Goal: Transaction & Acquisition: Book appointment/travel/reservation

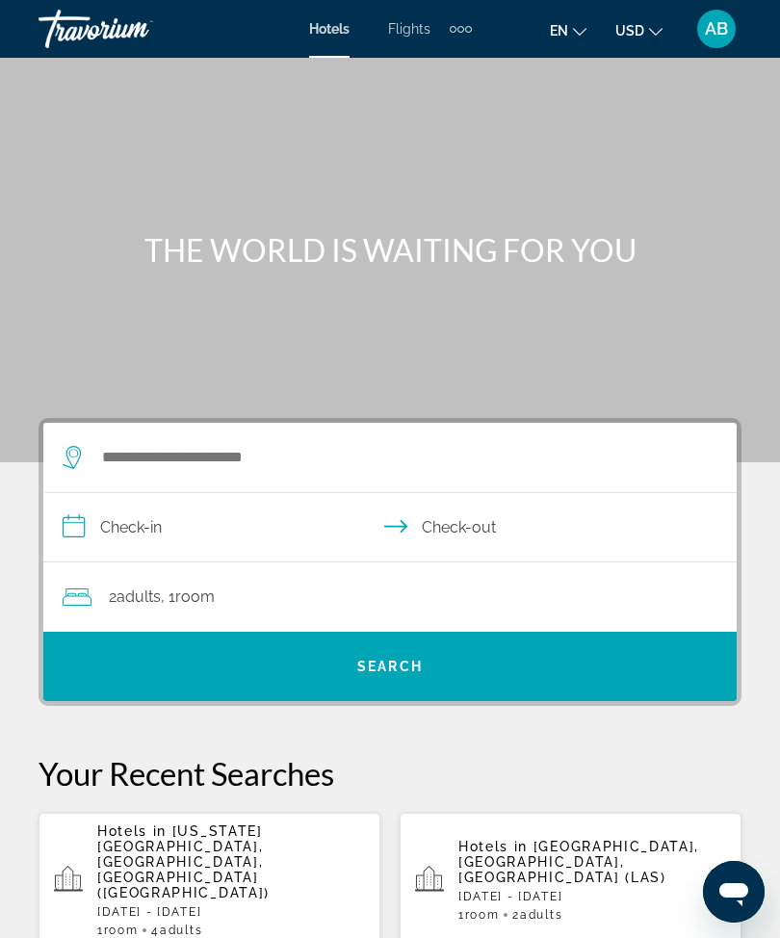
click at [467, 20] on div "Extra navigation items" at bounding box center [461, 28] width 22 height 29
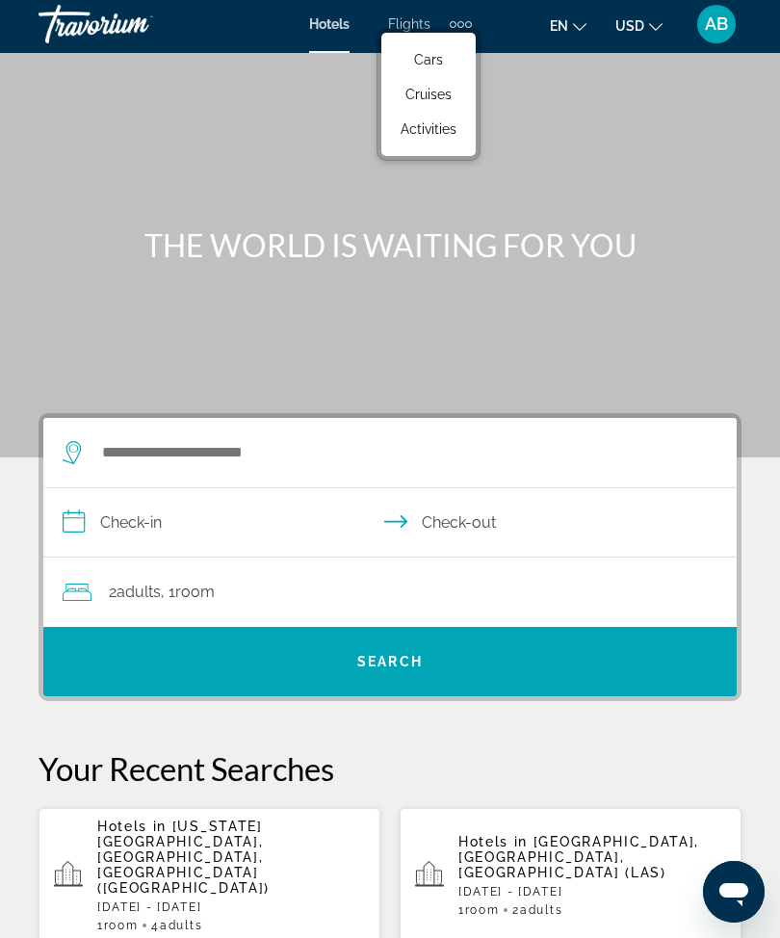
scroll to position [8, 0]
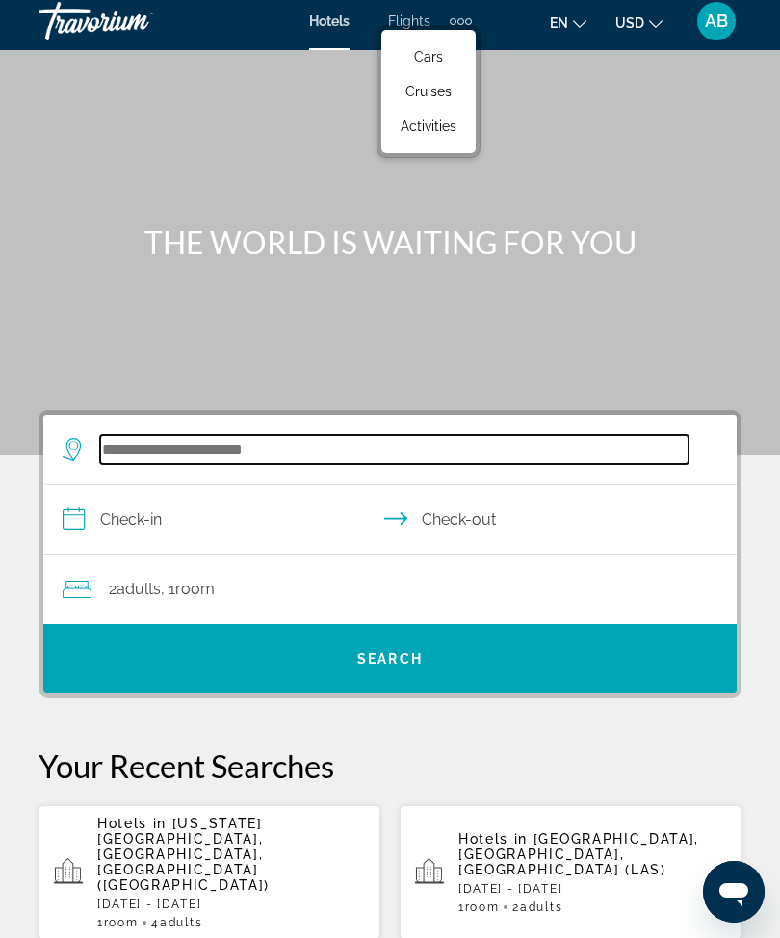
click at [249, 451] on input "Search widget" at bounding box center [394, 449] width 589 height 29
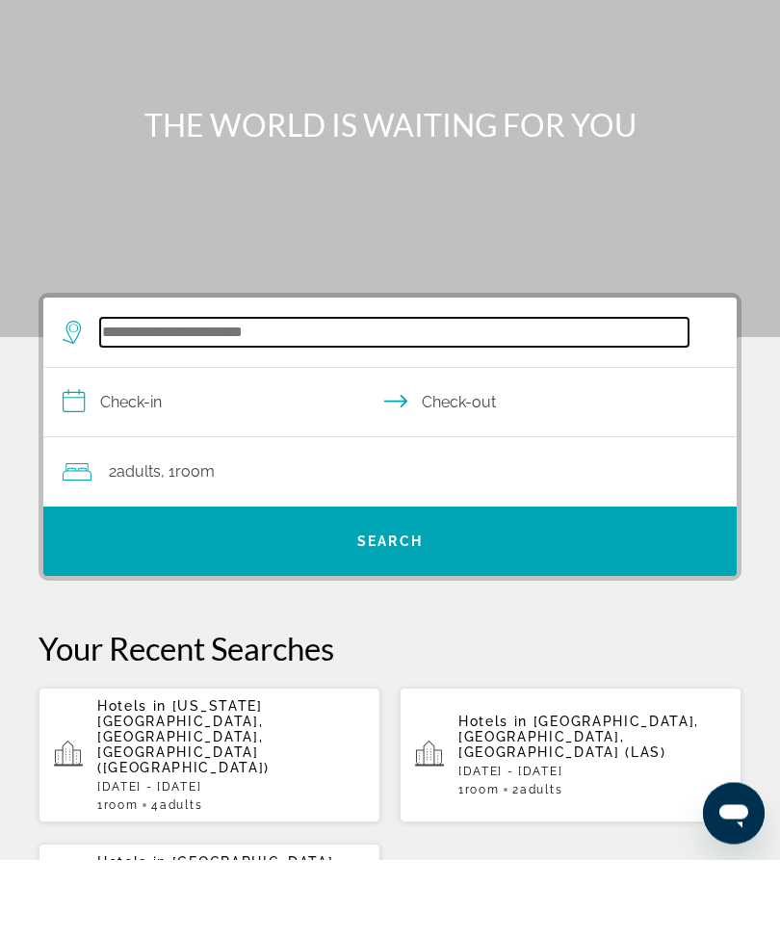
scroll to position [31, 0]
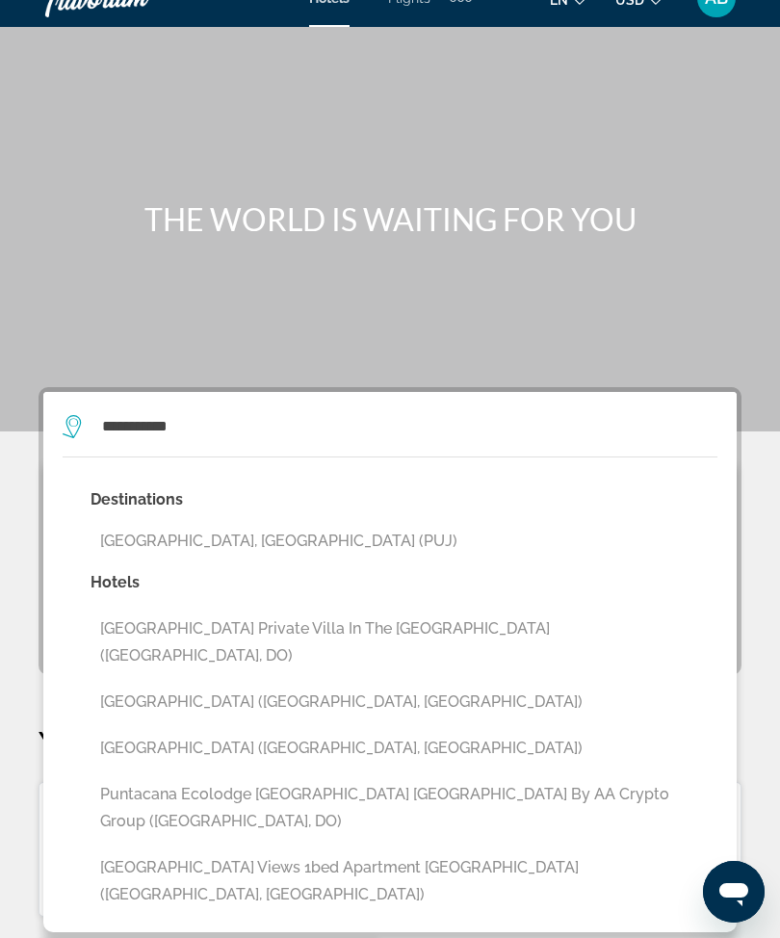
click at [344, 534] on button "[GEOGRAPHIC_DATA], [GEOGRAPHIC_DATA] (PUJ)" at bounding box center [404, 541] width 627 height 37
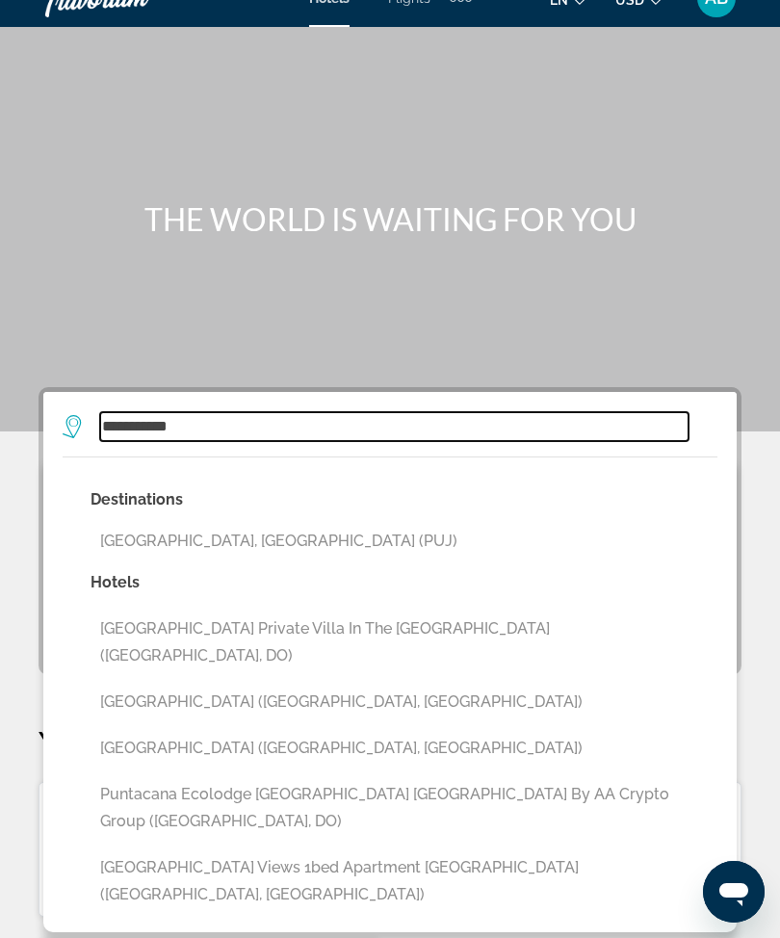
type input "**********"
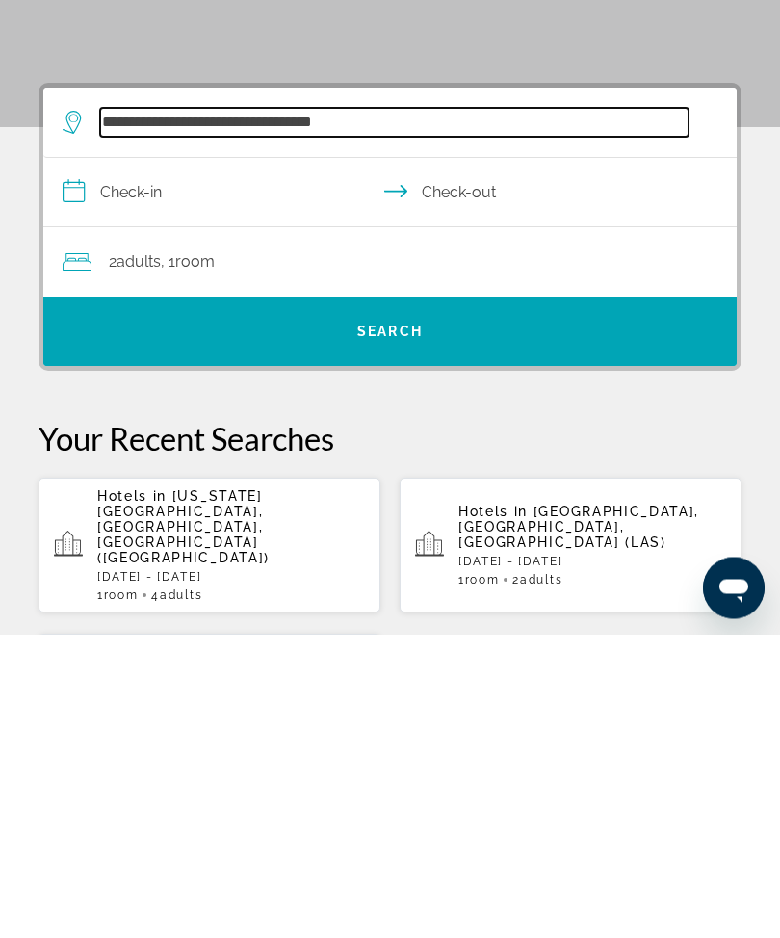
scroll to position [46, 0]
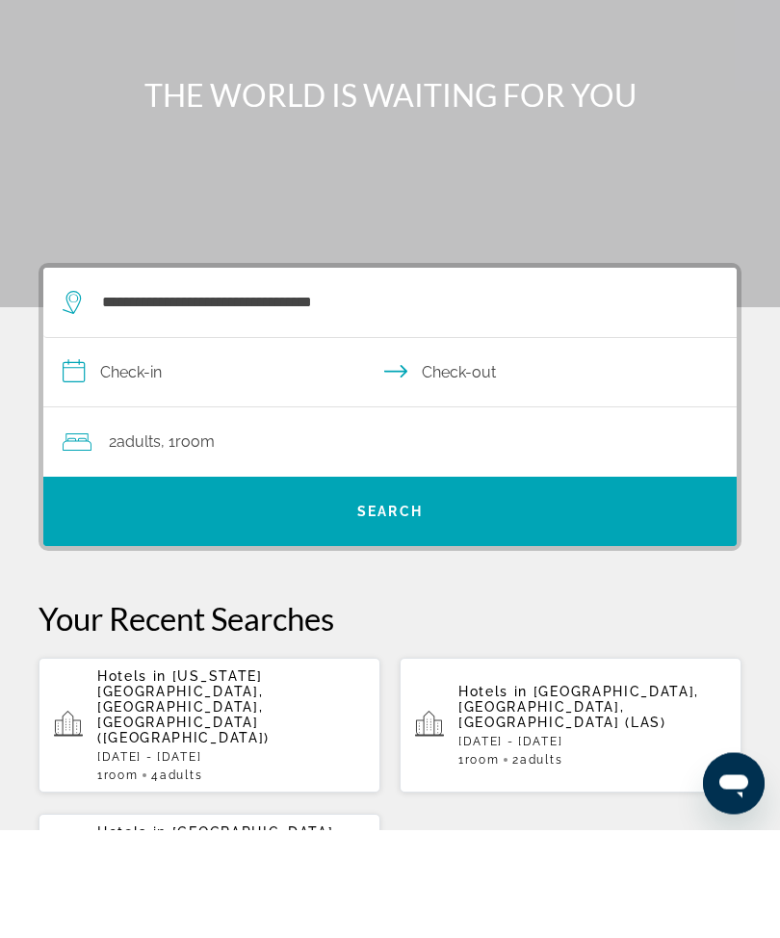
click at [61, 447] on input "**********" at bounding box center [393, 484] width 701 height 74
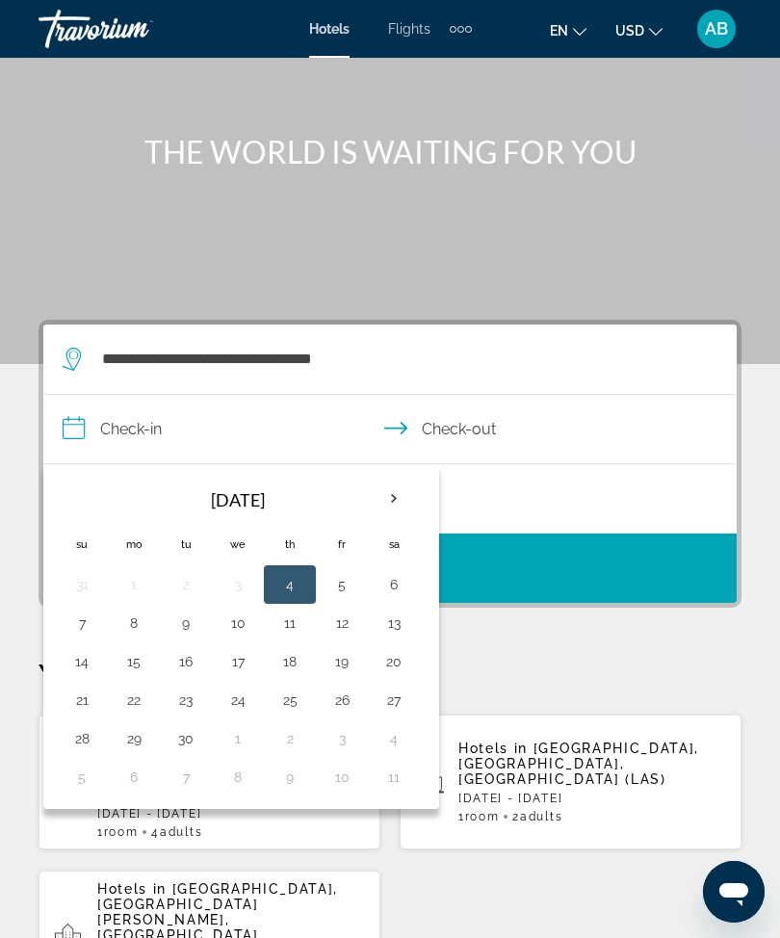
scroll to position [99, 0]
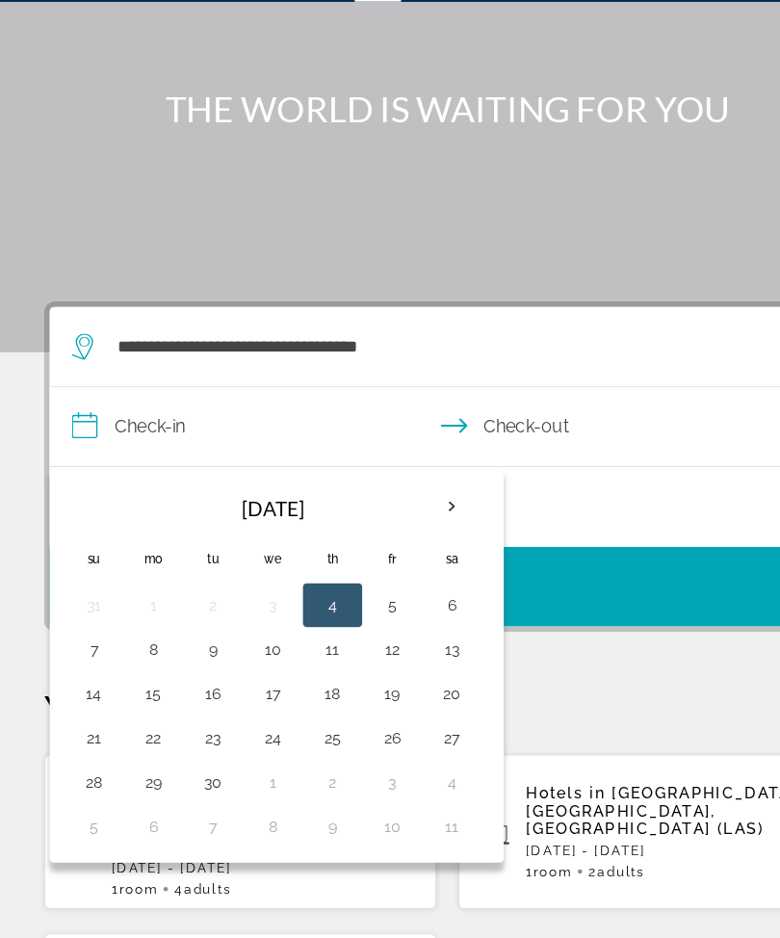
click at [392, 477] on th "Next month" at bounding box center [394, 498] width 52 height 42
click at [386, 477] on th "Next month" at bounding box center [394, 498] width 52 height 42
click at [408, 477] on th "Next month" at bounding box center [394, 498] width 52 height 42
click at [132, 647] on button "15" at bounding box center [133, 660] width 31 height 27
click at [346, 647] on button "19" at bounding box center [342, 660] width 31 height 27
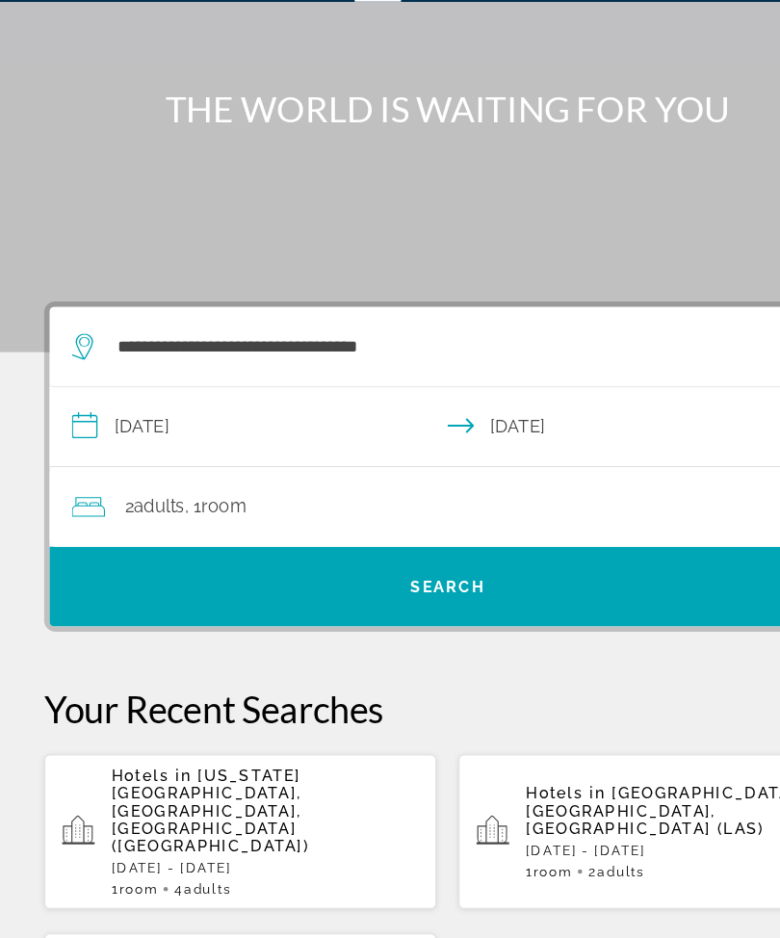
click at [66, 394] on input "**********" at bounding box center [393, 431] width 701 height 74
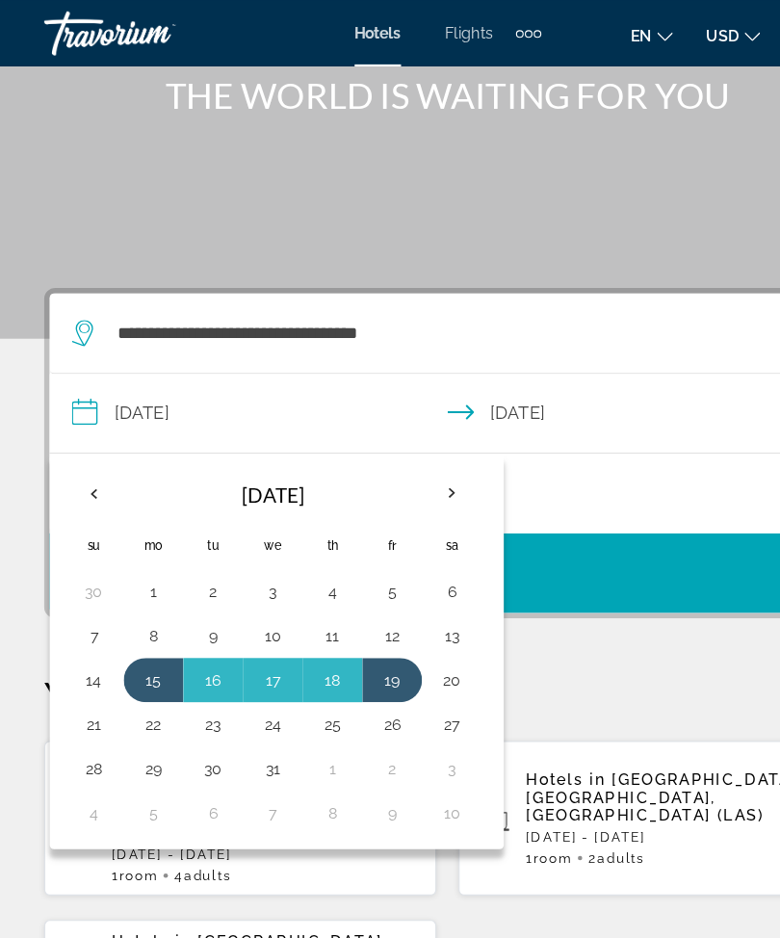
scroll to position [153, 0]
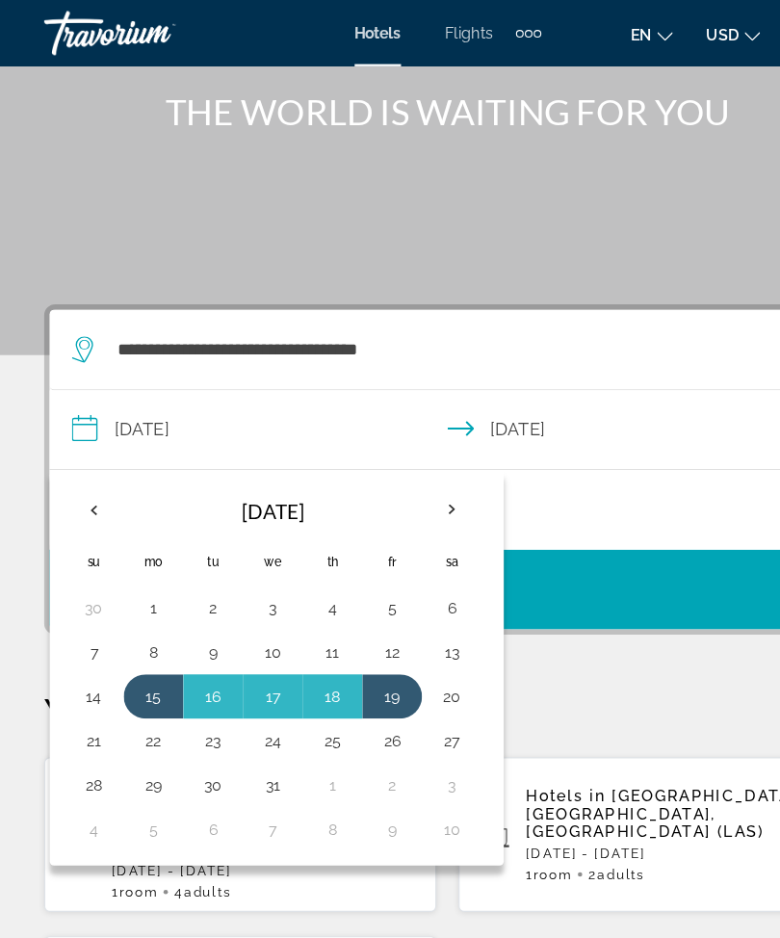
click at [92, 437] on th "Previous month" at bounding box center [82, 444] width 52 height 42
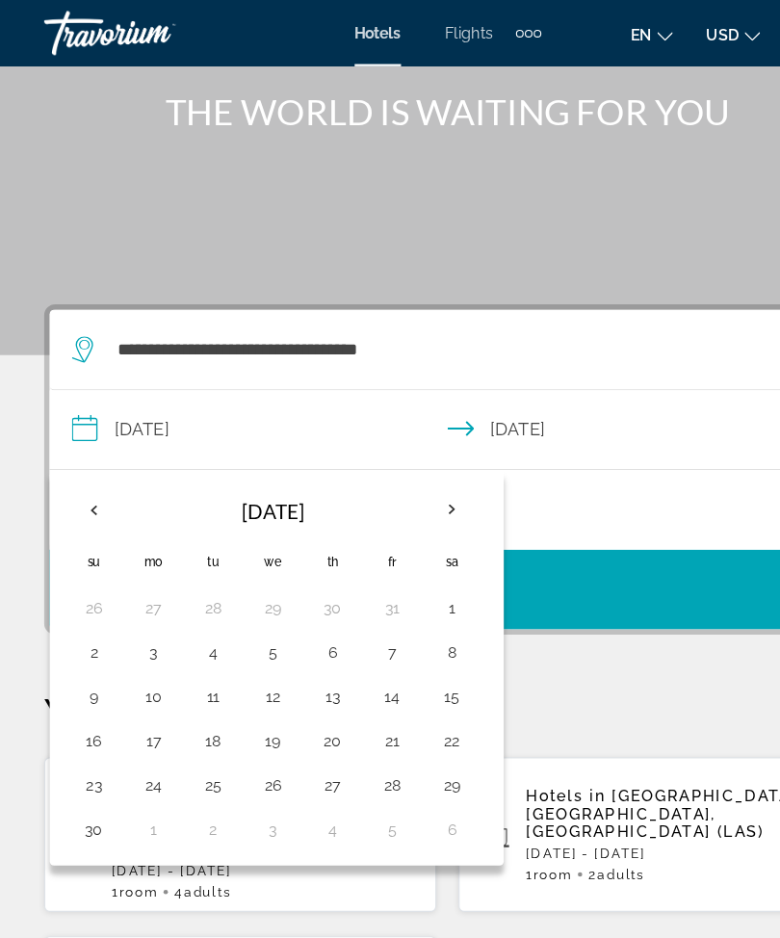
click at [93, 433] on th "Previous month" at bounding box center [82, 444] width 52 height 42
click at [89, 441] on th "Previous month" at bounding box center [82, 444] width 52 height 42
click at [136, 610] on button "15" at bounding box center [133, 606] width 31 height 27
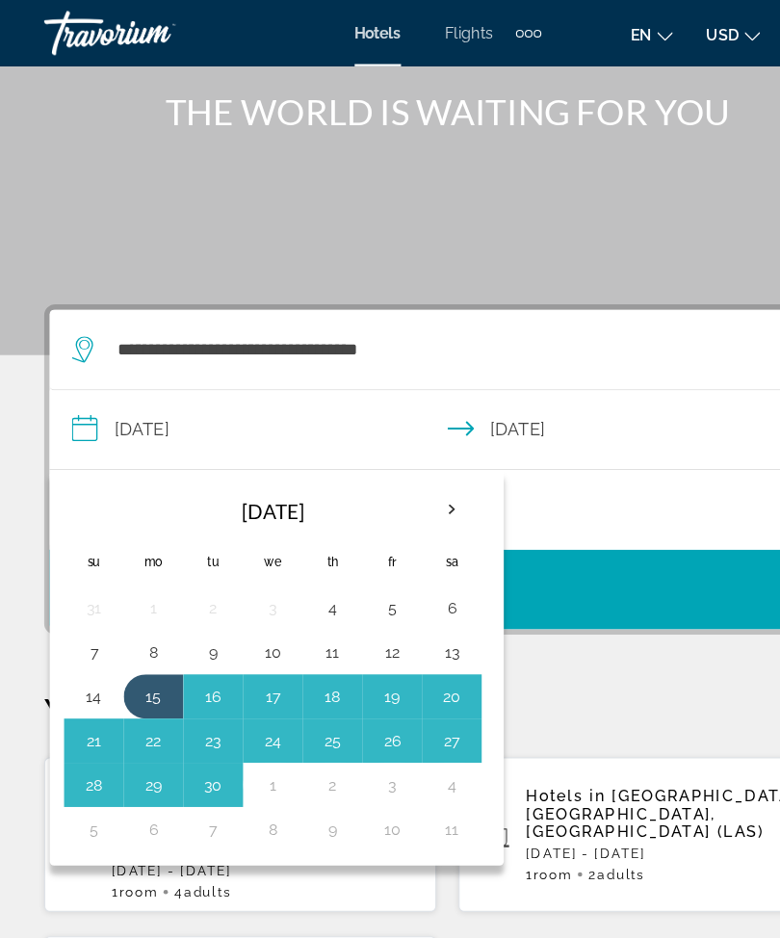
click at [341, 605] on button "19" at bounding box center [342, 606] width 31 height 27
type input "**********"
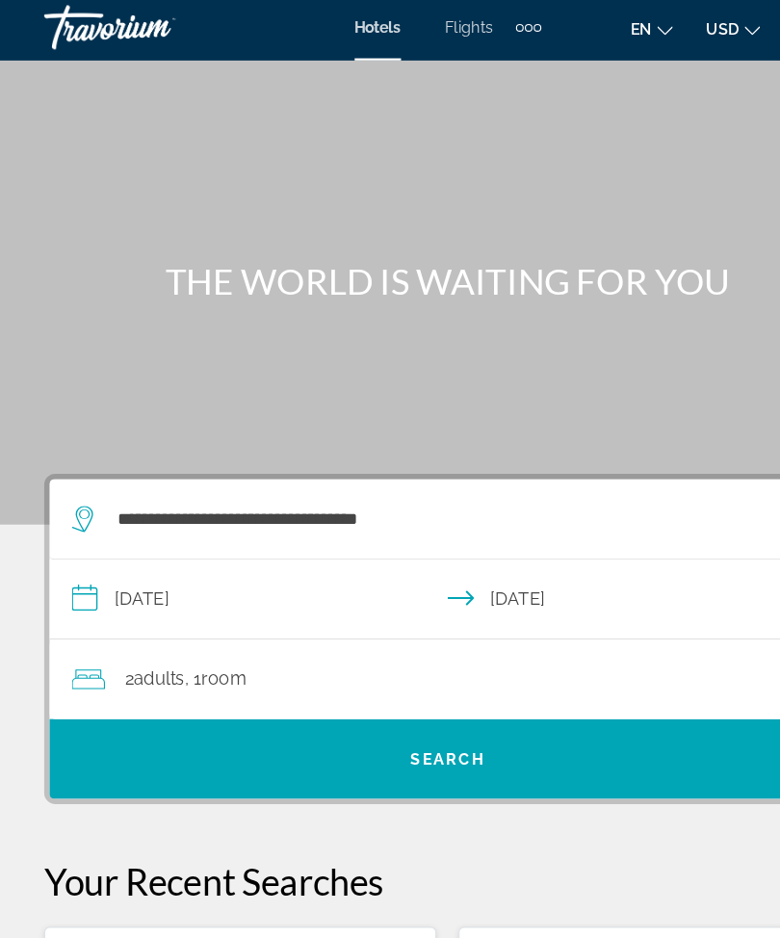
click at [421, 579] on div "2 Adult Adults , 1 Room rooms" at bounding box center [400, 592] width 674 height 27
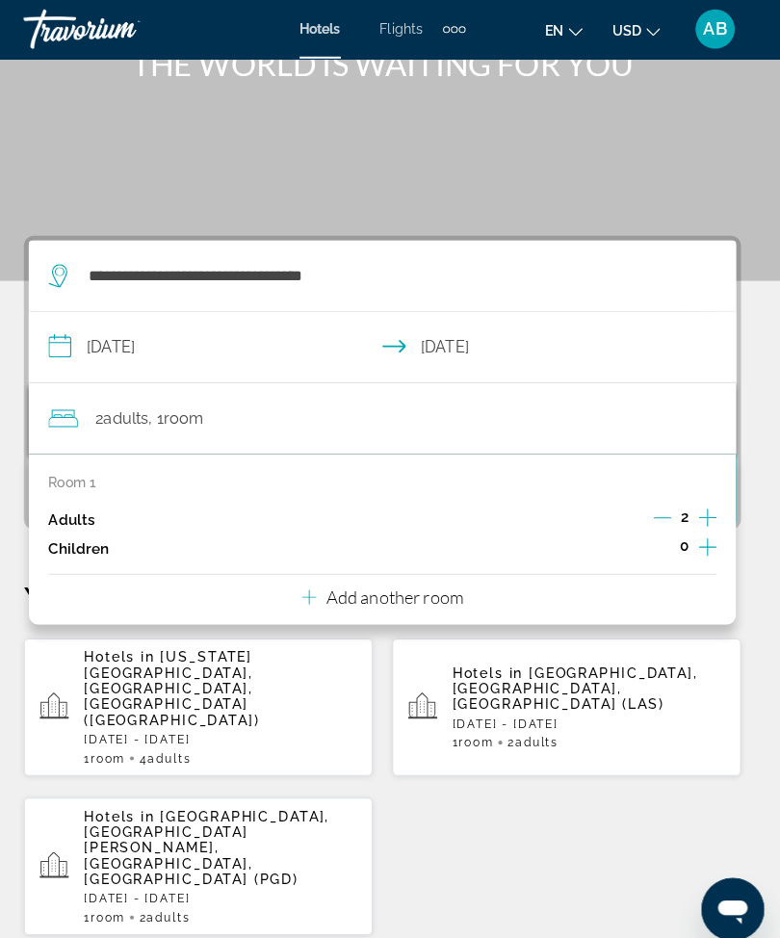
scroll to position [188, 0]
click at [399, 585] on p "Add another room" at bounding box center [402, 584] width 135 height 21
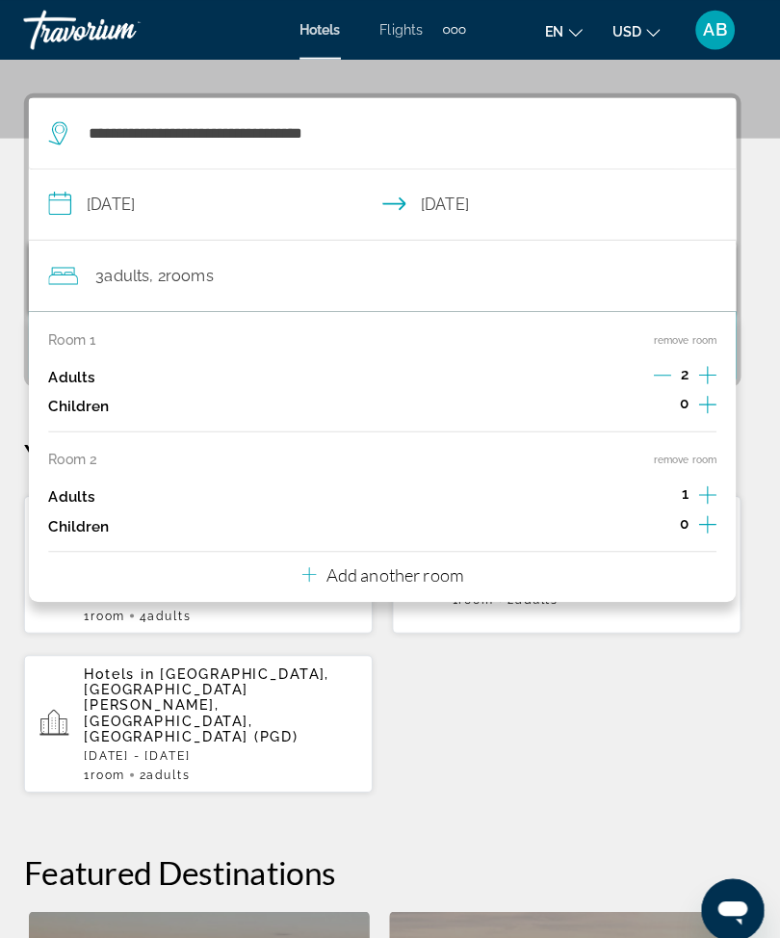
scroll to position [355, 0]
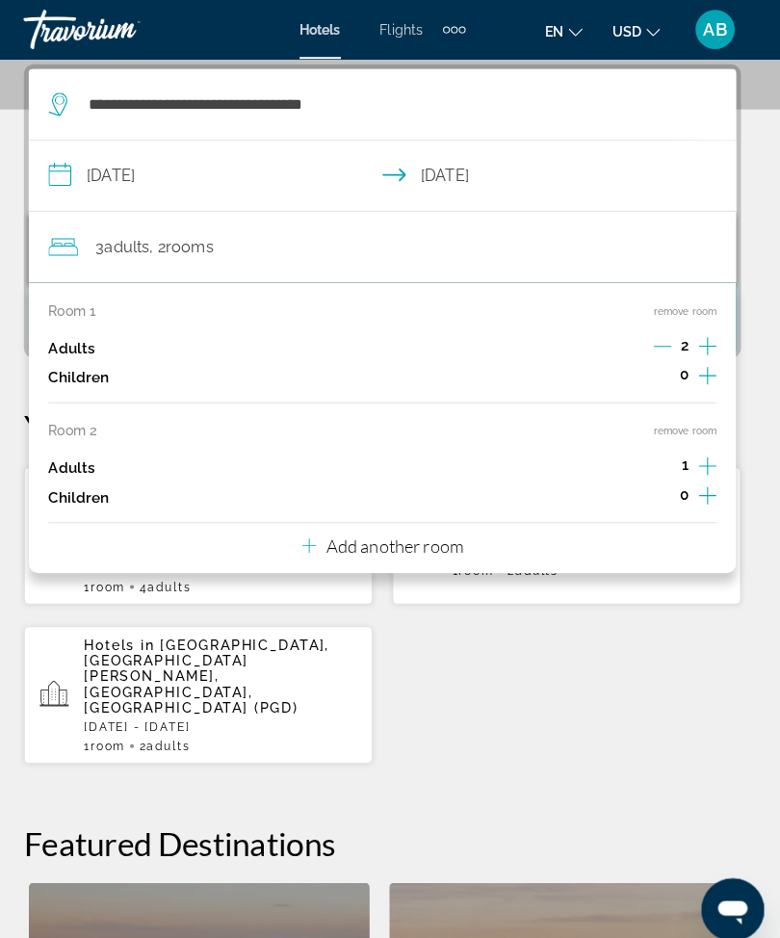
click at [438, 513] on button "Add another room" at bounding box center [390, 532] width 159 height 39
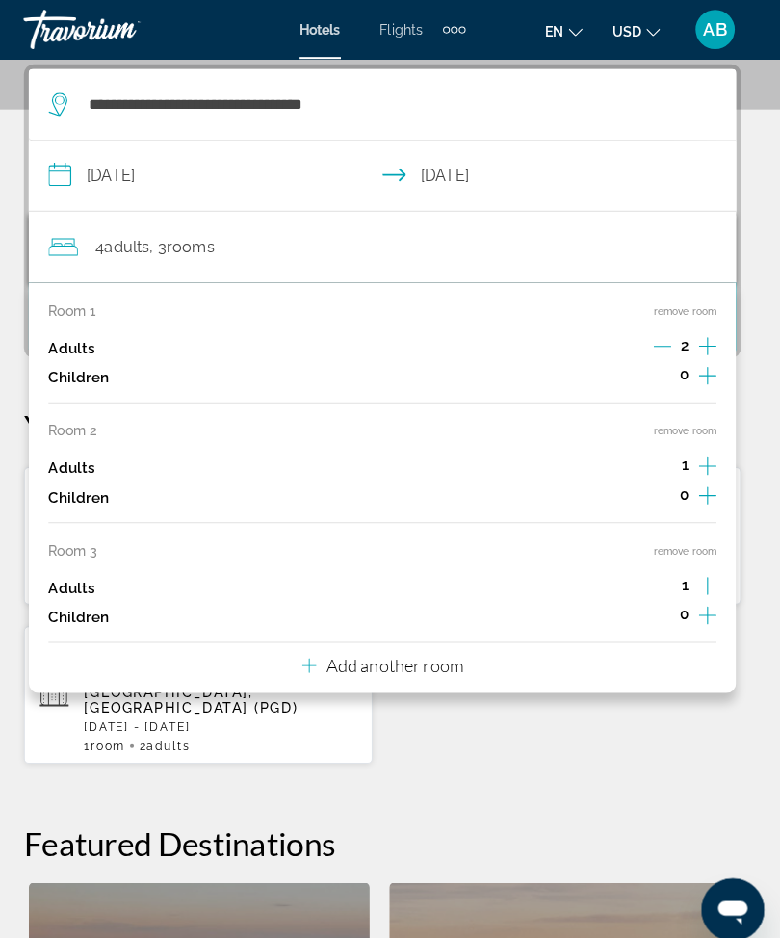
click at [466, 641] on div "Room 1 remove room Adults 2 Children 0 Room 2 remove room Adults 1 Children 0 R…" at bounding box center [390, 477] width 694 height 403
click at [407, 645] on p "Add another room" at bounding box center [402, 652] width 135 height 21
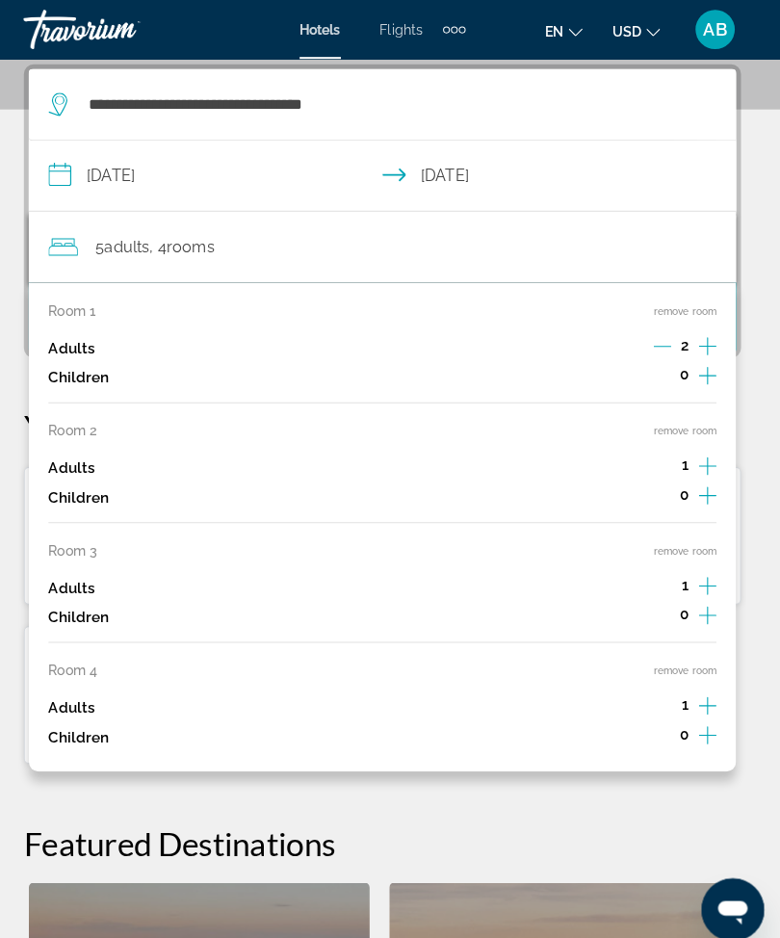
click at [700, 448] on icon "Increment adults" at bounding box center [708, 456] width 17 height 23
click at [700, 445] on icon "Increment adults" at bounding box center [708, 456] width 17 height 23
click at [690, 424] on button "remove room" at bounding box center [687, 422] width 62 height 13
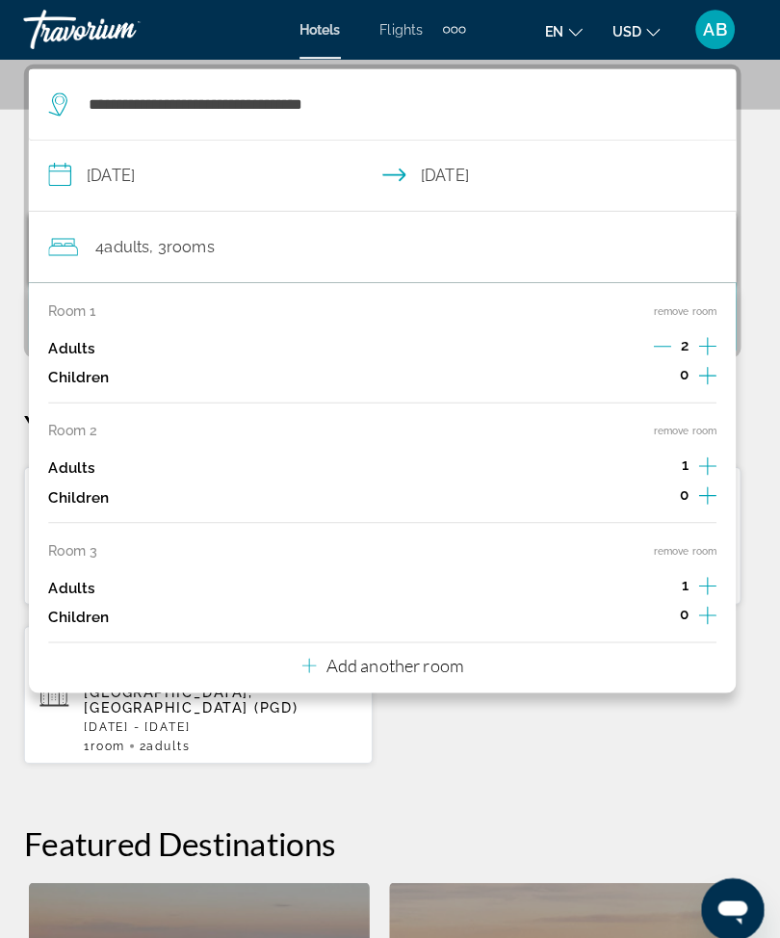
click at [687, 534] on button "remove room" at bounding box center [687, 540] width 62 height 13
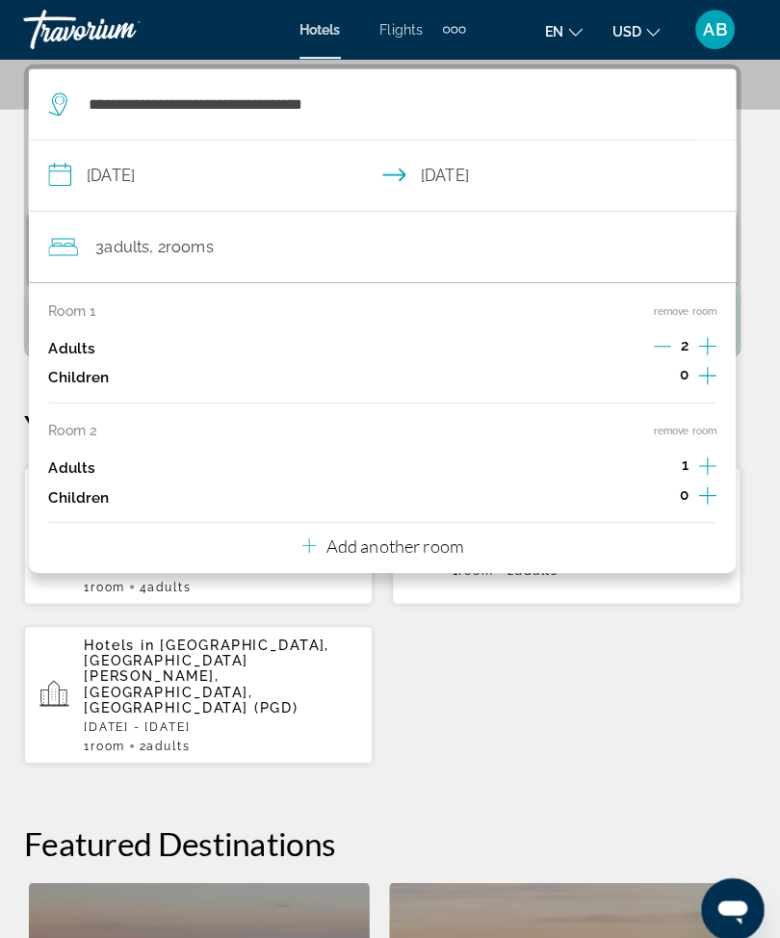
click at [692, 418] on button "remove room" at bounding box center [687, 422] width 62 height 13
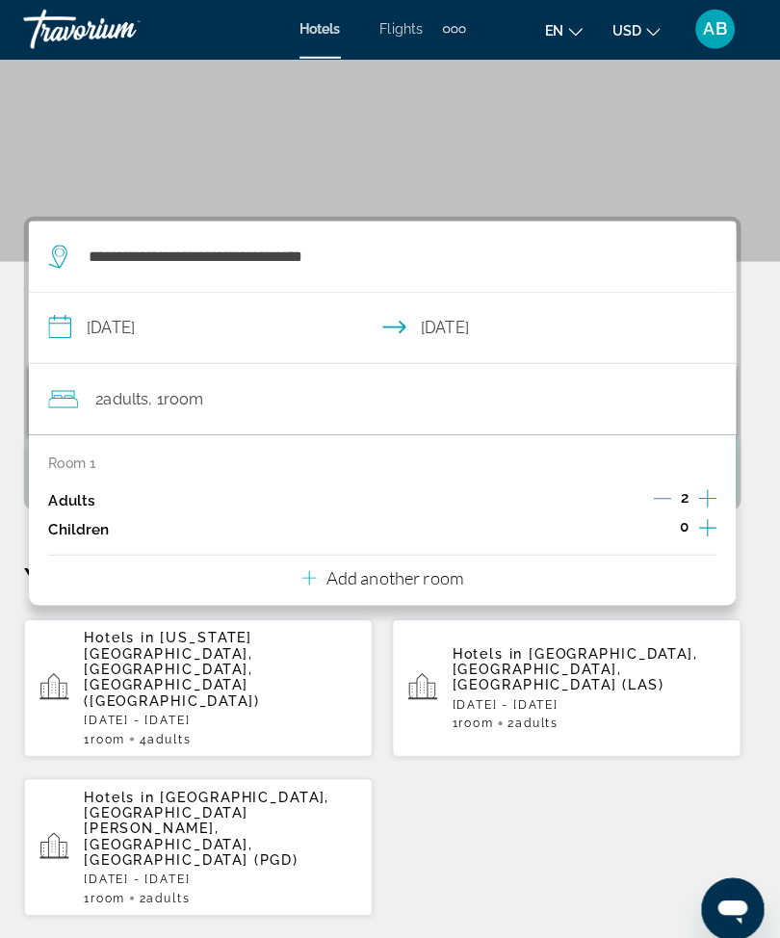
click at [2, 350] on div "**********" at bounding box center [390, 838] width 780 height 1251
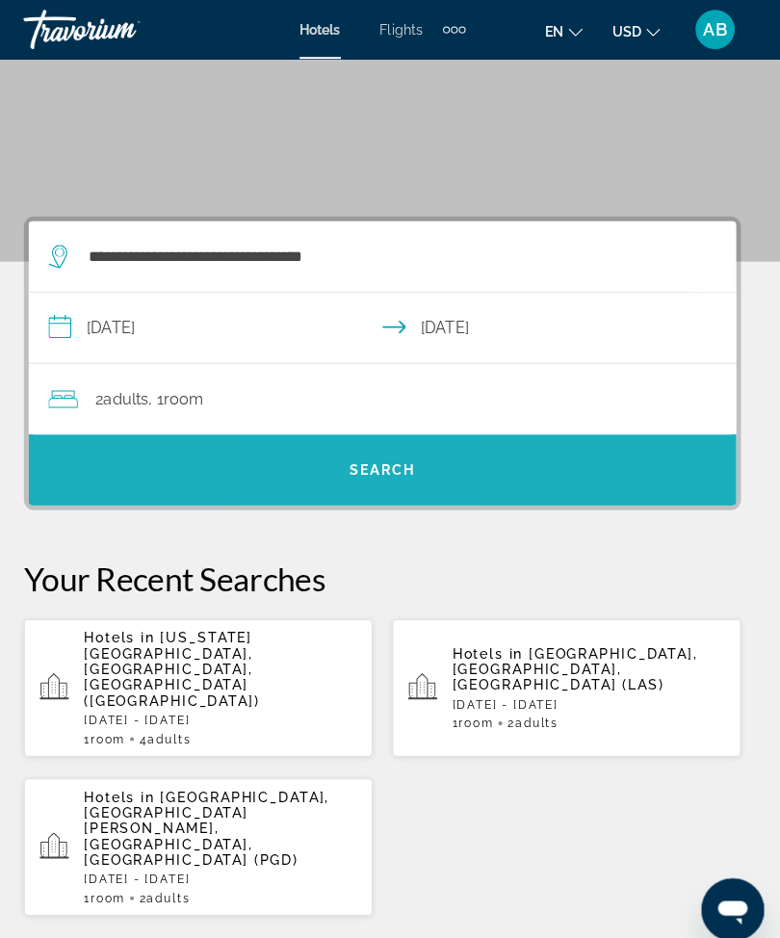
click at [357, 459] on span "Search" at bounding box center [390, 460] width 66 height 15
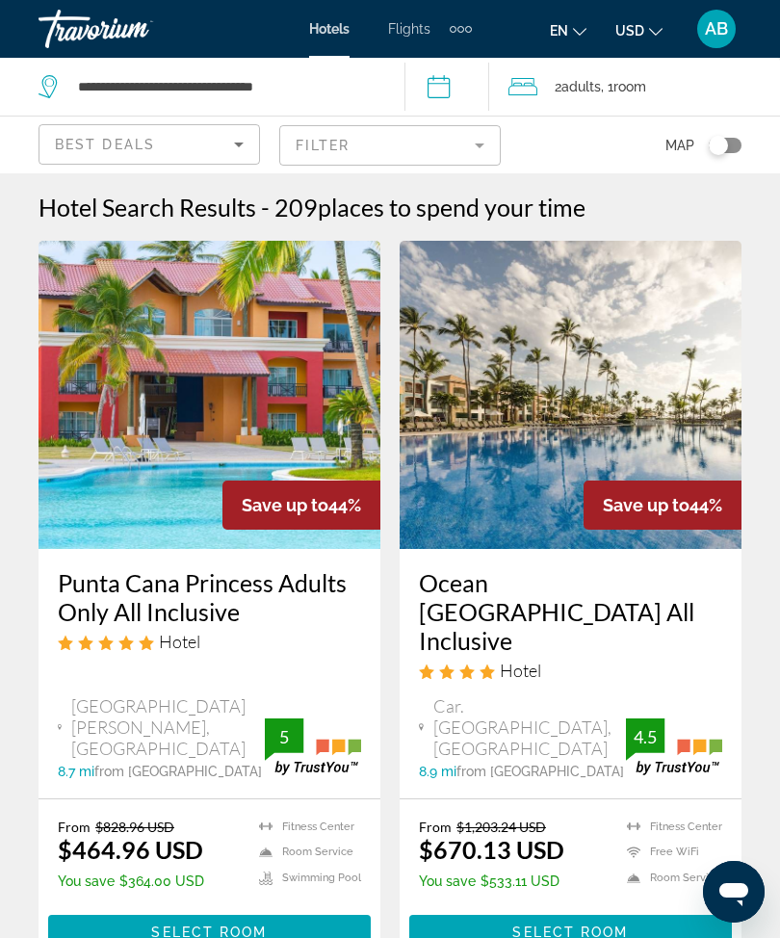
click at [480, 137] on mat-form-field "Filter" at bounding box center [390, 145] width 222 height 40
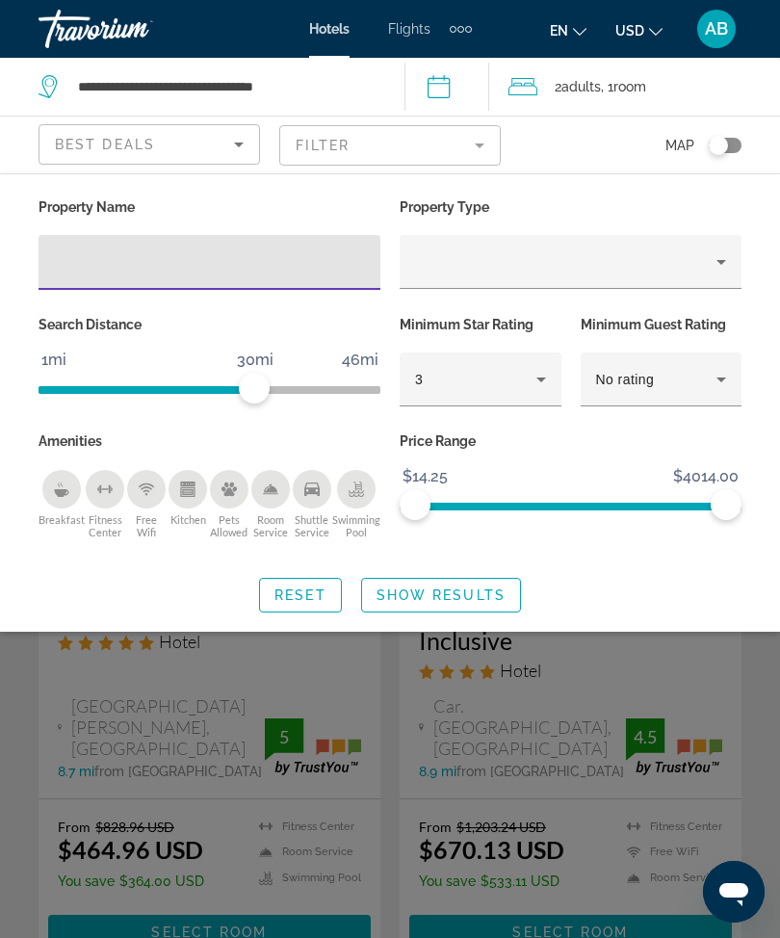
click at [236, 258] on input "Hotel Filters" at bounding box center [209, 262] width 311 height 23
type input "***"
click at [446, 606] on span "Search widget" at bounding box center [441, 595] width 158 height 46
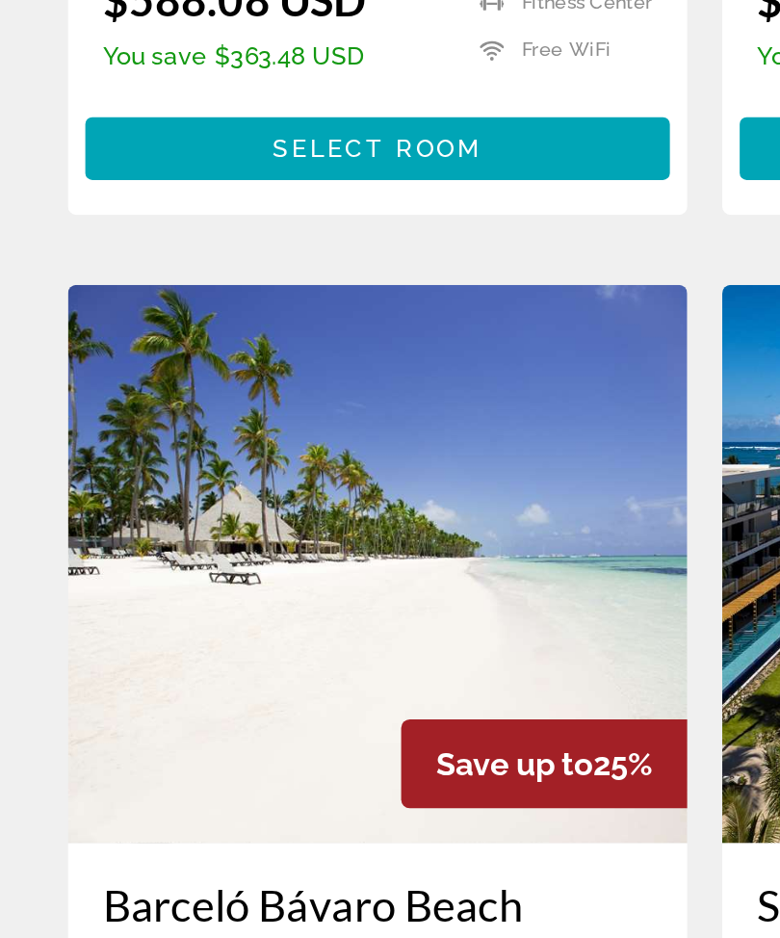
scroll to position [1284, 0]
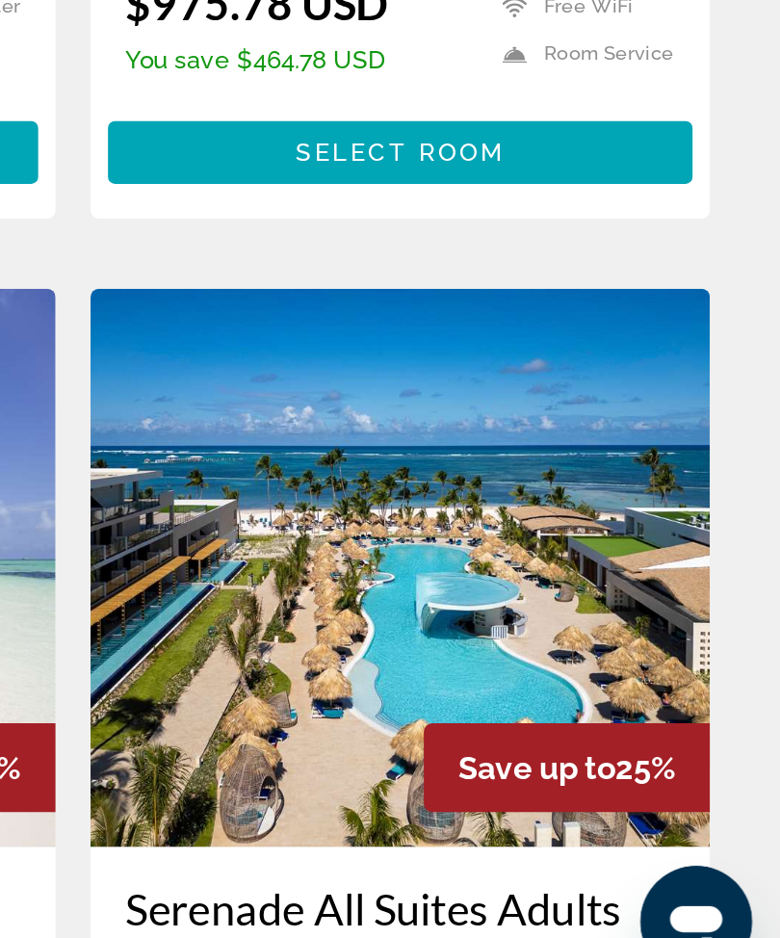
click at [400, 542] on img "Main content" at bounding box center [571, 696] width 342 height 308
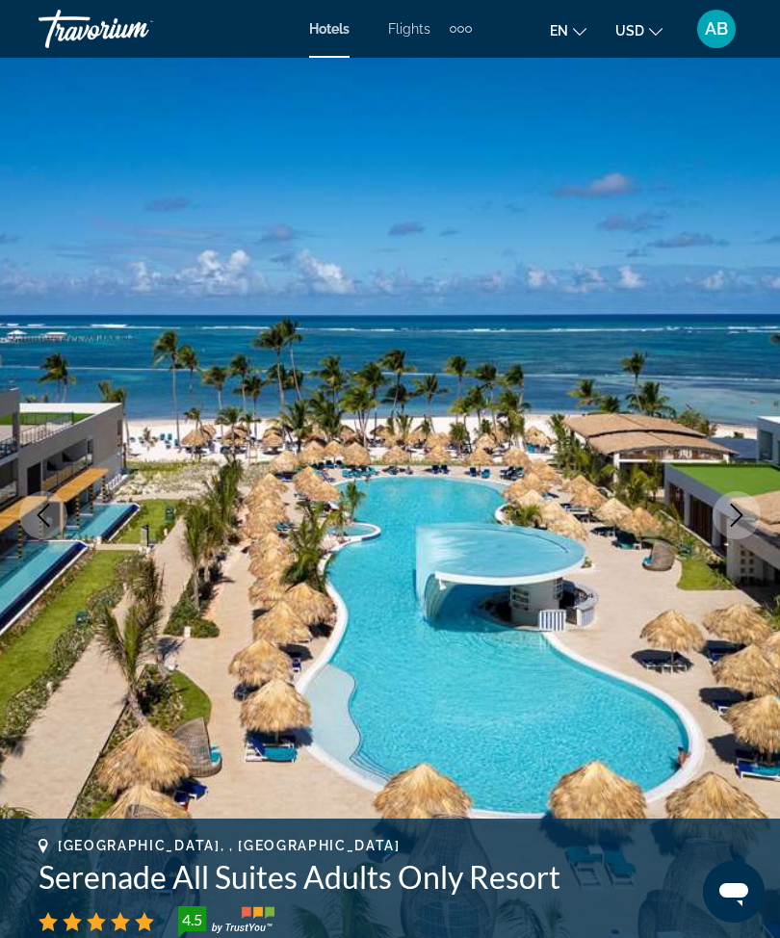
click at [731, 520] on icon "Next image" at bounding box center [736, 515] width 23 height 23
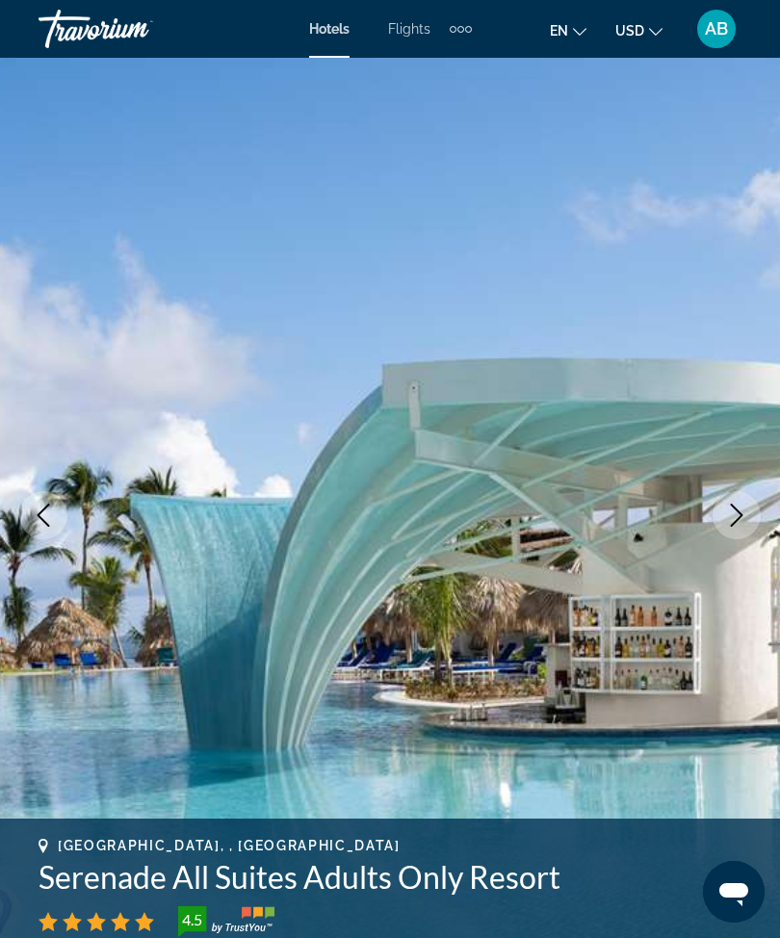
click at [728, 524] on icon "Next image" at bounding box center [736, 515] width 23 height 23
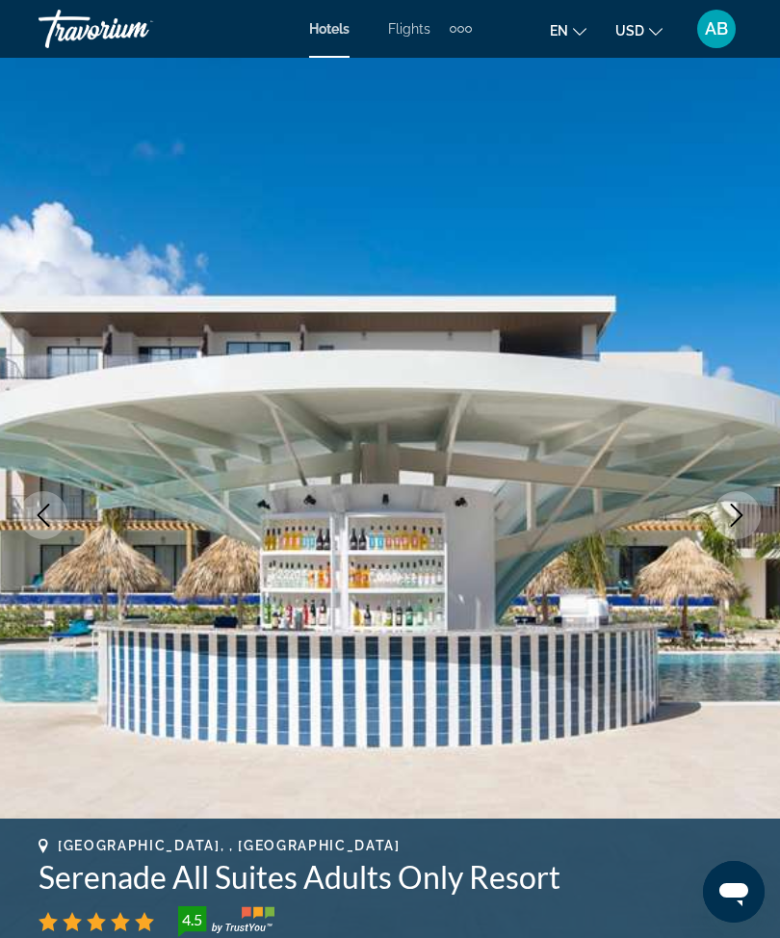
click at [31, 515] on button "Previous image" at bounding box center [43, 515] width 48 height 48
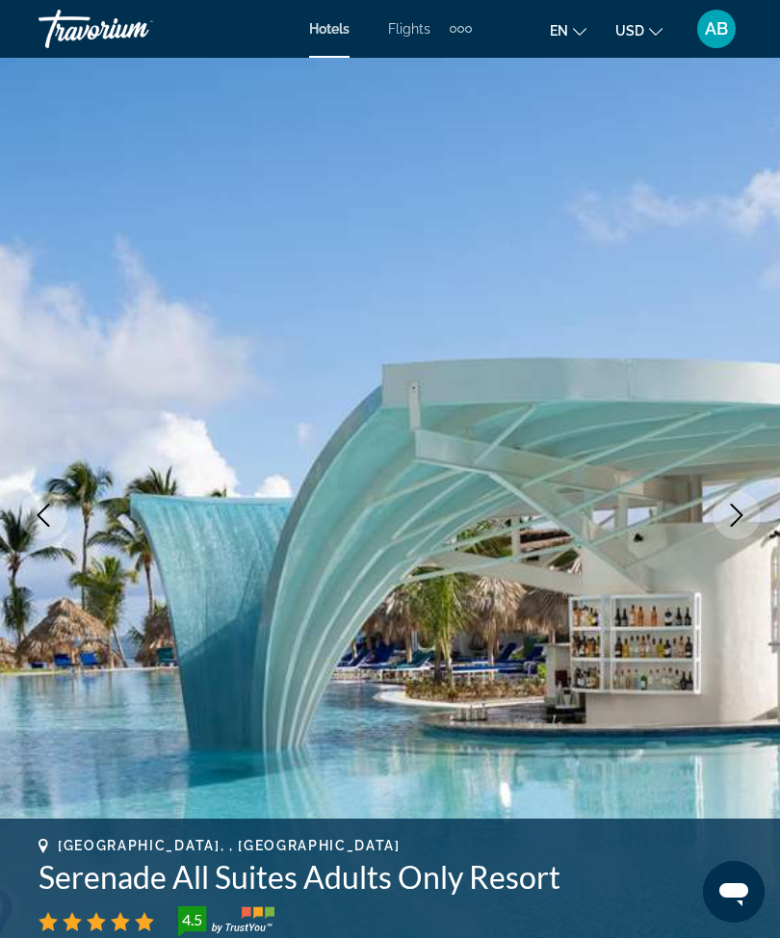
click at [47, 530] on button "Previous image" at bounding box center [43, 515] width 48 height 48
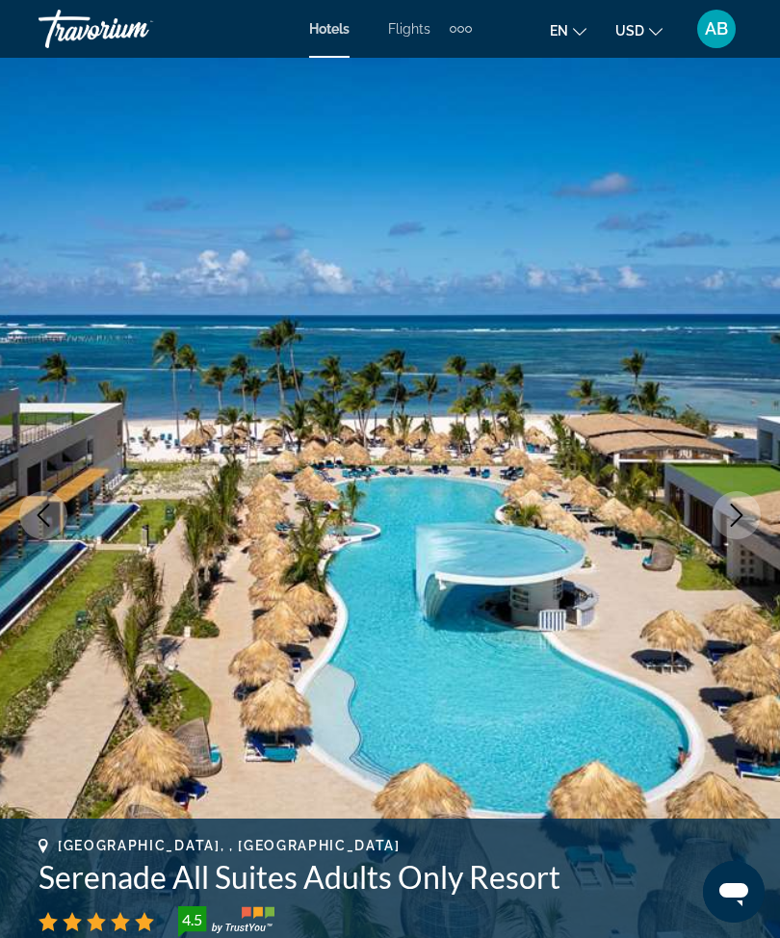
click at [746, 527] on button "Next image" at bounding box center [737, 515] width 48 height 48
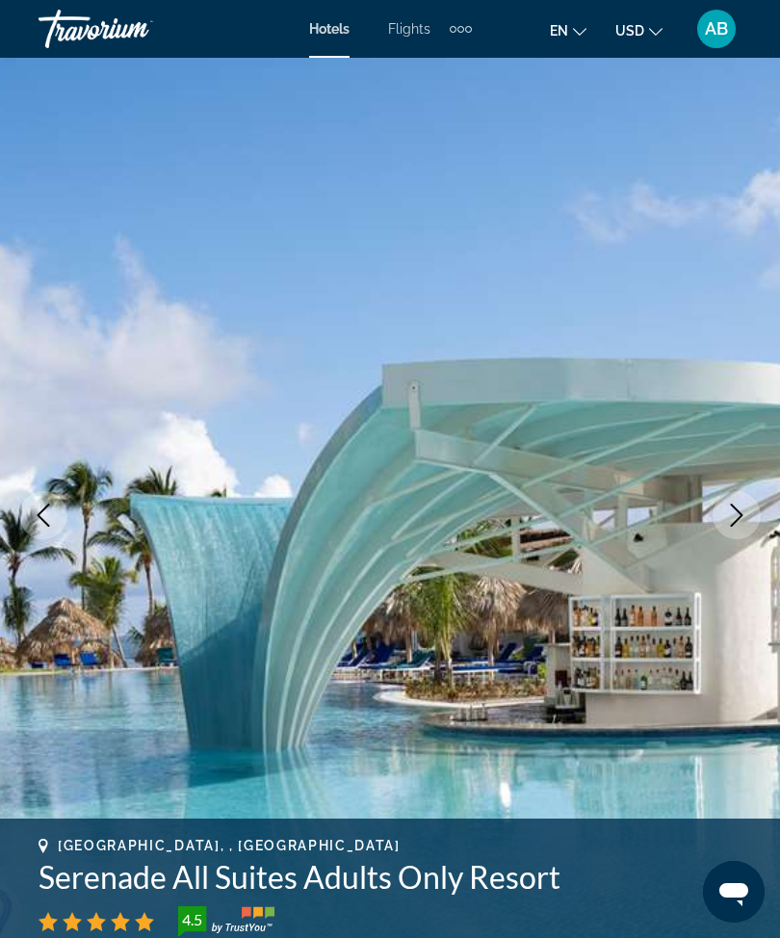
click at [740, 521] on icon "Next image" at bounding box center [736, 515] width 23 height 23
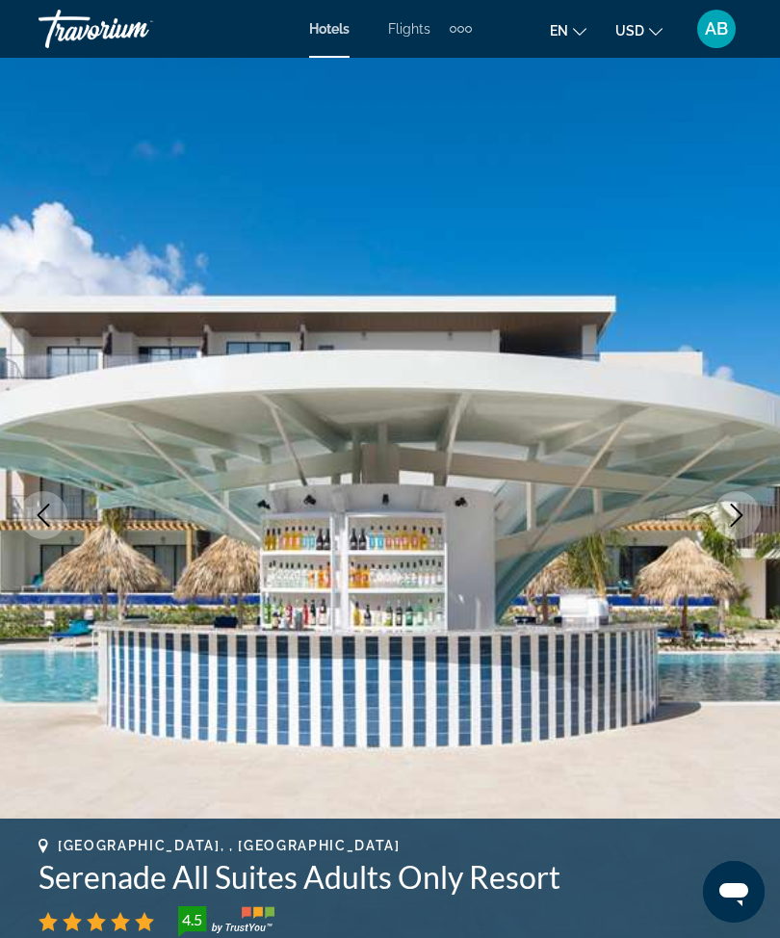
click at [732, 518] on icon "Next image" at bounding box center [736, 515] width 23 height 23
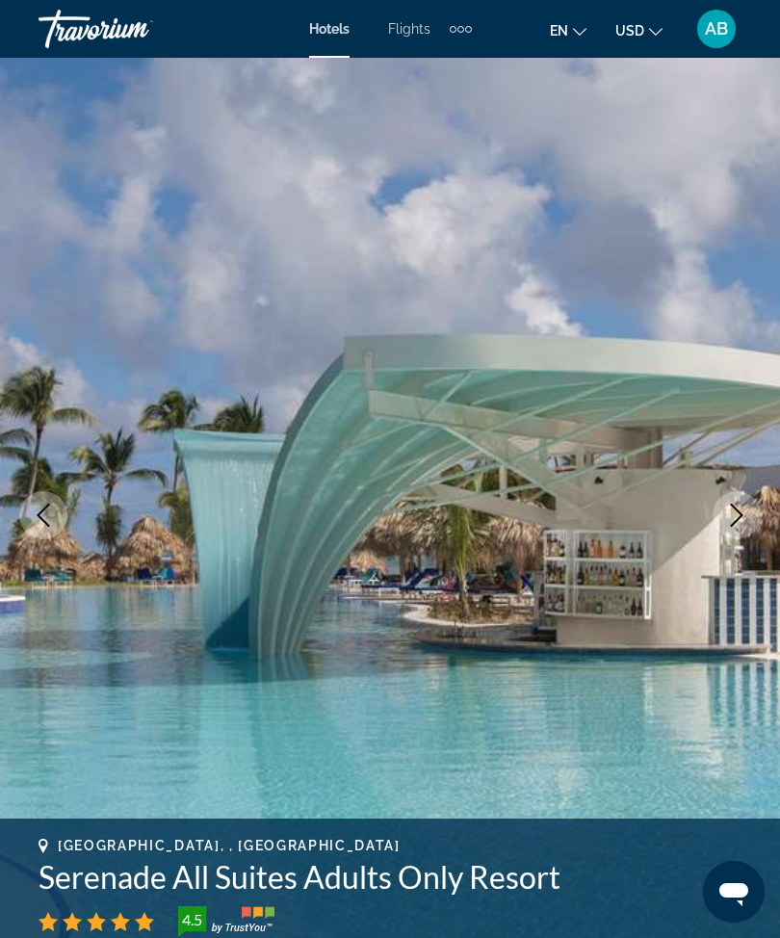
click at [739, 519] on icon "Next image" at bounding box center [737, 515] width 13 height 23
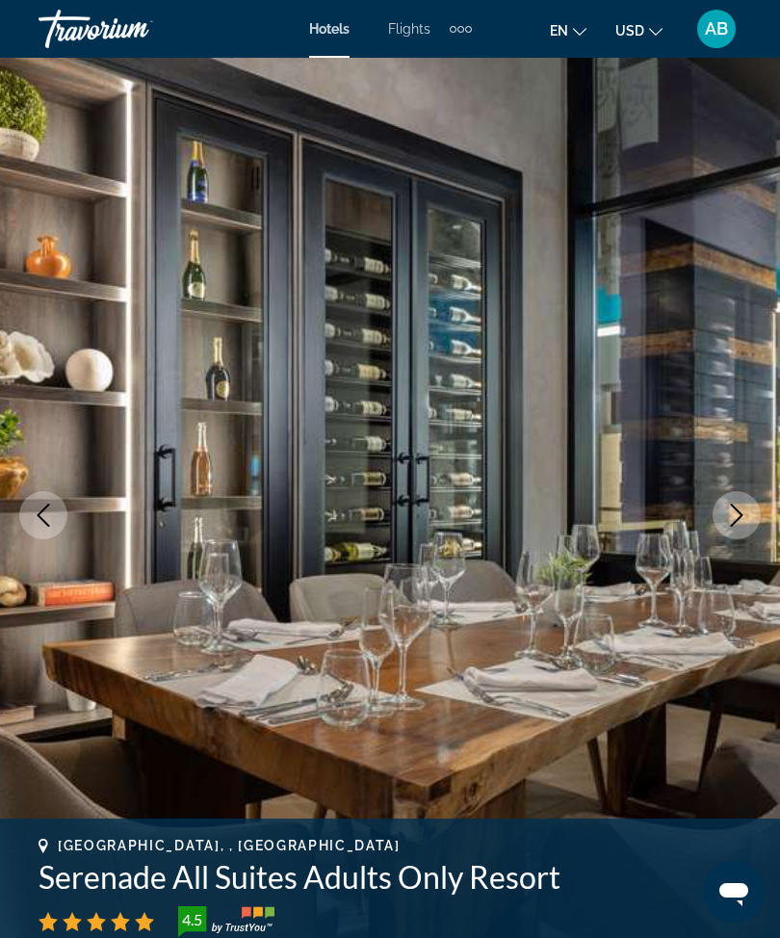
click at [745, 526] on icon "Next image" at bounding box center [736, 515] width 23 height 23
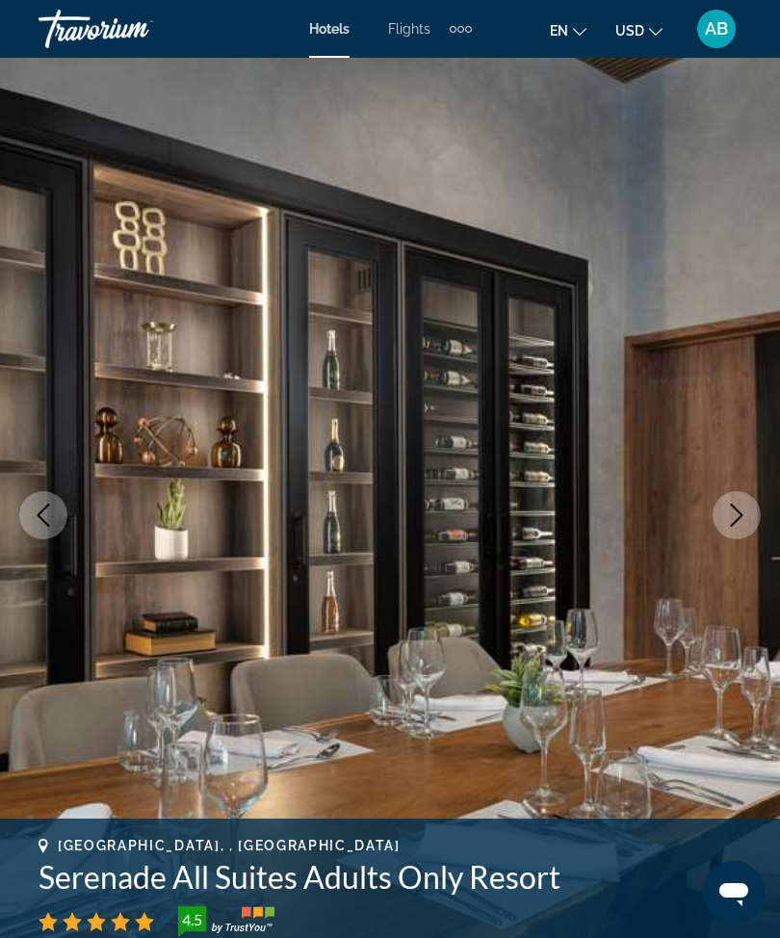
click at [731, 521] on icon "Next image" at bounding box center [736, 515] width 23 height 23
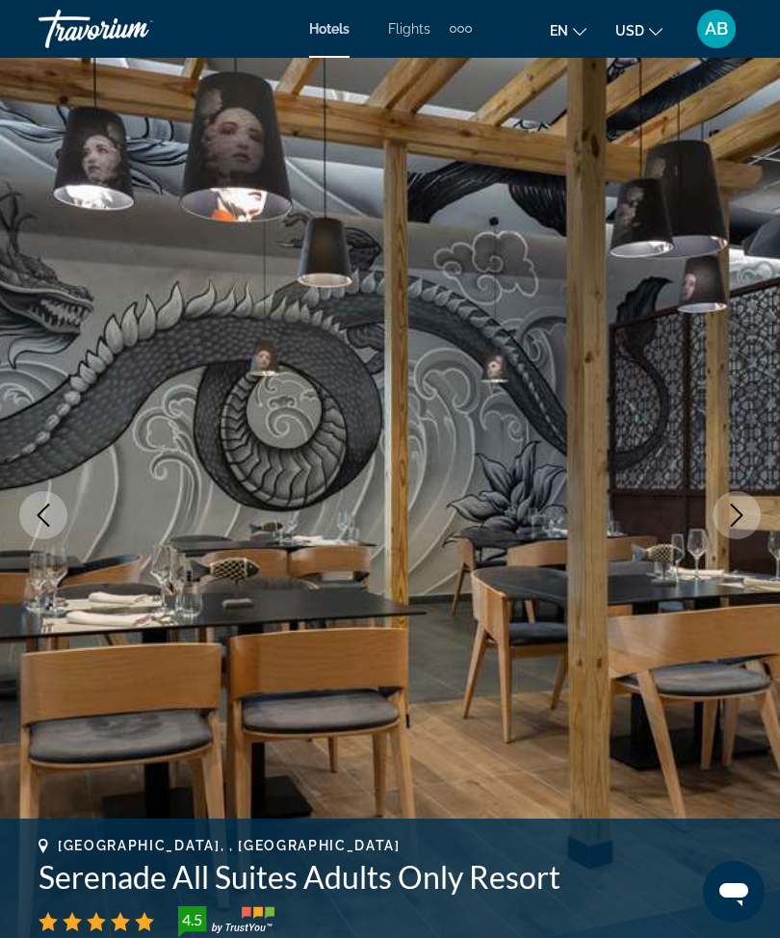
click at [731, 519] on icon "Next image" at bounding box center [736, 515] width 23 height 23
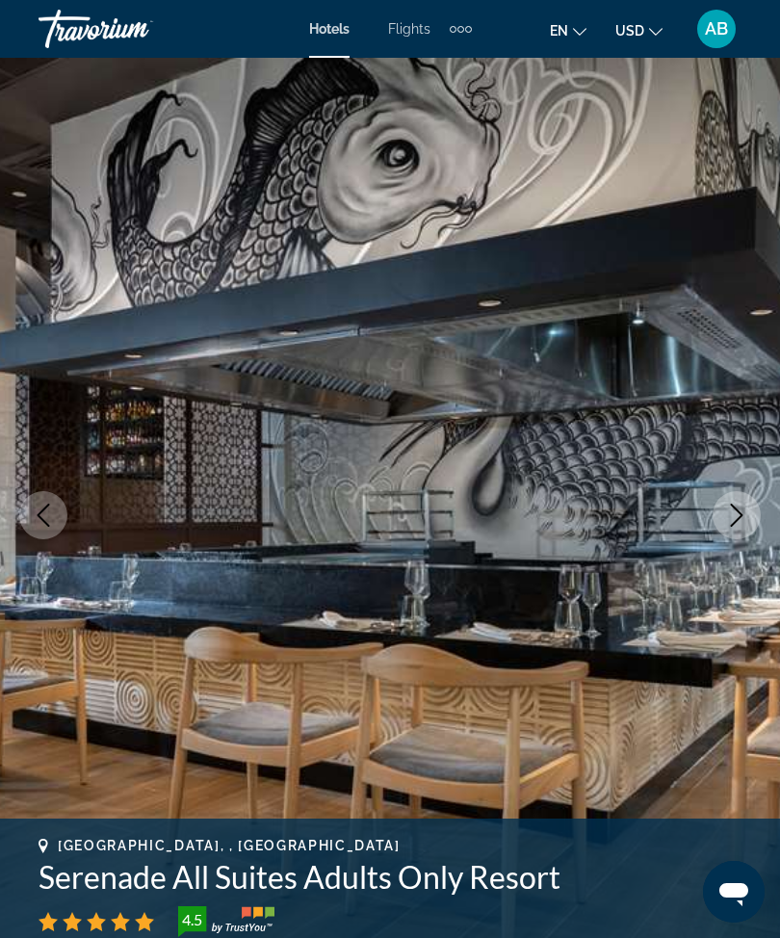
click at [737, 513] on icon "Next image" at bounding box center [736, 515] width 23 height 23
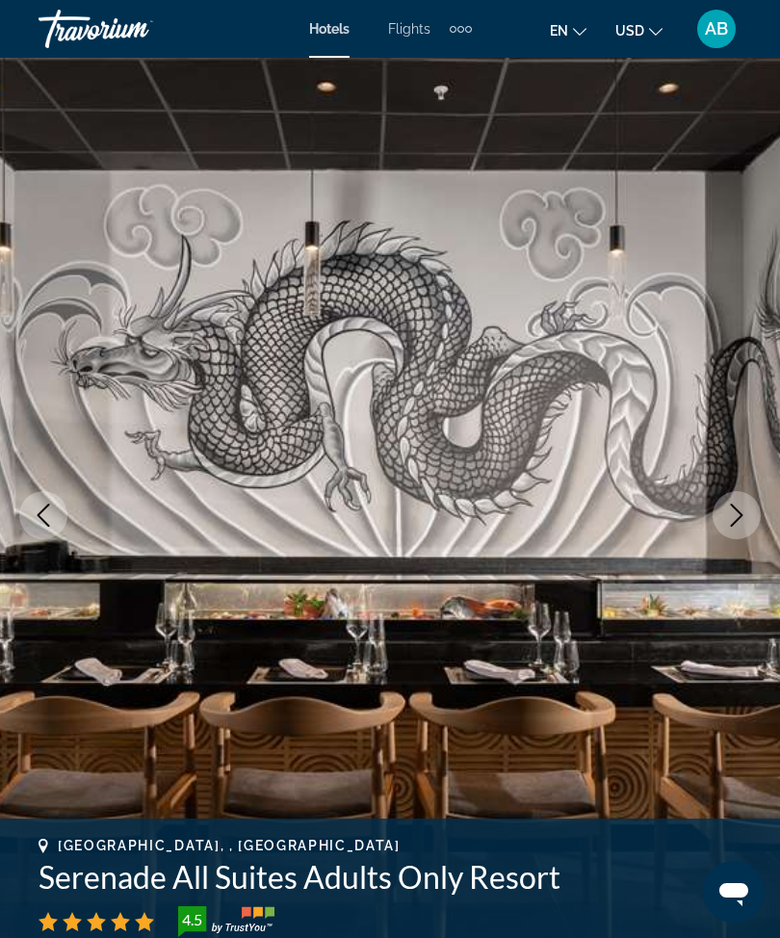
click at [743, 515] on icon "Next image" at bounding box center [737, 515] width 13 height 23
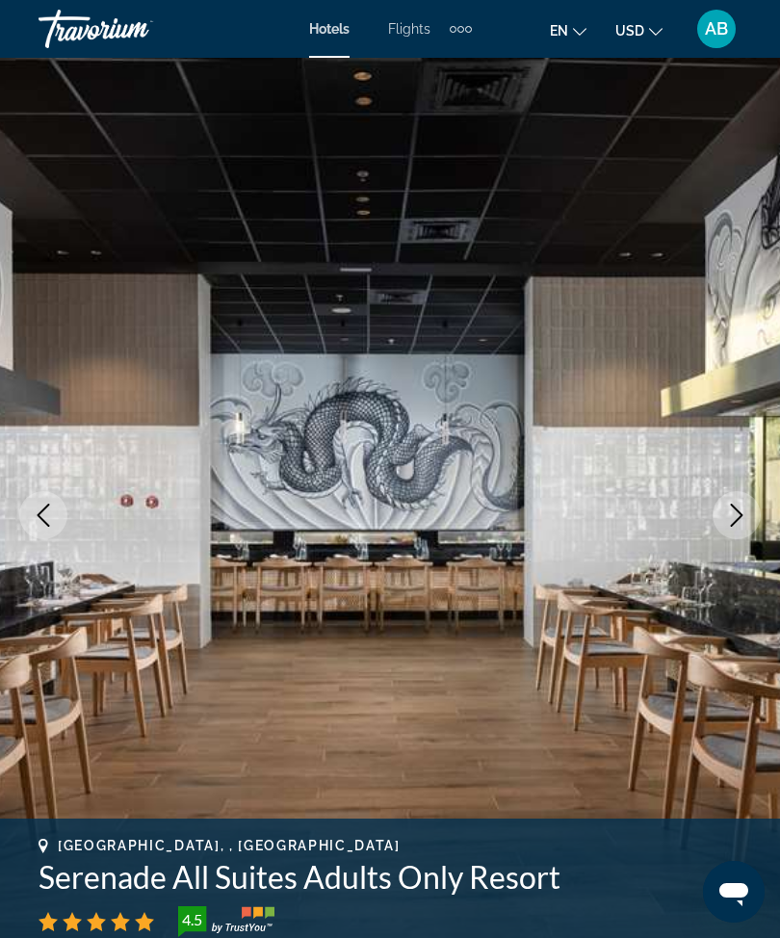
click at [726, 516] on icon "Next image" at bounding box center [736, 515] width 23 height 23
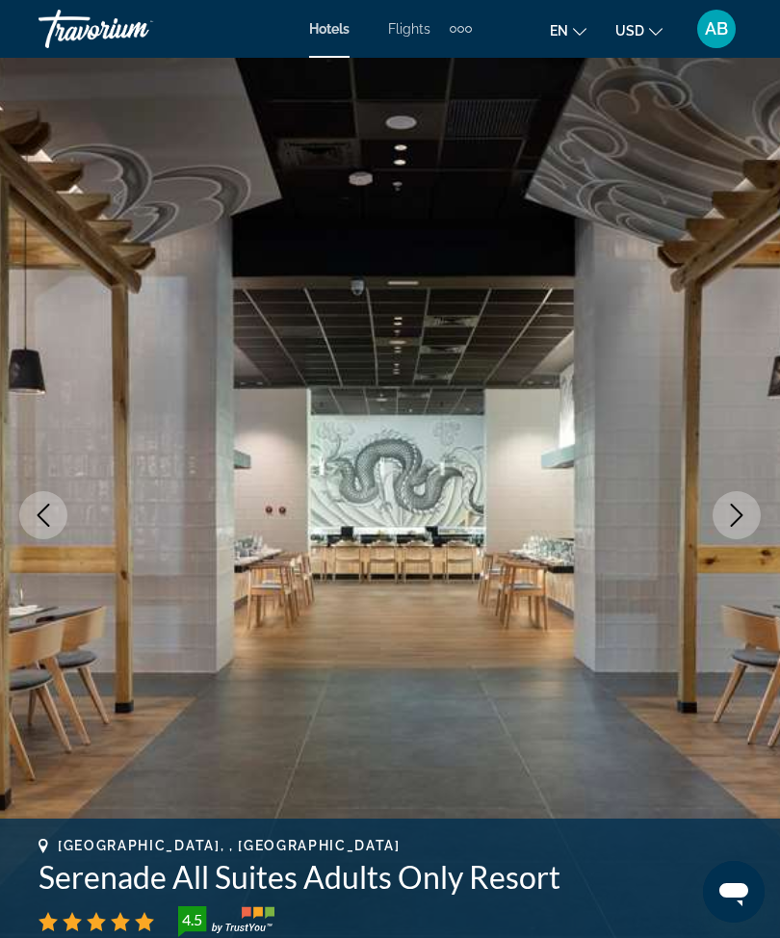
click at [733, 517] on icon "Next image" at bounding box center [736, 515] width 23 height 23
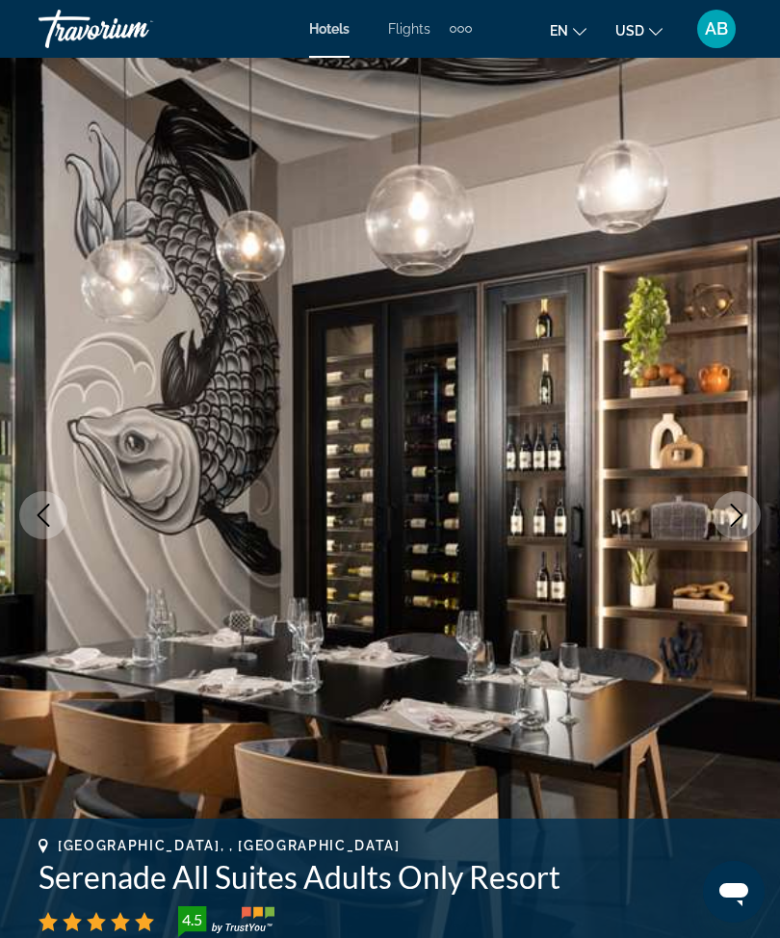
click at [740, 515] on icon "Next image" at bounding box center [736, 515] width 23 height 23
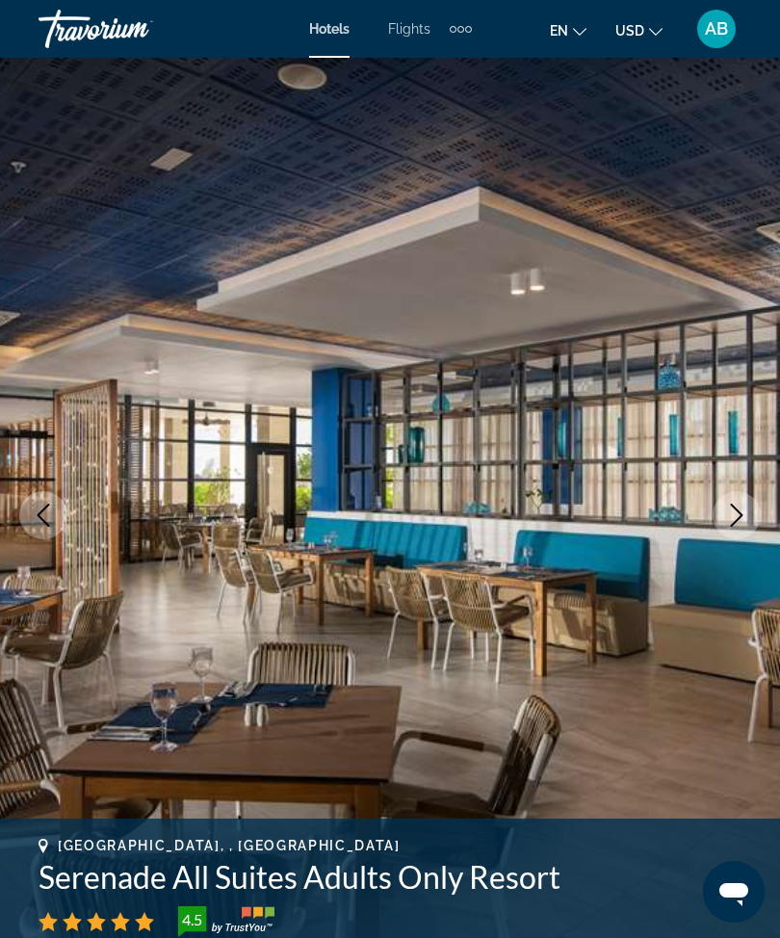
click at [731, 515] on icon "Next image" at bounding box center [736, 515] width 23 height 23
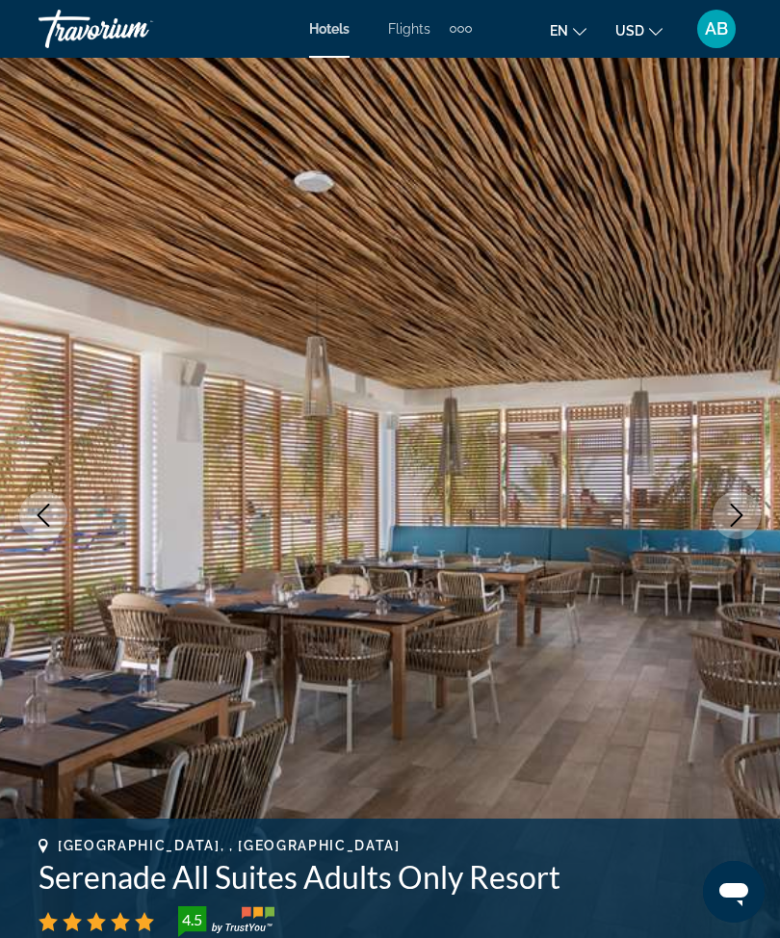
click at [747, 513] on icon "Next image" at bounding box center [736, 515] width 23 height 23
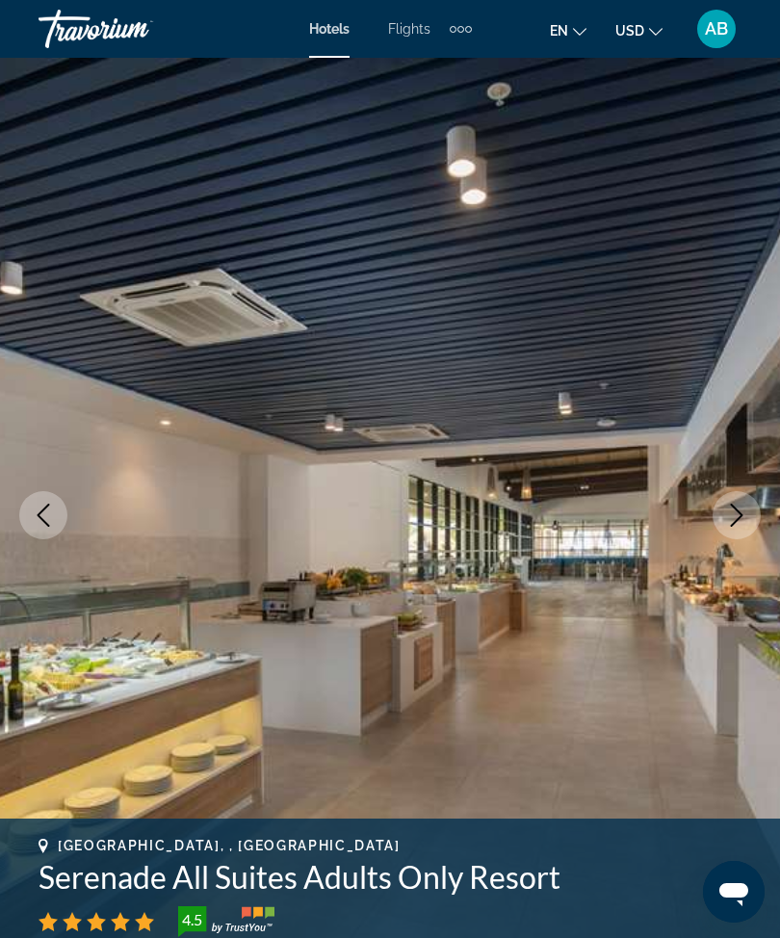
click at [725, 522] on icon "Next image" at bounding box center [736, 515] width 23 height 23
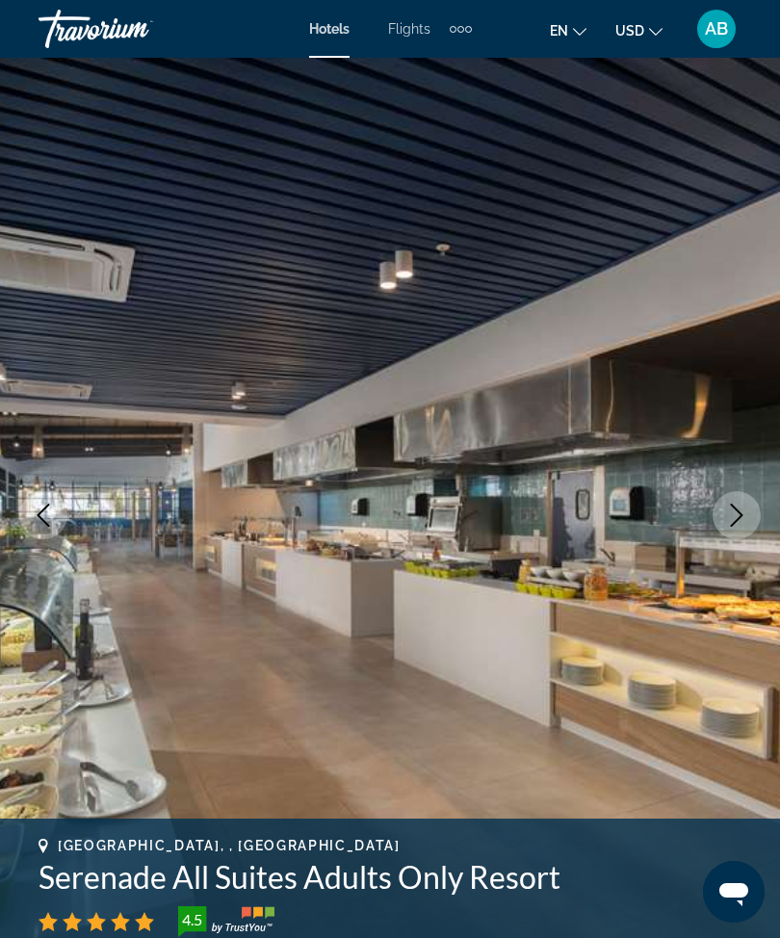
click at [758, 504] on button "Next image" at bounding box center [737, 515] width 48 height 48
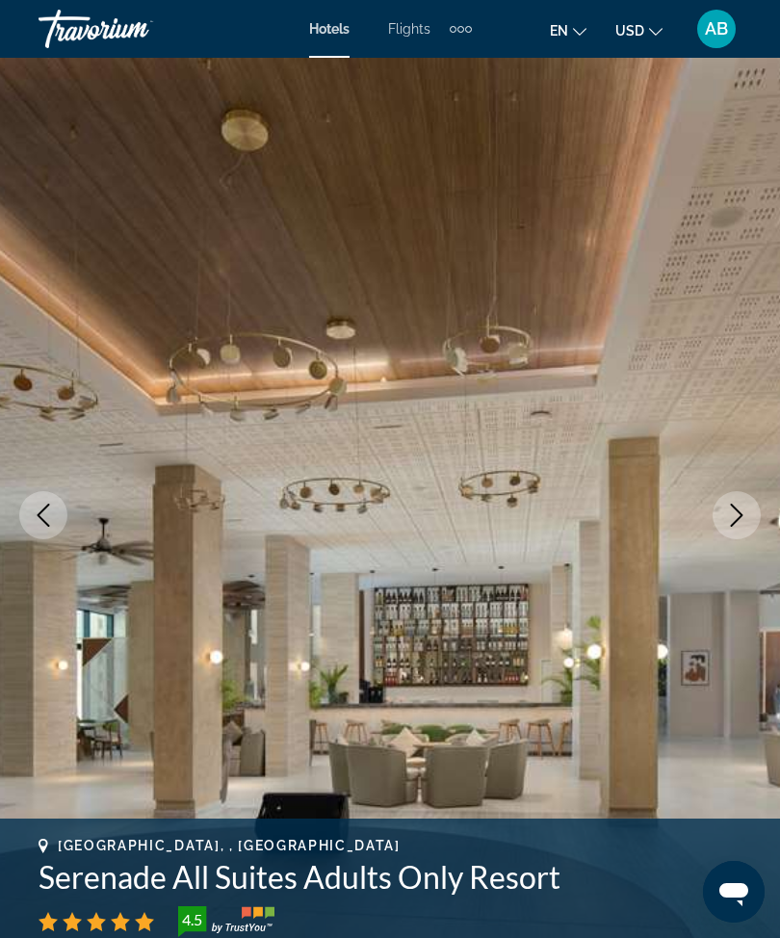
click at [742, 513] on icon "Next image" at bounding box center [736, 515] width 23 height 23
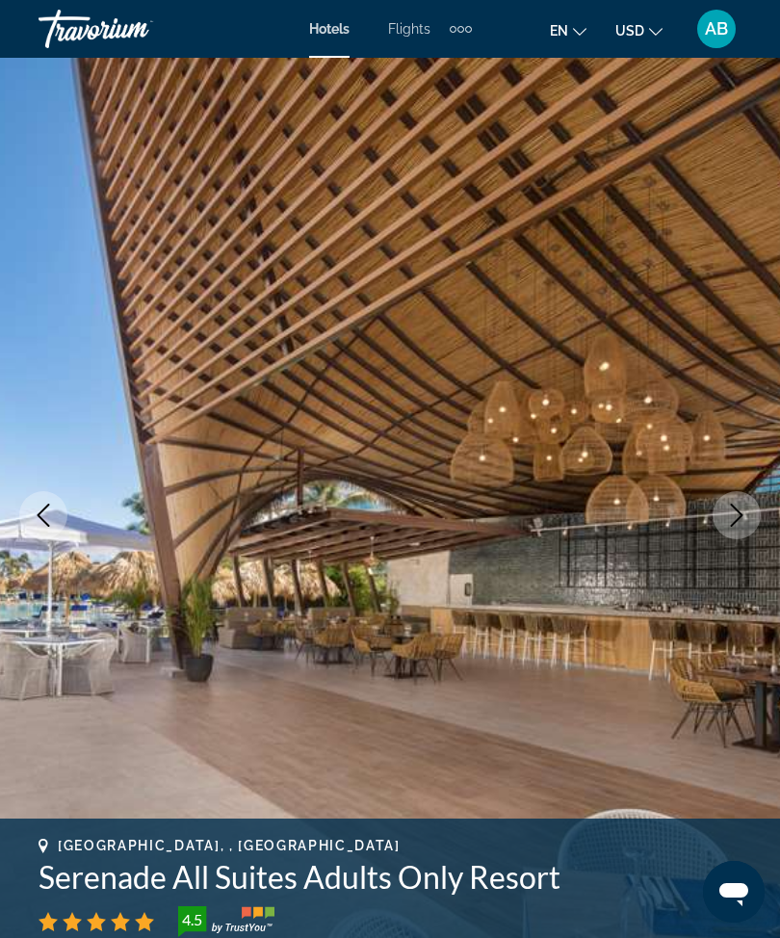
click at [732, 514] on icon "Next image" at bounding box center [736, 515] width 23 height 23
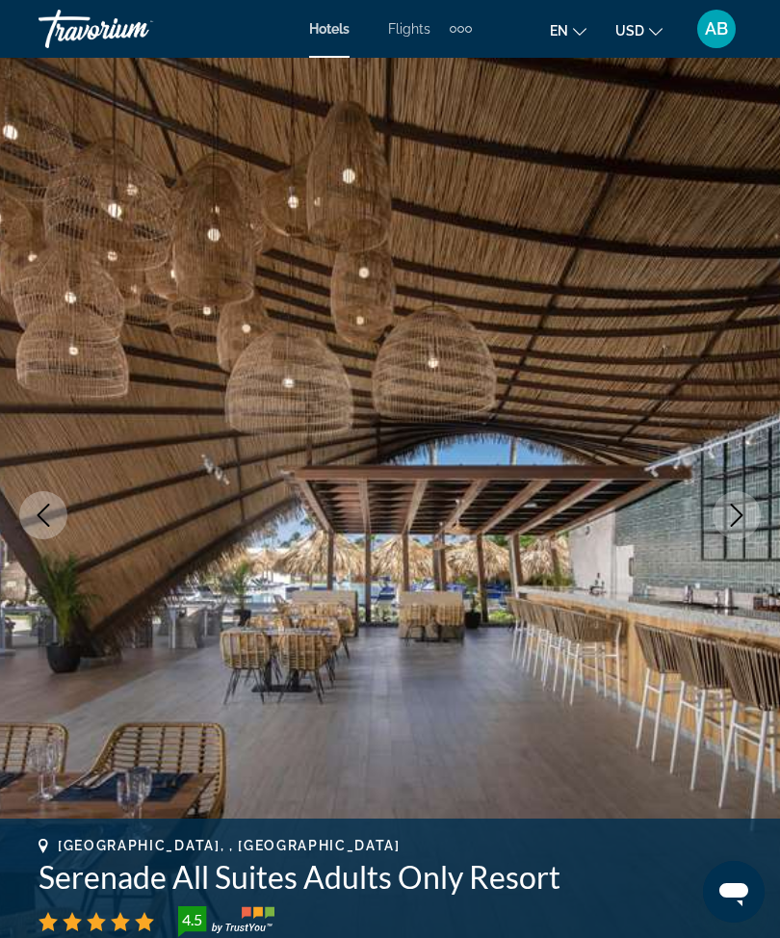
click at [740, 515] on icon "Next image" at bounding box center [736, 515] width 23 height 23
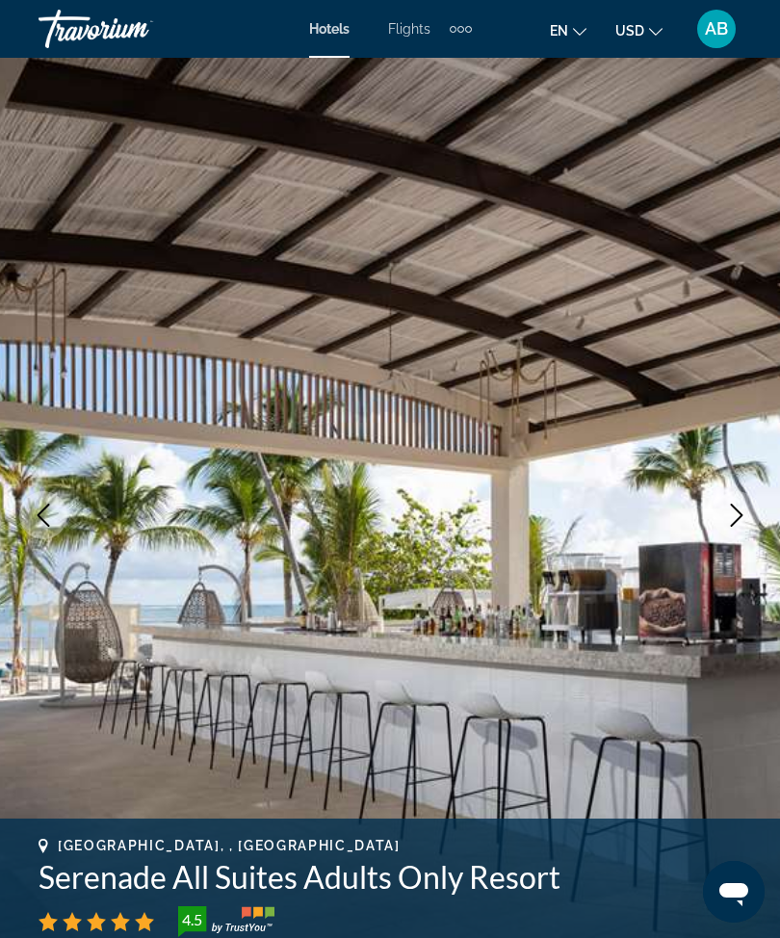
click at [722, 514] on button "Next image" at bounding box center [737, 515] width 48 height 48
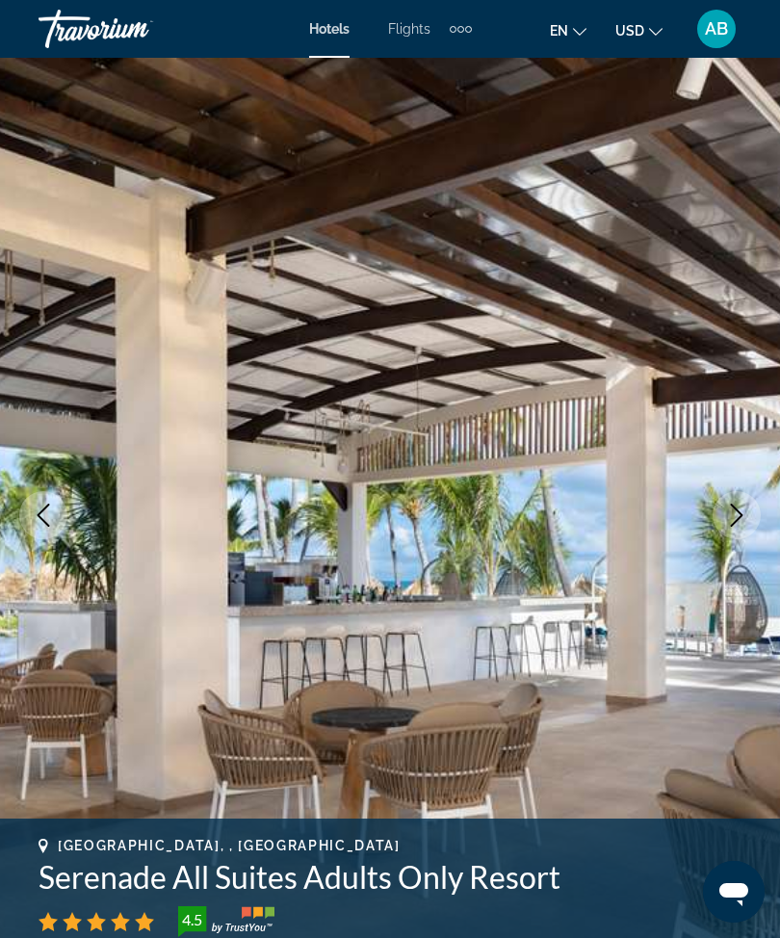
click at [733, 506] on icon "Next image" at bounding box center [737, 515] width 13 height 23
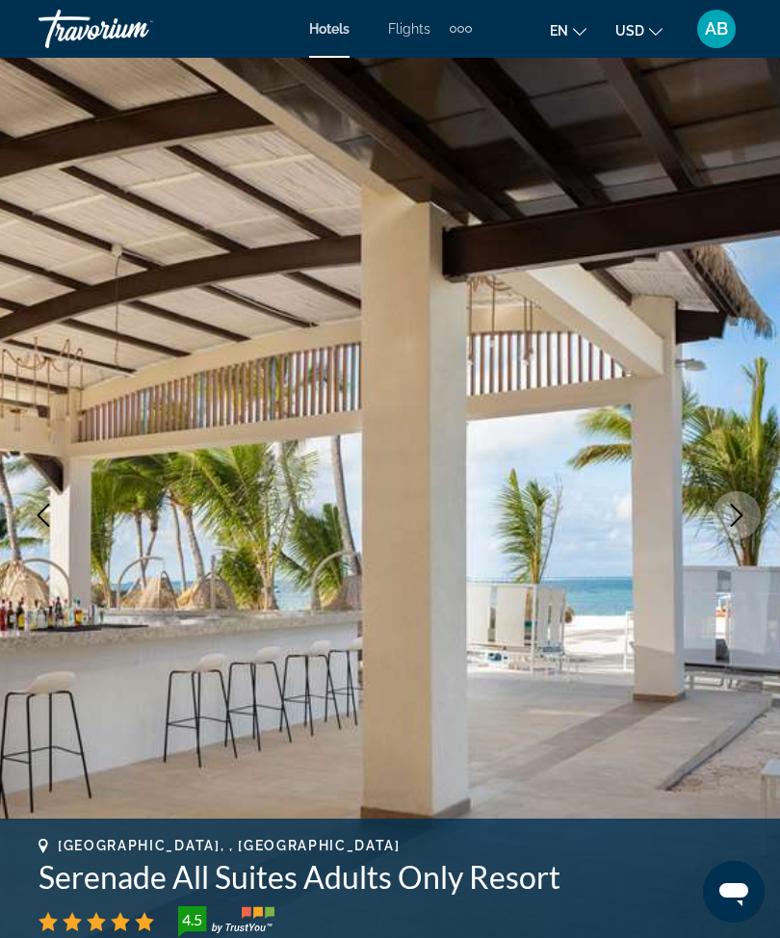
click at [733, 507] on icon "Next image" at bounding box center [737, 515] width 13 height 23
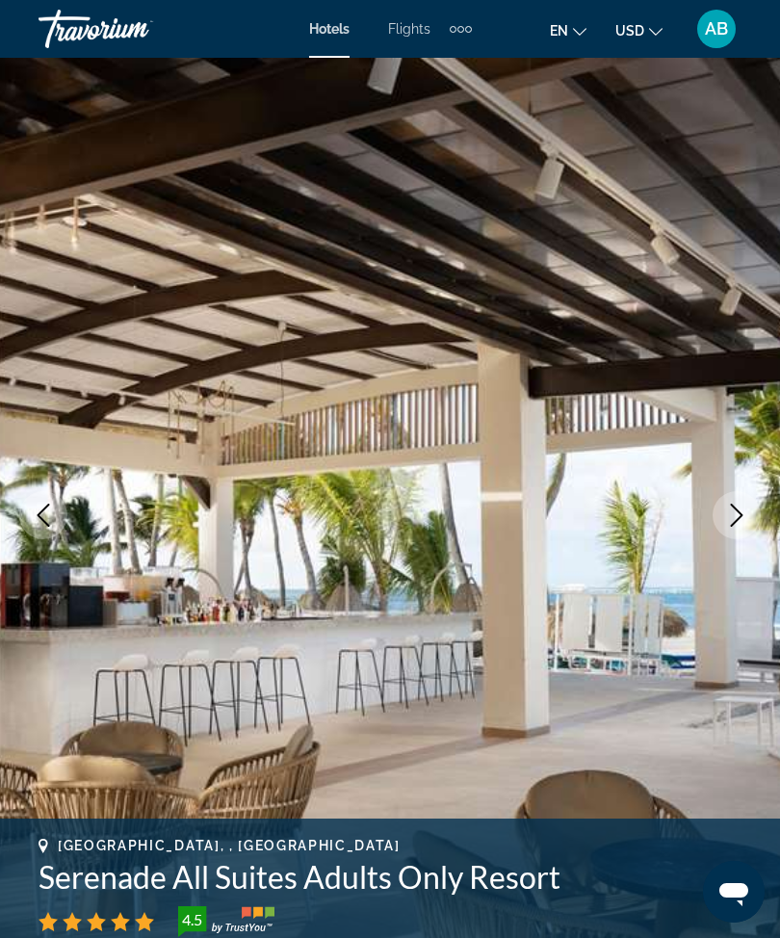
click at [740, 527] on button "Next image" at bounding box center [737, 515] width 48 height 48
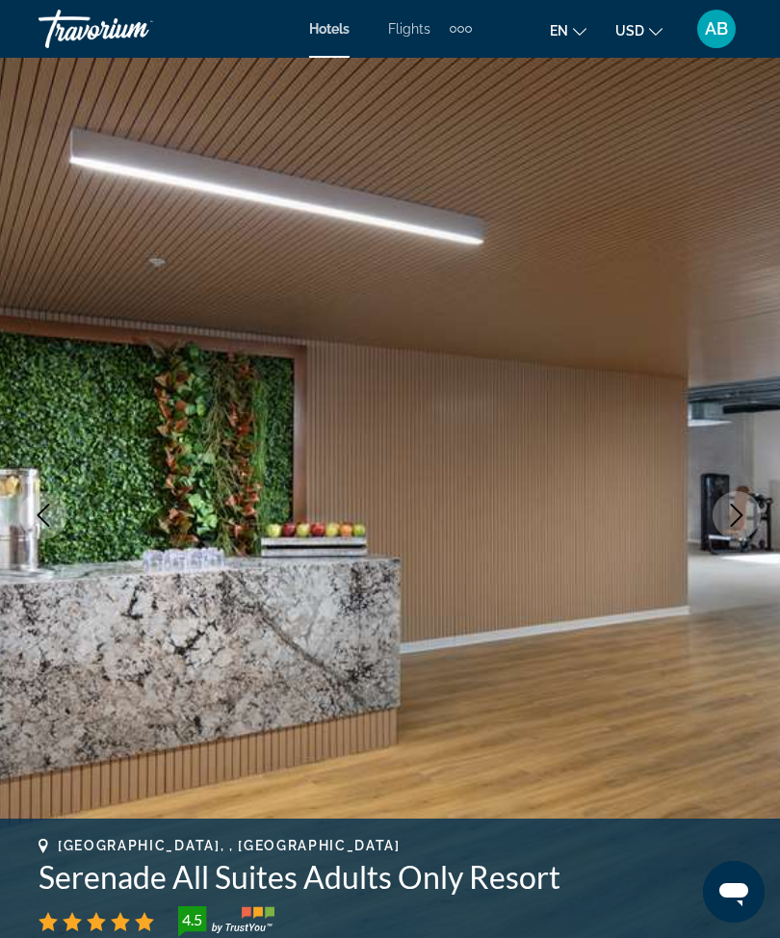
click at [744, 521] on icon "Next image" at bounding box center [736, 515] width 23 height 23
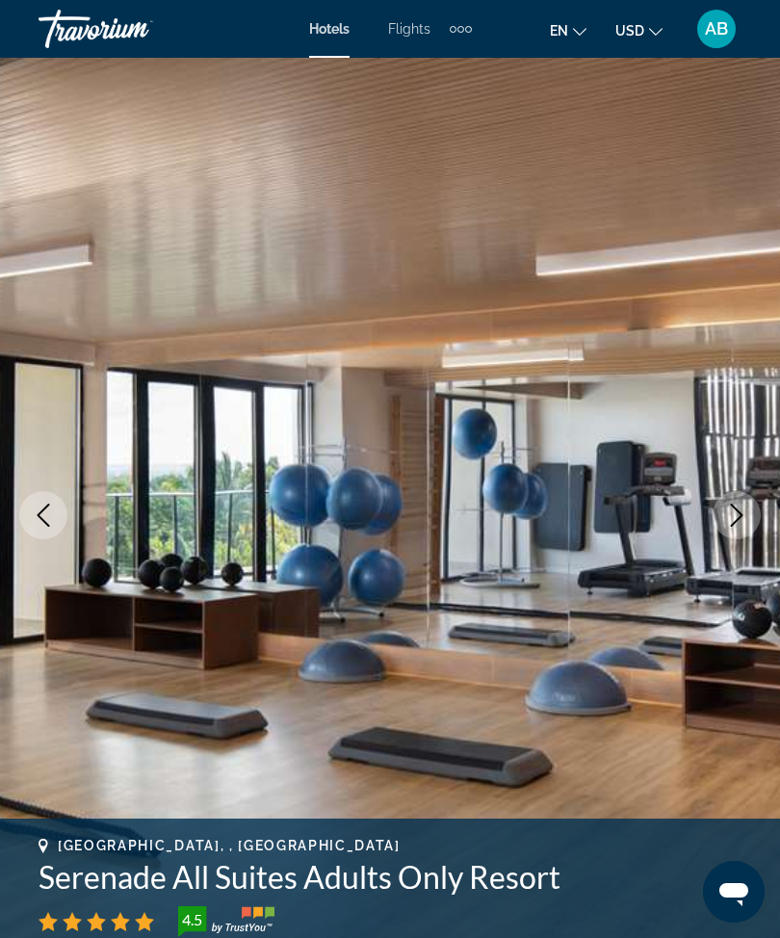
click at [739, 515] on icon "Next image" at bounding box center [736, 515] width 23 height 23
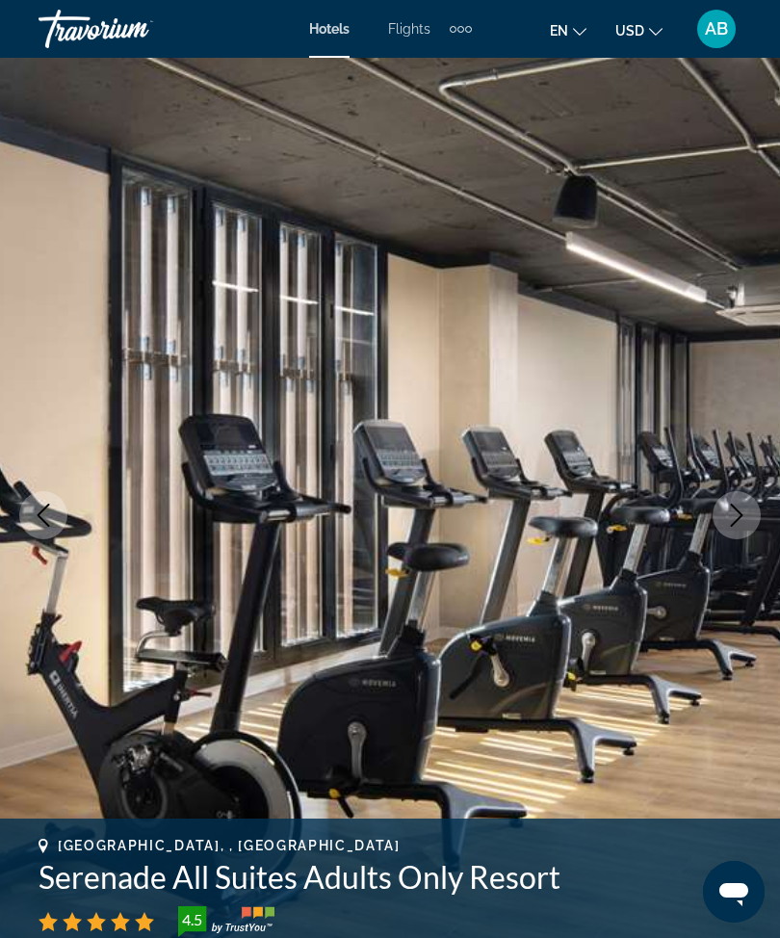
click at [745, 512] on icon "Next image" at bounding box center [736, 515] width 23 height 23
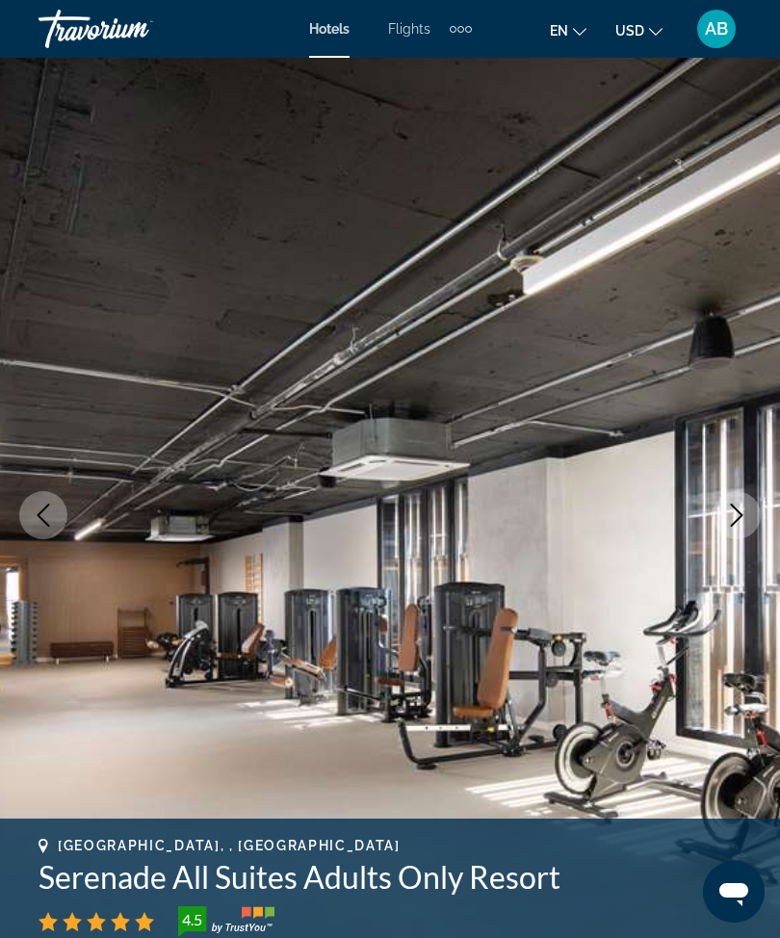
click at [742, 514] on icon "Next image" at bounding box center [737, 515] width 13 height 23
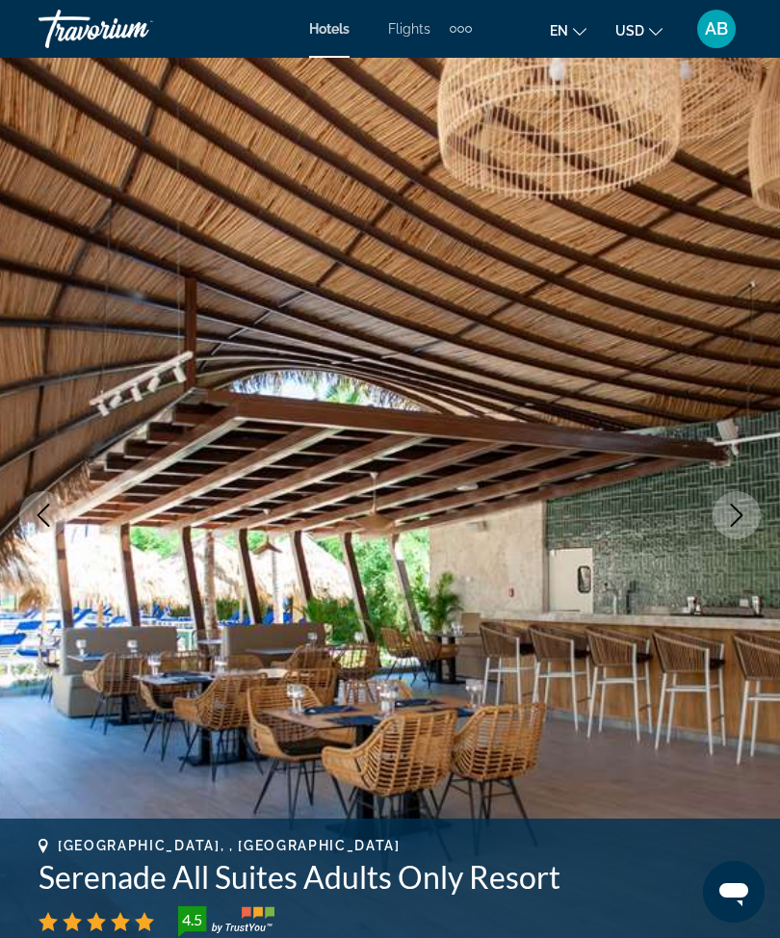
click at [736, 522] on icon "Next image" at bounding box center [737, 515] width 13 height 23
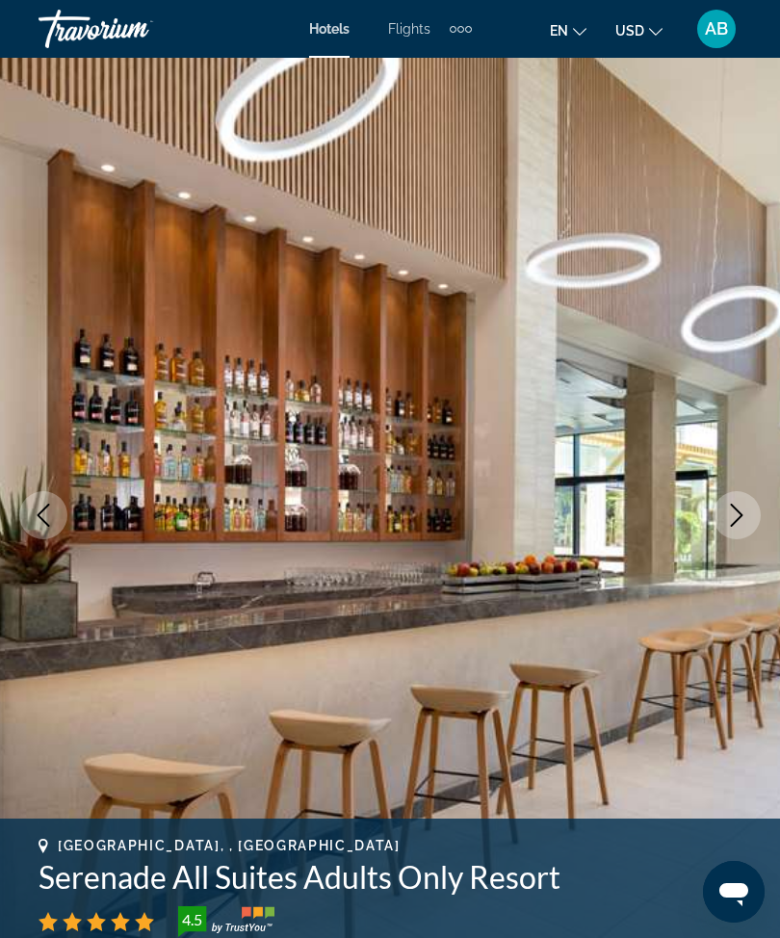
click at [734, 517] on icon "Next image" at bounding box center [736, 515] width 23 height 23
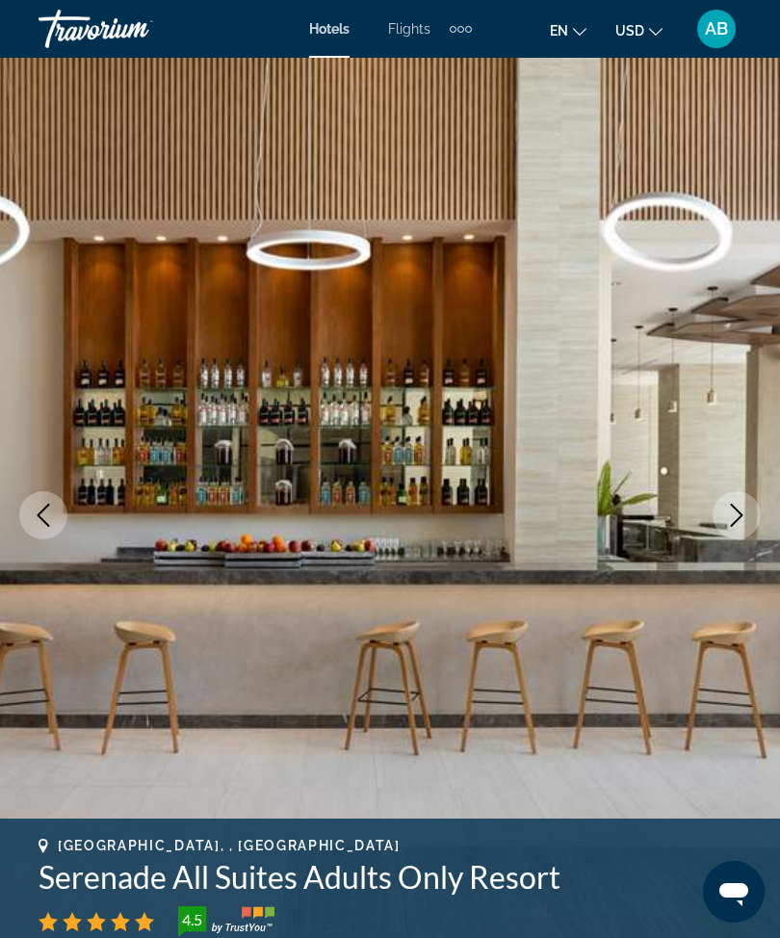
click at [737, 516] on icon "Next image" at bounding box center [736, 515] width 23 height 23
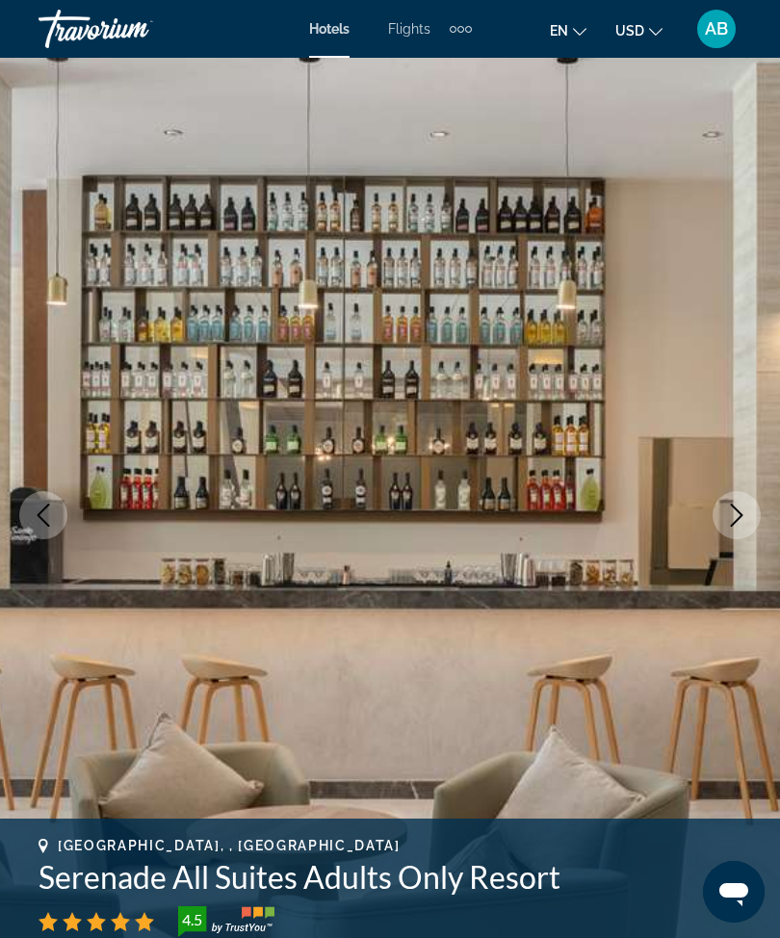
click at [738, 511] on icon "Next image" at bounding box center [737, 515] width 13 height 23
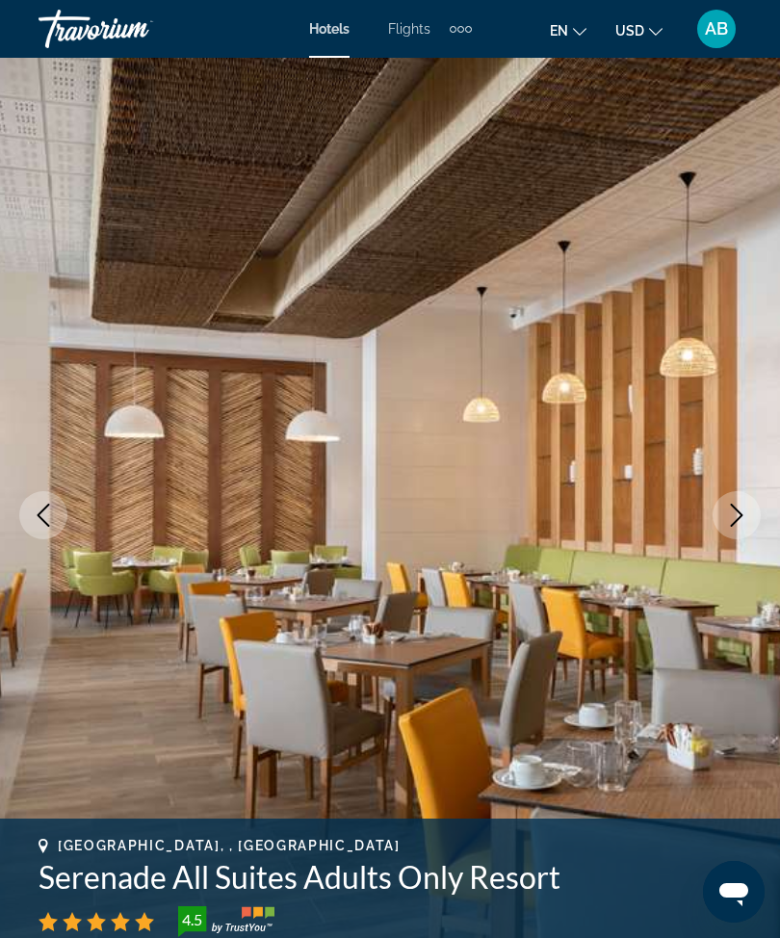
click at [738, 507] on icon "Next image" at bounding box center [736, 515] width 23 height 23
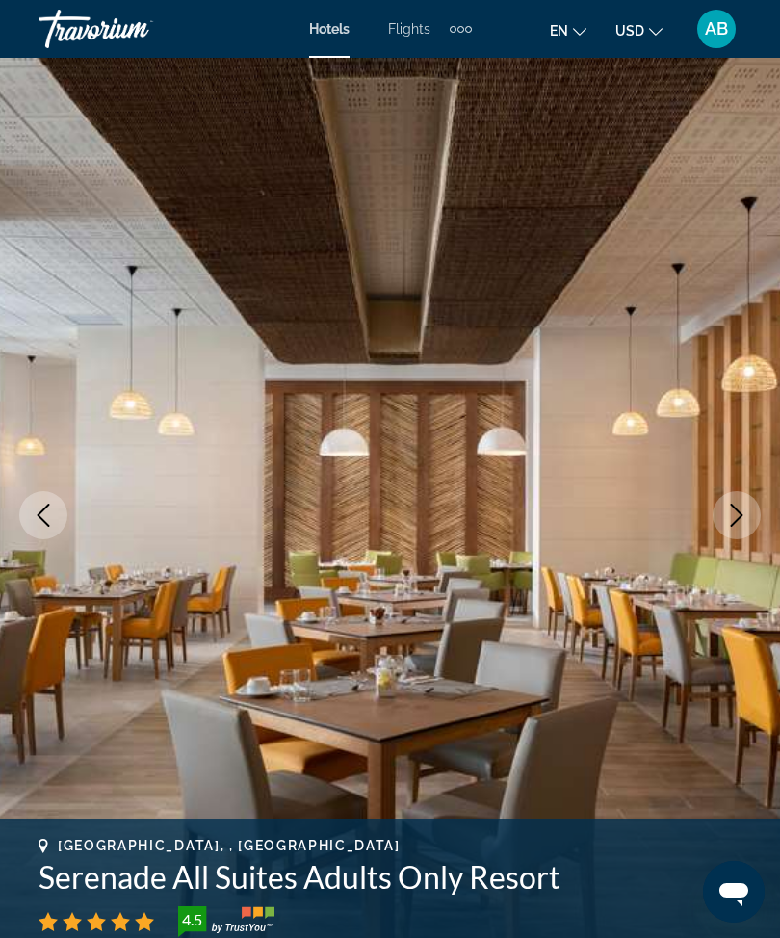
click at [733, 508] on icon "Next image" at bounding box center [736, 515] width 23 height 23
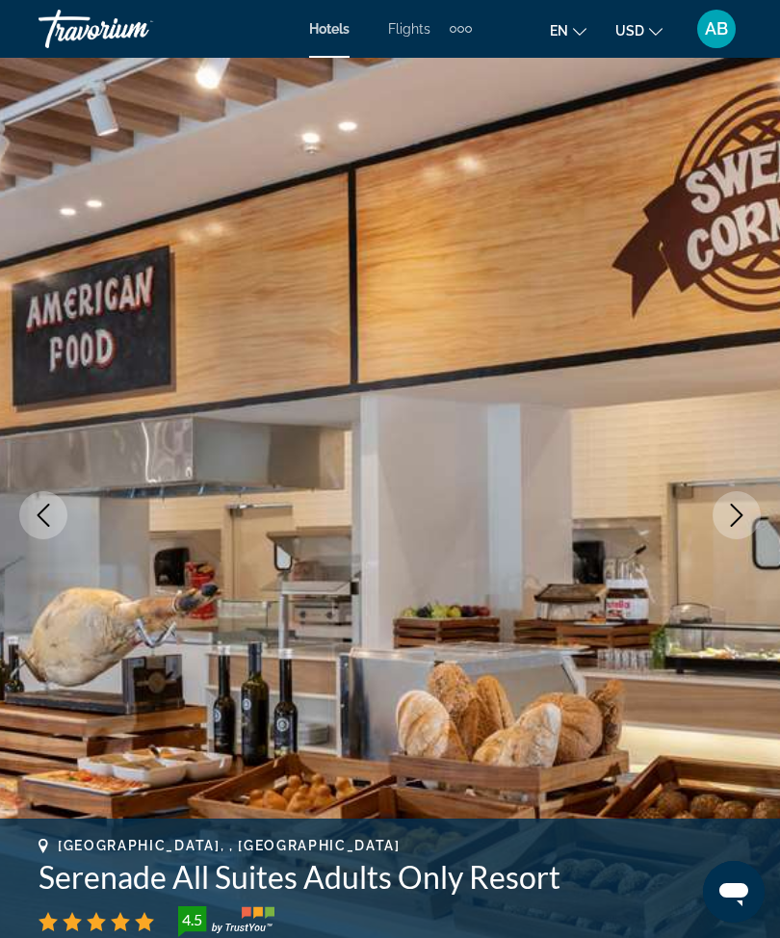
click at [753, 512] on button "Next image" at bounding box center [737, 515] width 48 height 48
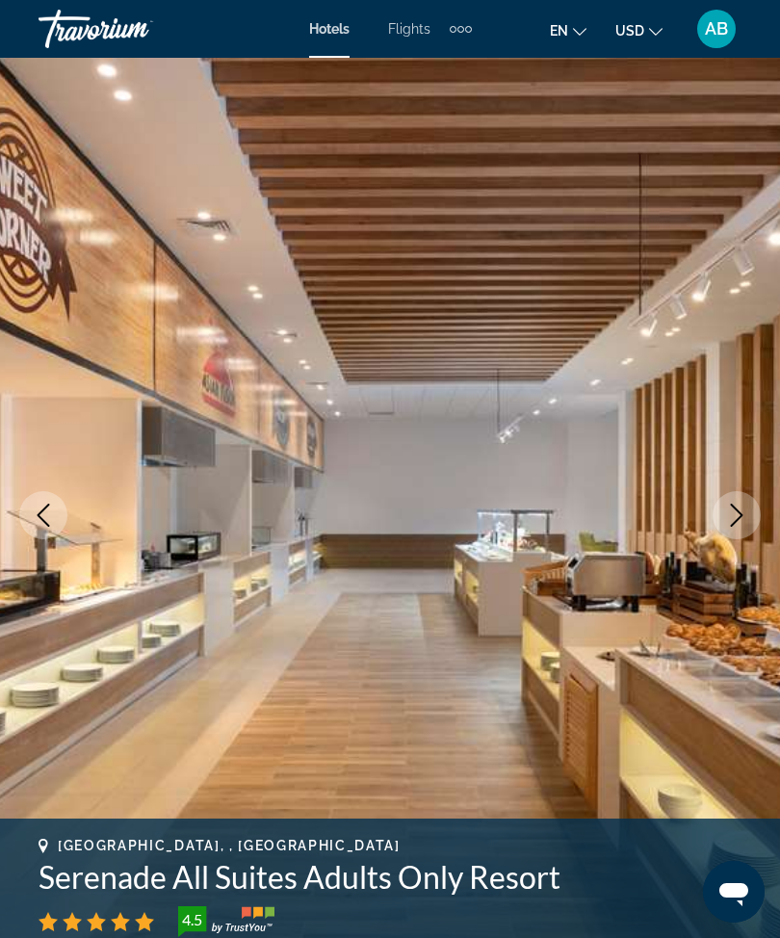
click at [737, 513] on icon "Next image" at bounding box center [736, 515] width 23 height 23
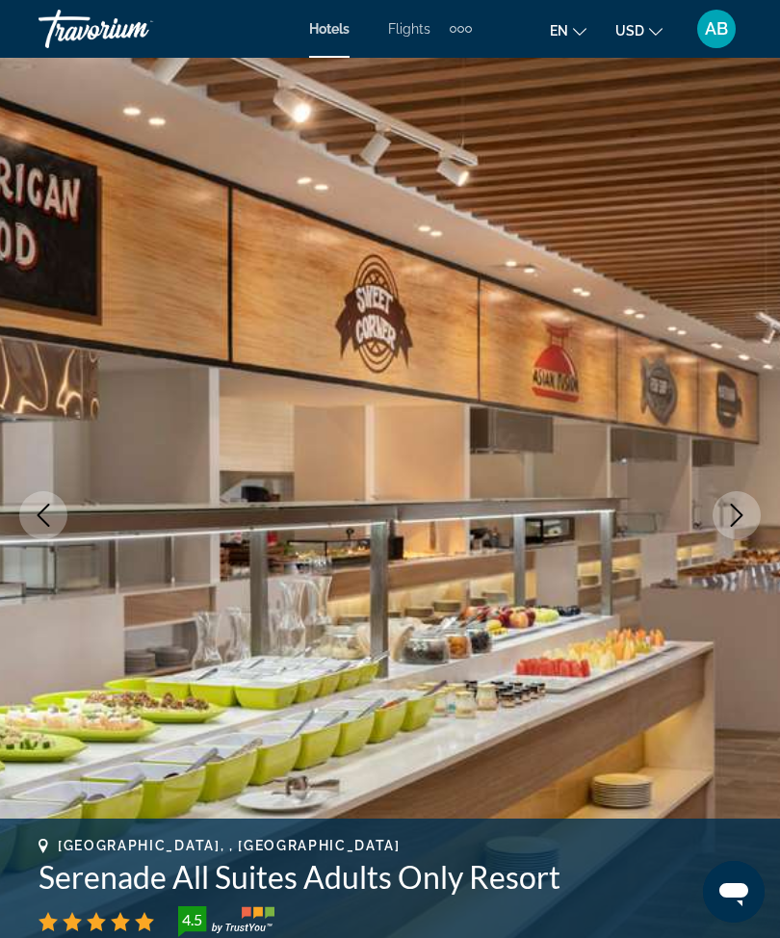
click at [729, 520] on icon "Next image" at bounding box center [736, 515] width 23 height 23
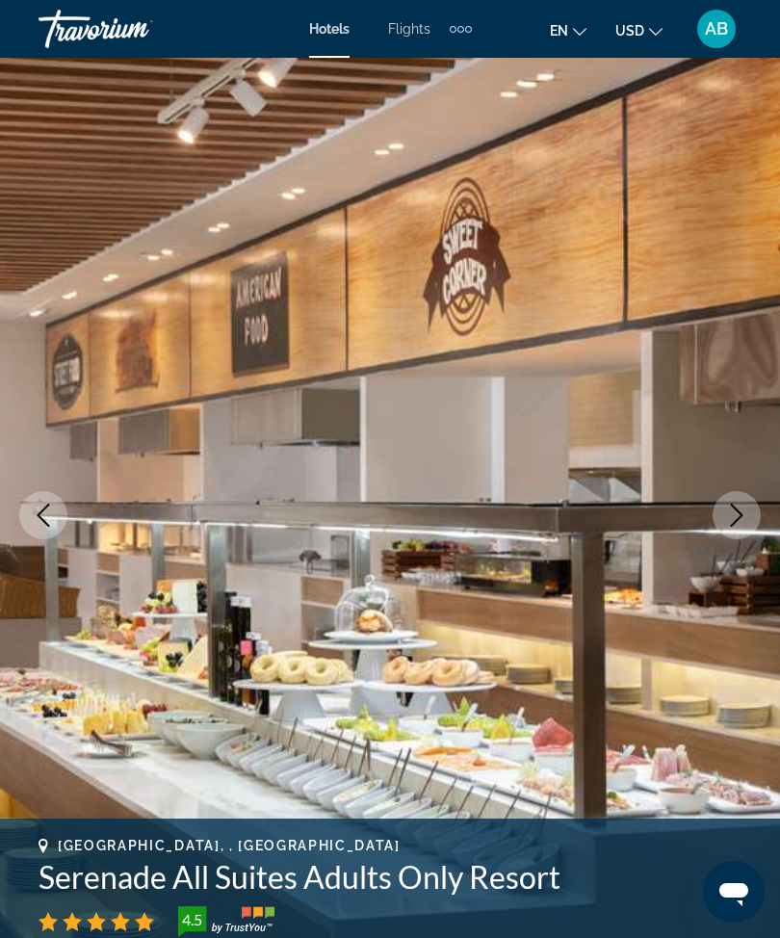
click at [735, 517] on icon "Next image" at bounding box center [736, 515] width 23 height 23
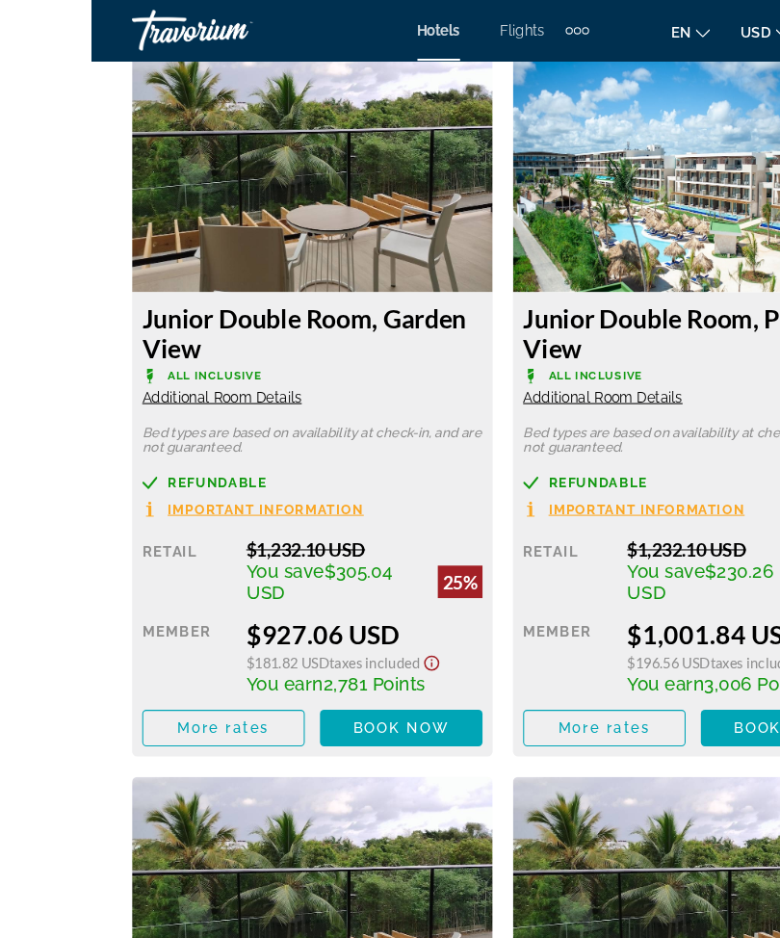
scroll to position [3370, 0]
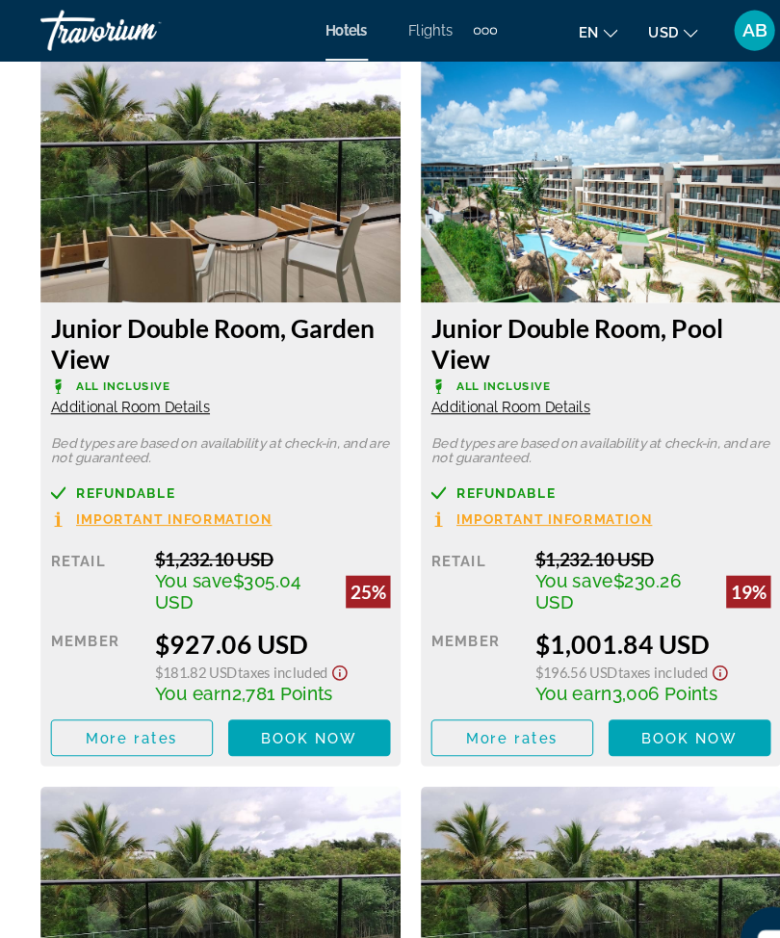
click at [318, 700] on span "Book now" at bounding box center [295, 700] width 92 height 15
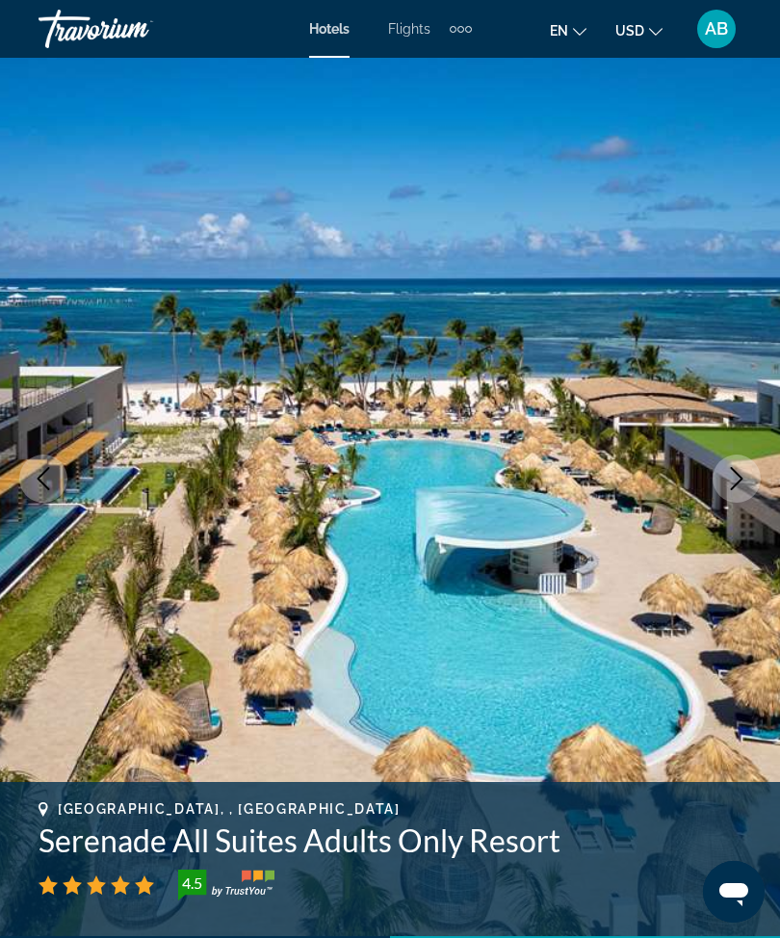
scroll to position [30, 0]
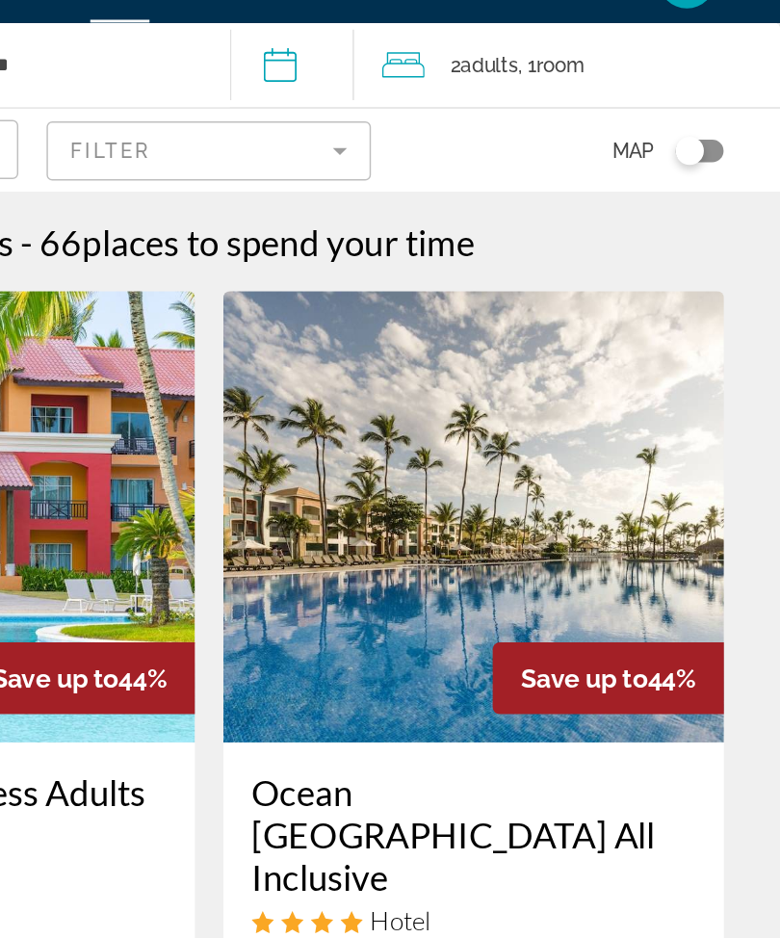
click at [400, 391] on img "Main content" at bounding box center [571, 395] width 342 height 308
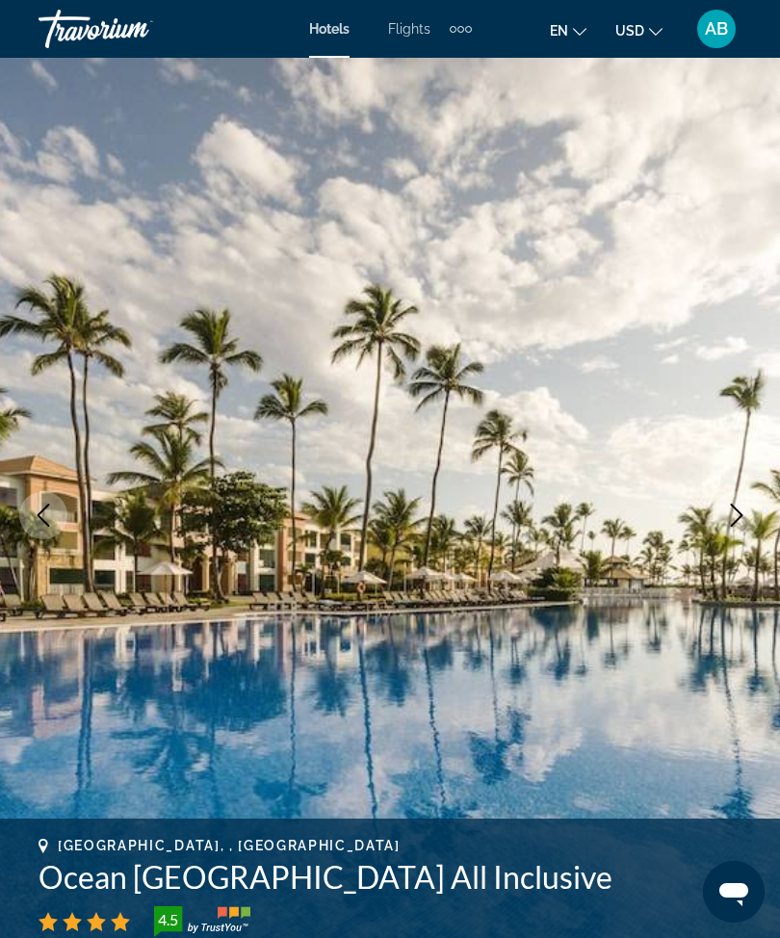
click at [738, 524] on icon "Next image" at bounding box center [736, 515] width 23 height 23
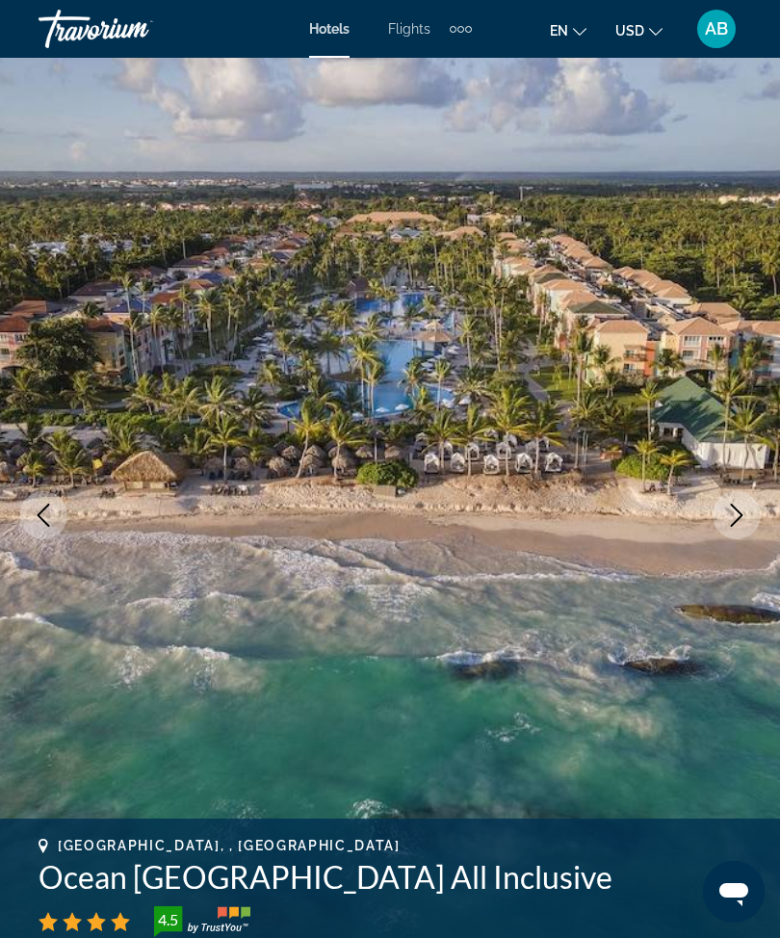
click at [745, 507] on icon "Next image" at bounding box center [736, 515] width 23 height 23
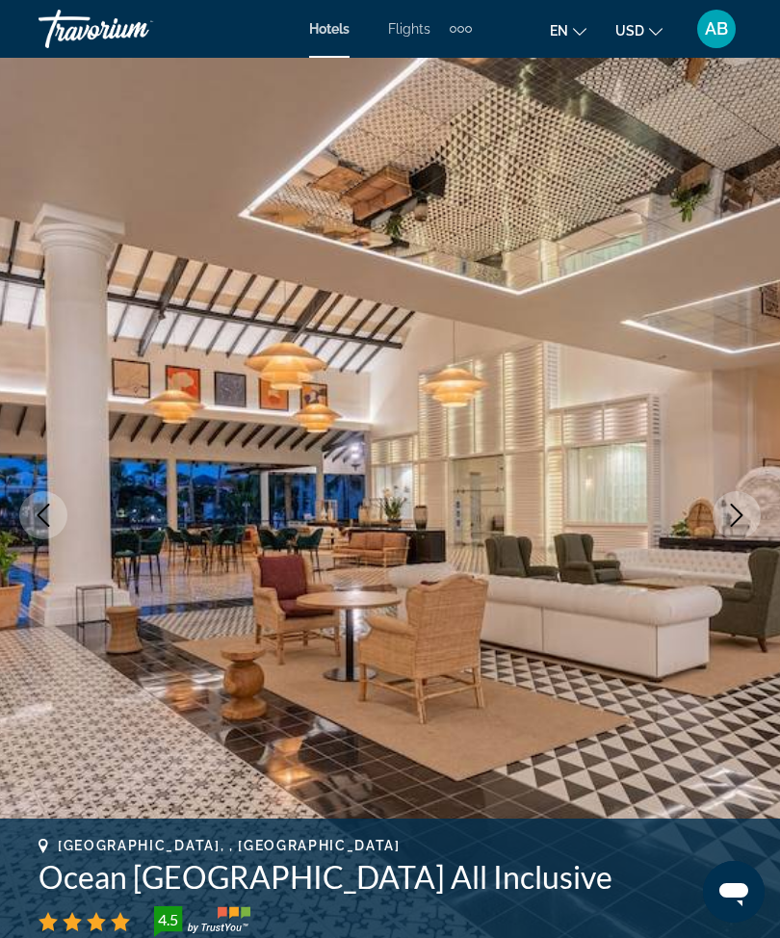
click at [37, 534] on button "Previous image" at bounding box center [43, 515] width 48 height 48
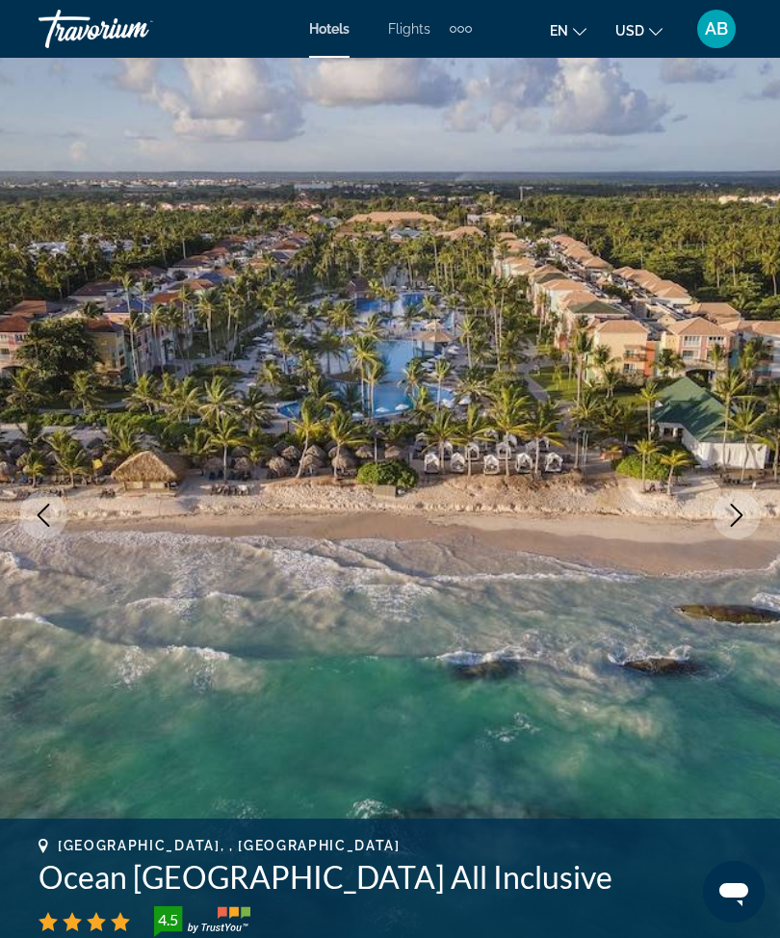
click at [41, 525] on icon "Previous image" at bounding box center [43, 515] width 23 height 23
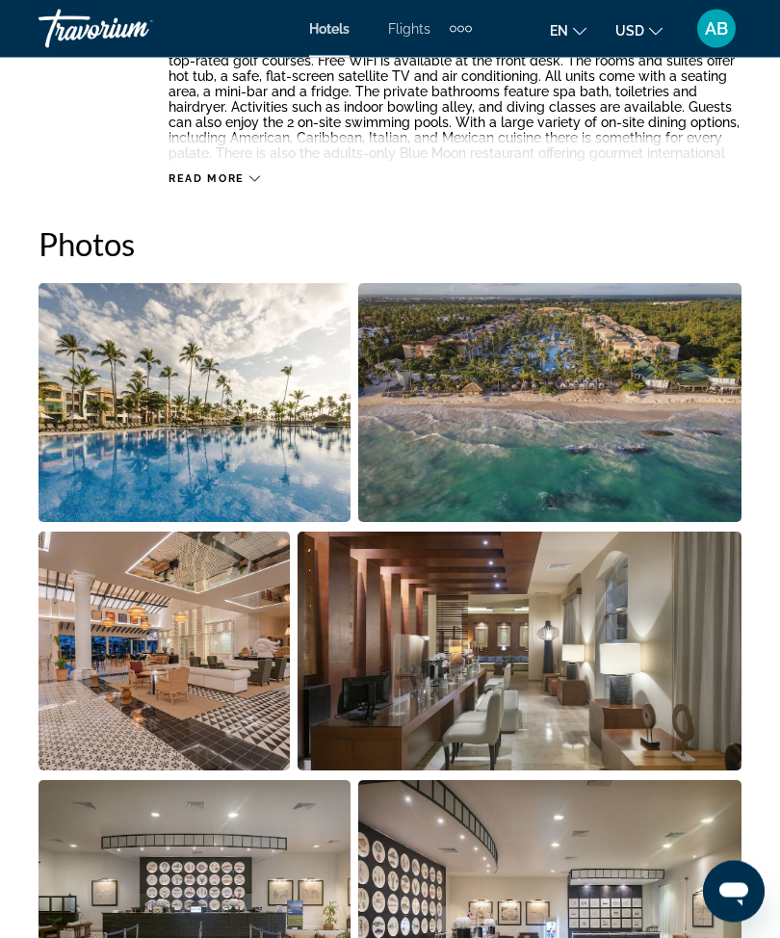
scroll to position [1169, 0]
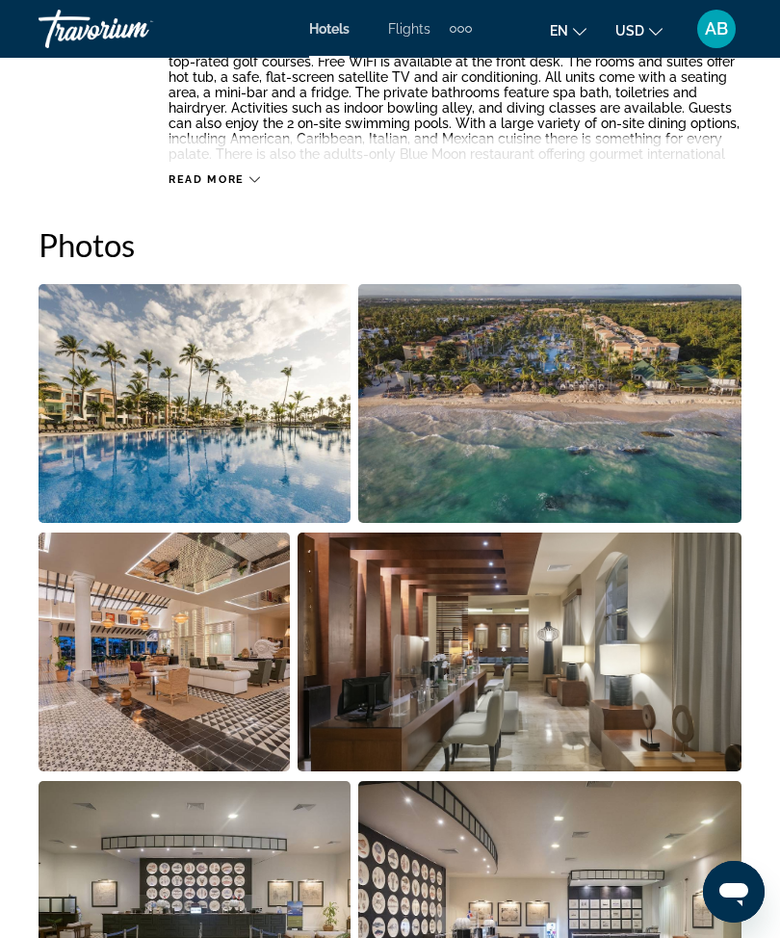
click at [594, 431] on img "Open full-screen image slider" at bounding box center [550, 403] width 384 height 239
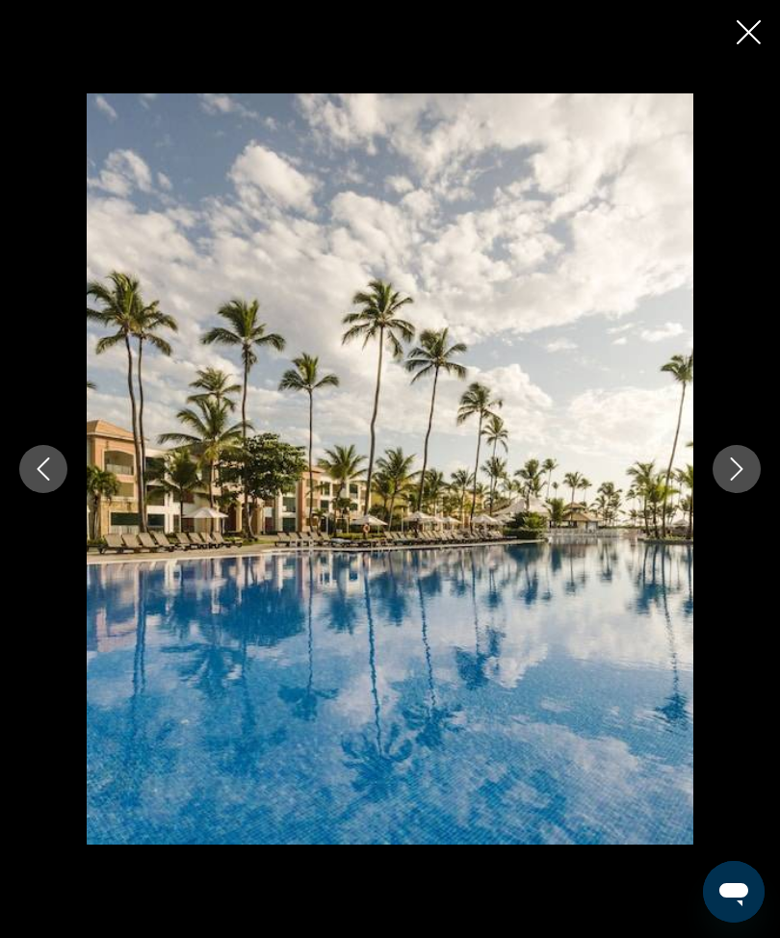
click at [733, 481] on icon "Next image" at bounding box center [736, 469] width 23 height 23
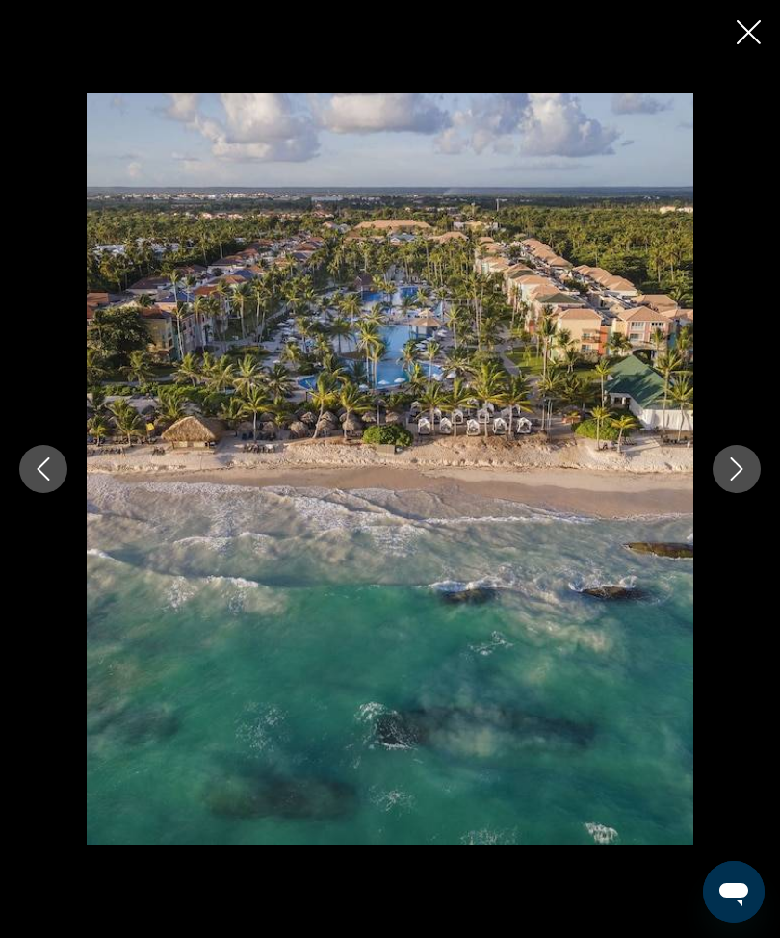
click at [759, 493] on button "Next image" at bounding box center [737, 469] width 48 height 48
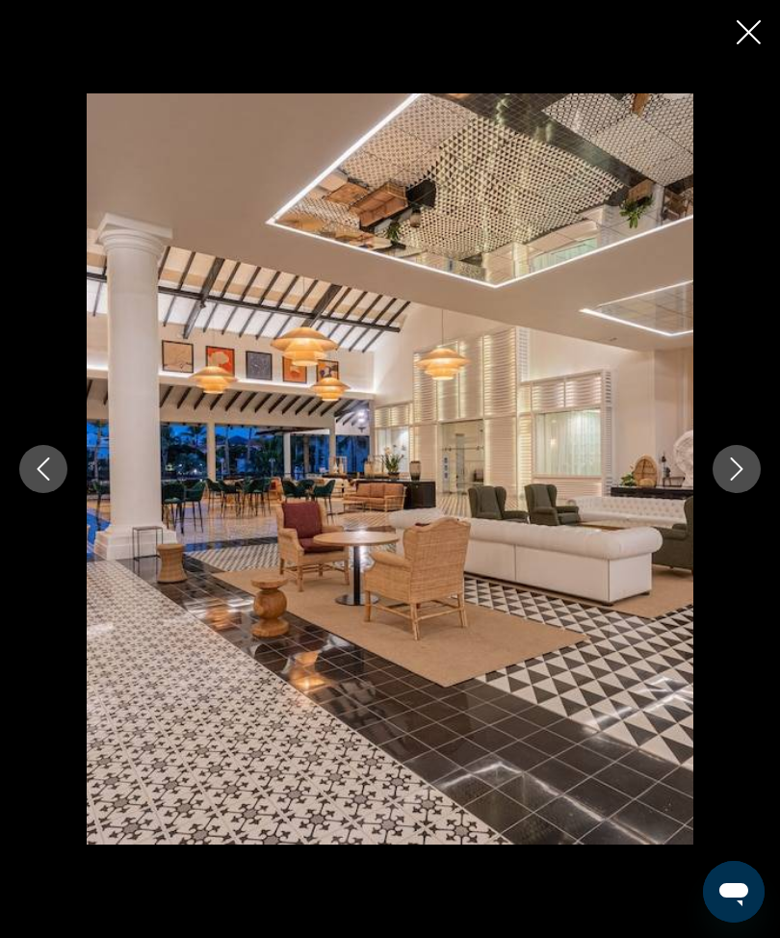
click at [735, 481] on icon "Next image" at bounding box center [736, 469] width 23 height 23
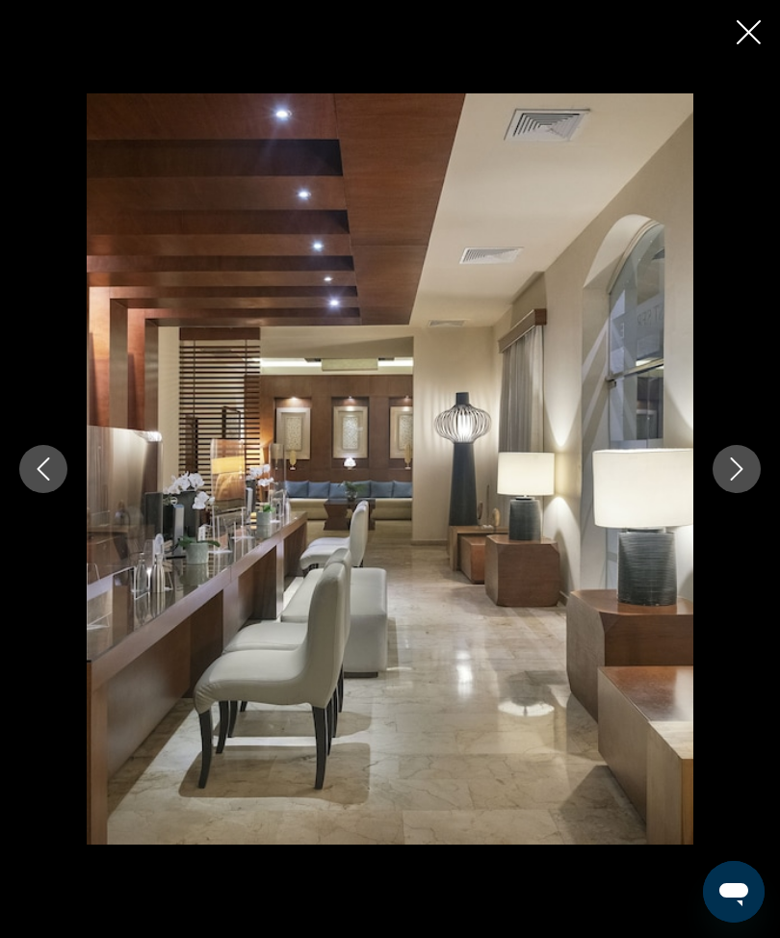
click at [739, 481] on icon "Next image" at bounding box center [736, 469] width 23 height 23
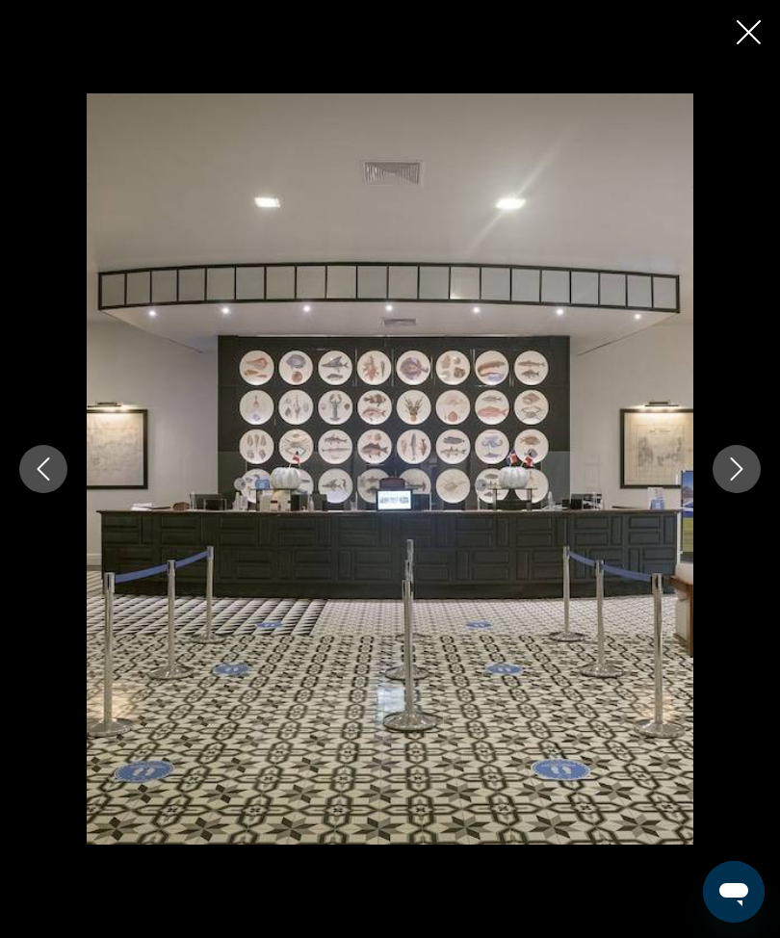
click at [740, 481] on icon "Next image" at bounding box center [736, 469] width 23 height 23
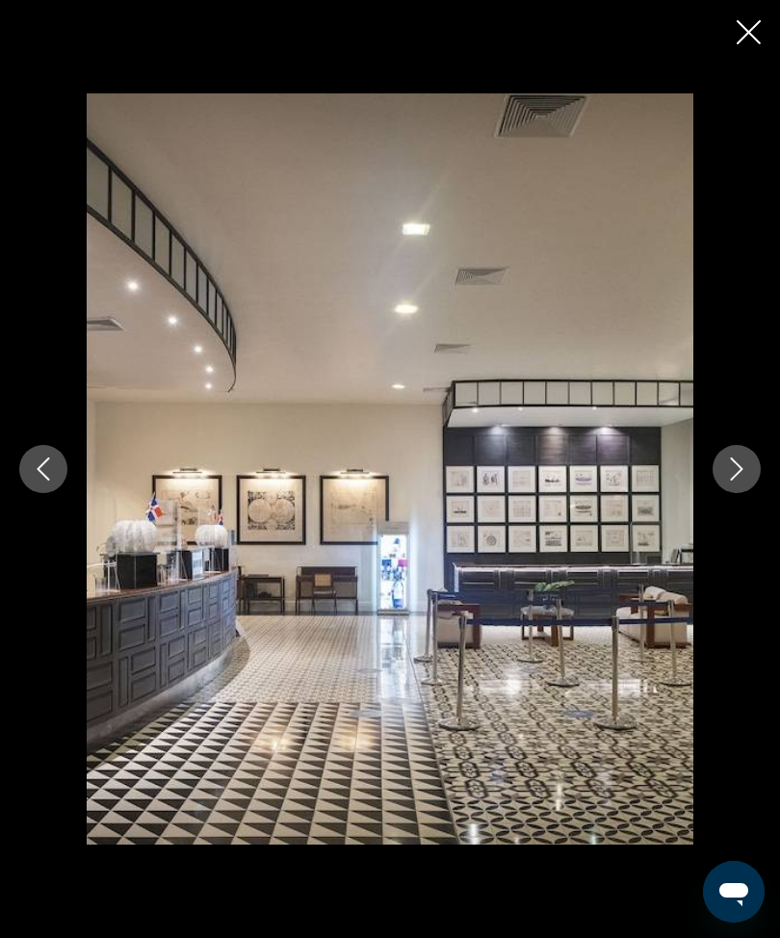
click at [744, 29] on icon "Close slideshow" at bounding box center [749, 32] width 24 height 24
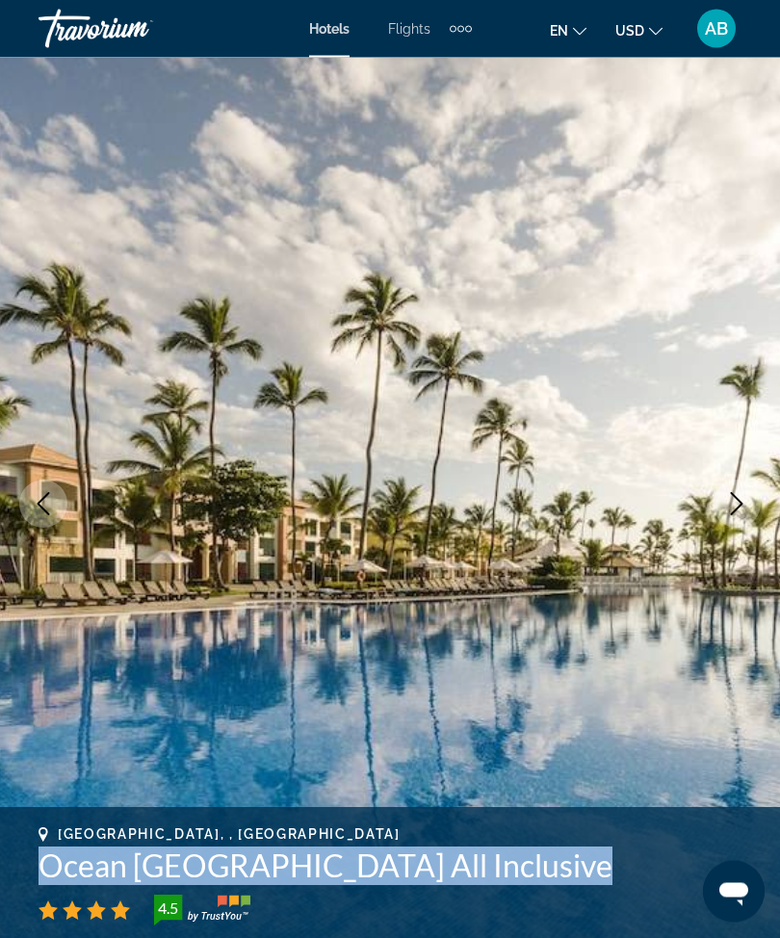
scroll to position [0, 0]
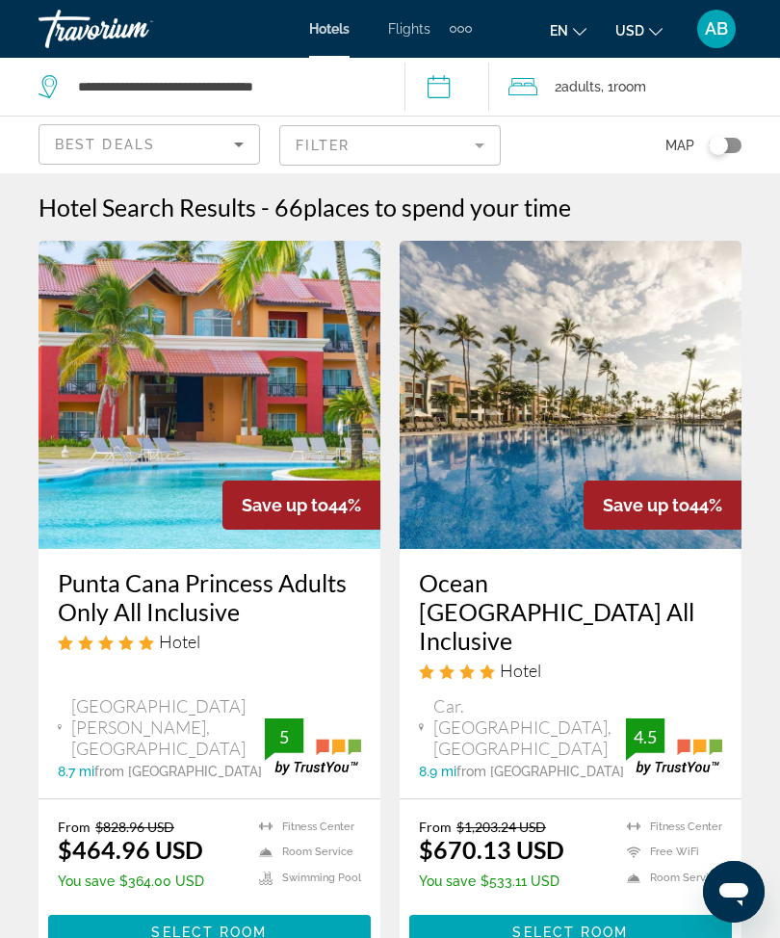
click at [475, 148] on mat-form-field "Filter" at bounding box center [390, 145] width 222 height 40
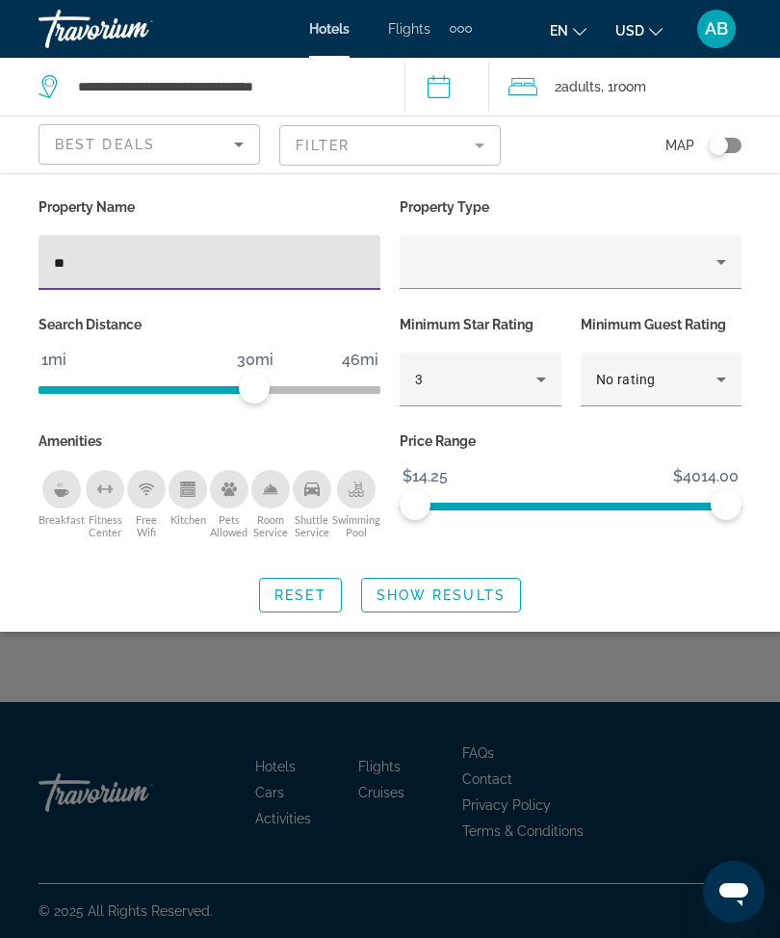
type input "*"
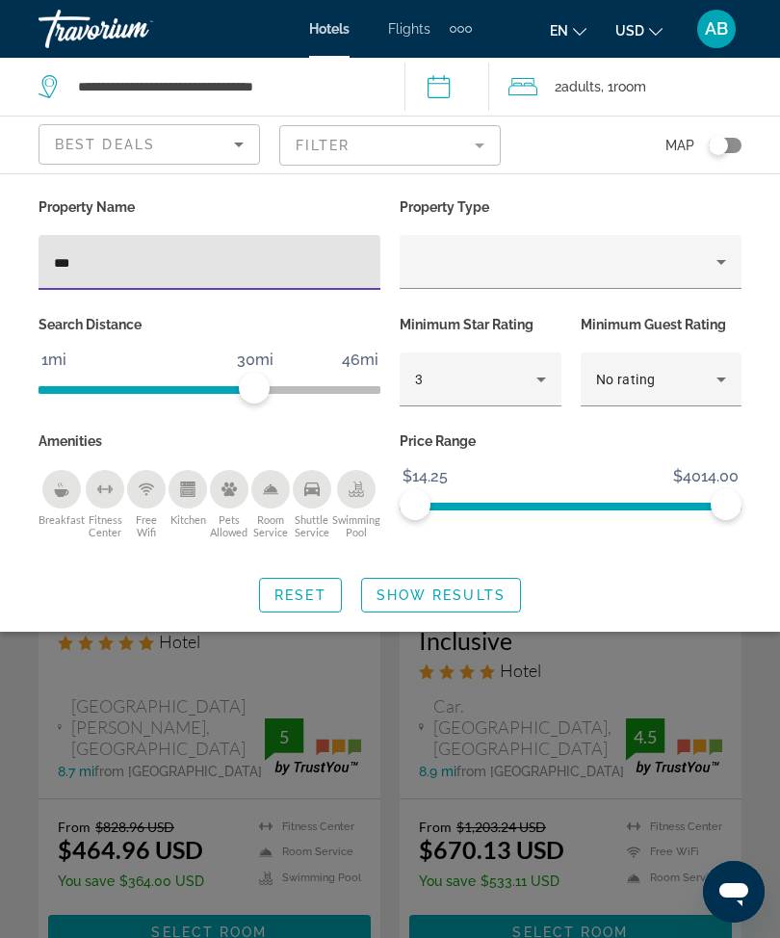
type input "****"
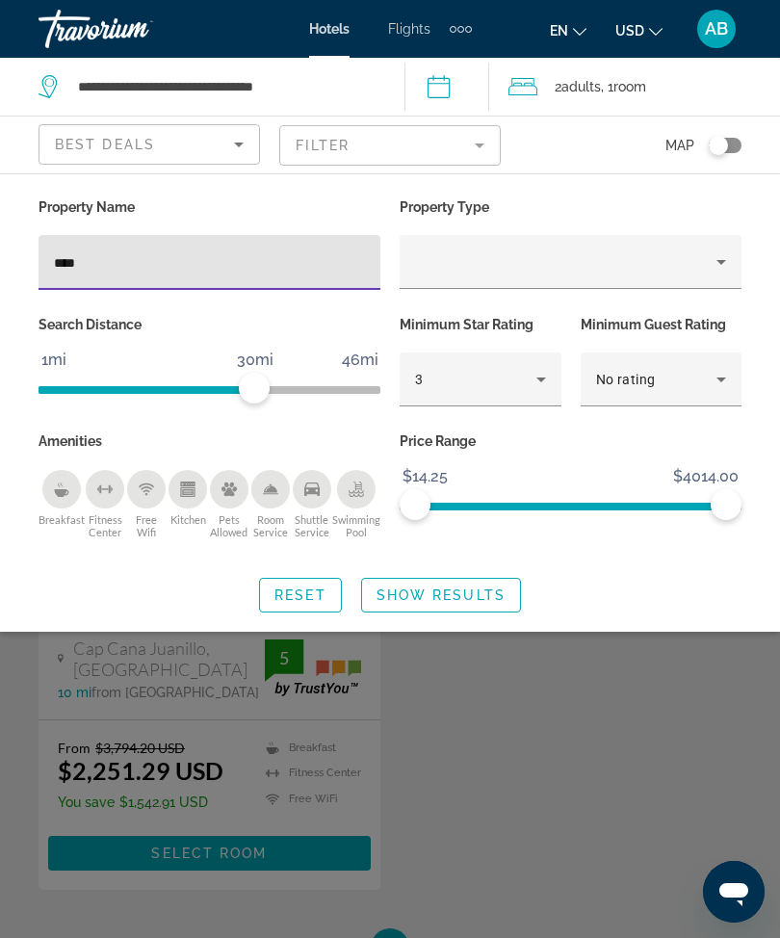
click at [482, 597] on span "Show Results" at bounding box center [441, 595] width 129 height 15
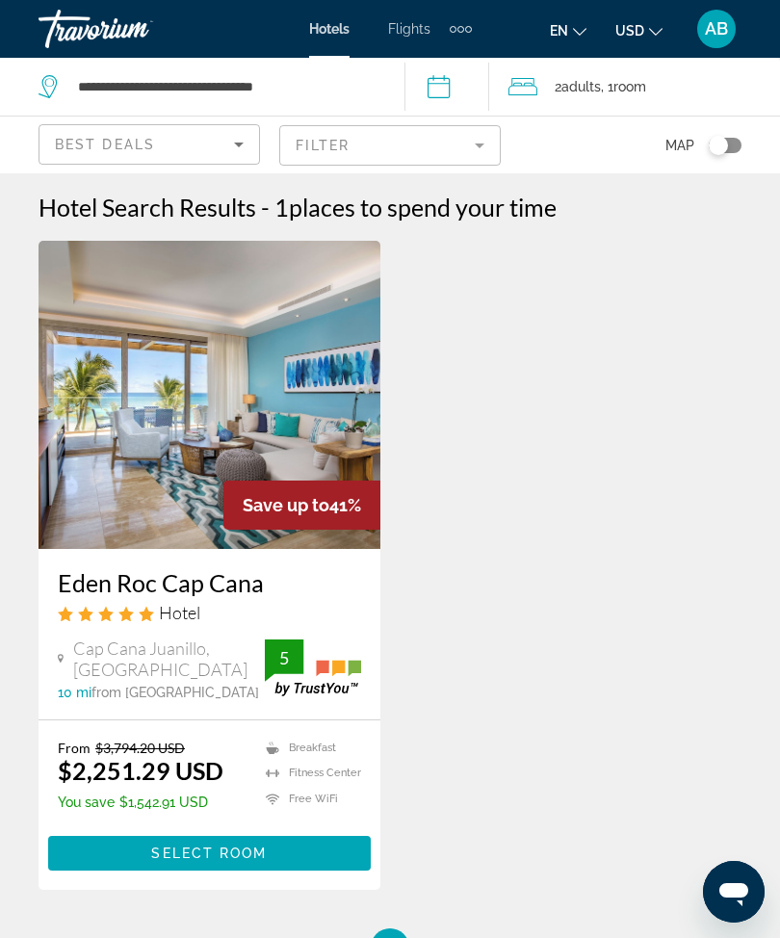
click at [588, 75] on span "2 Adult Adults" at bounding box center [578, 86] width 46 height 27
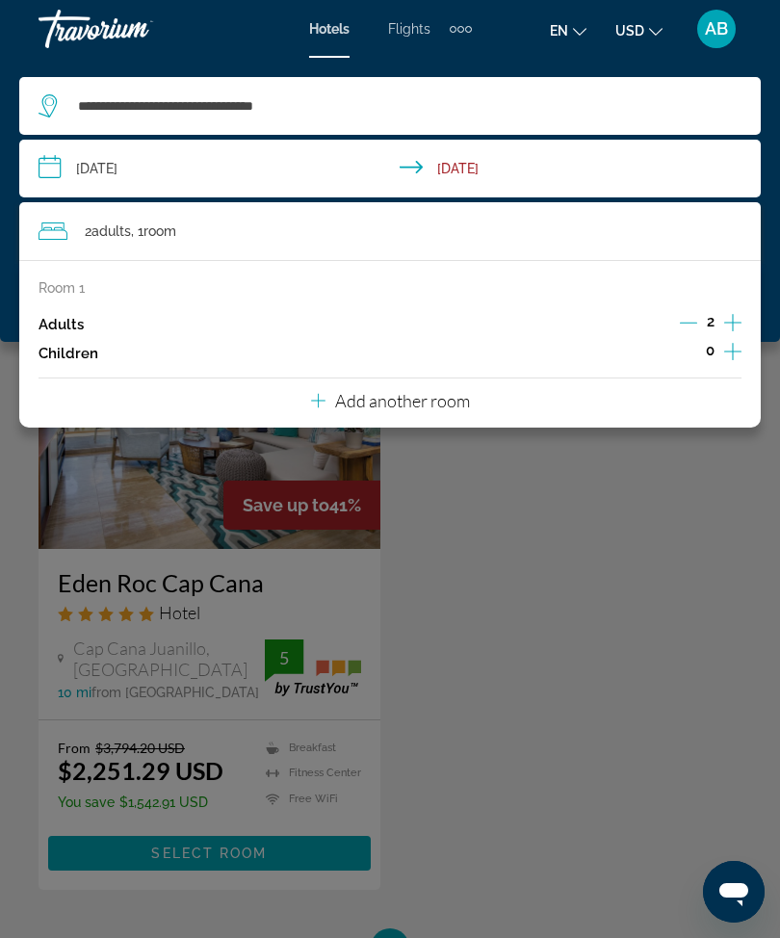
click at [657, 540] on div "Main content" at bounding box center [390, 469] width 780 height 938
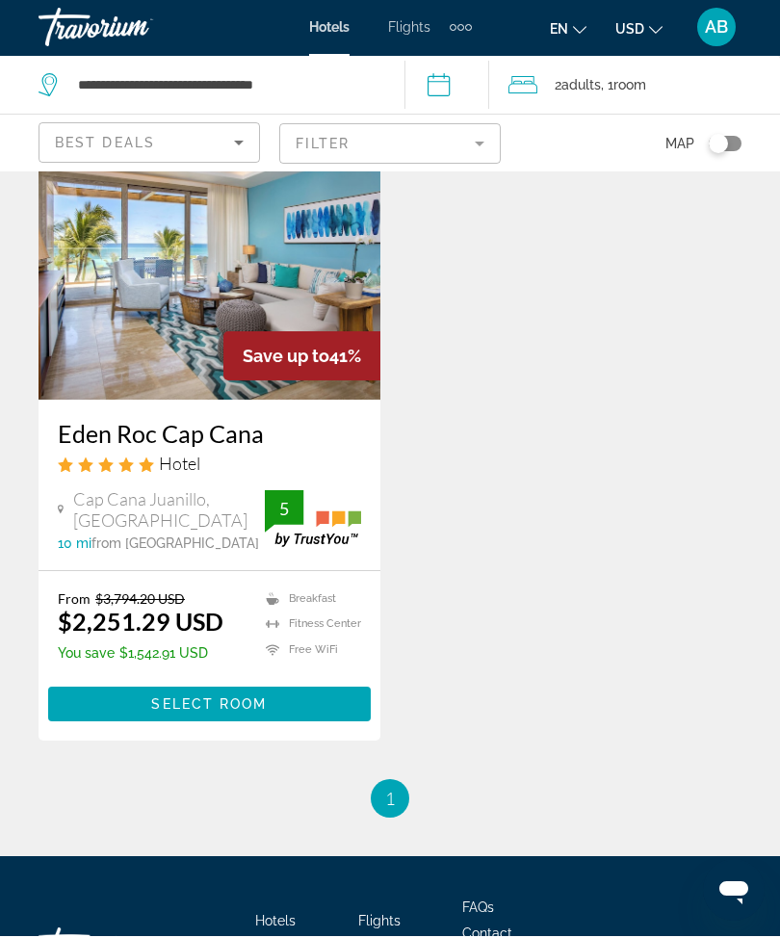
scroll to position [180, 0]
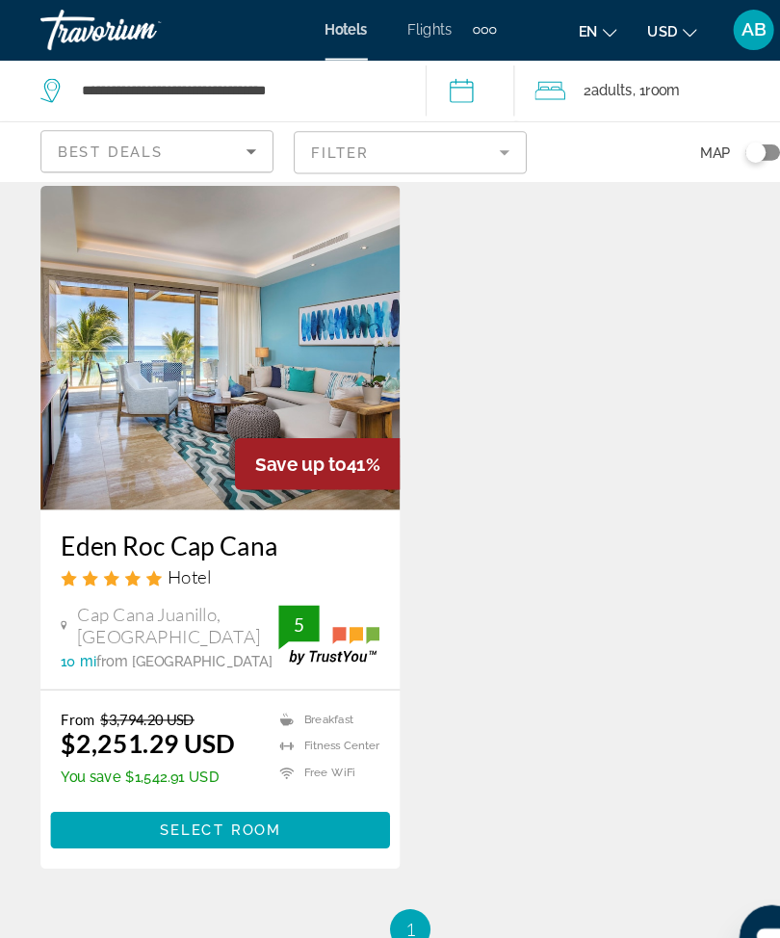
click at [259, 310] on img "Main content" at bounding box center [210, 331] width 342 height 308
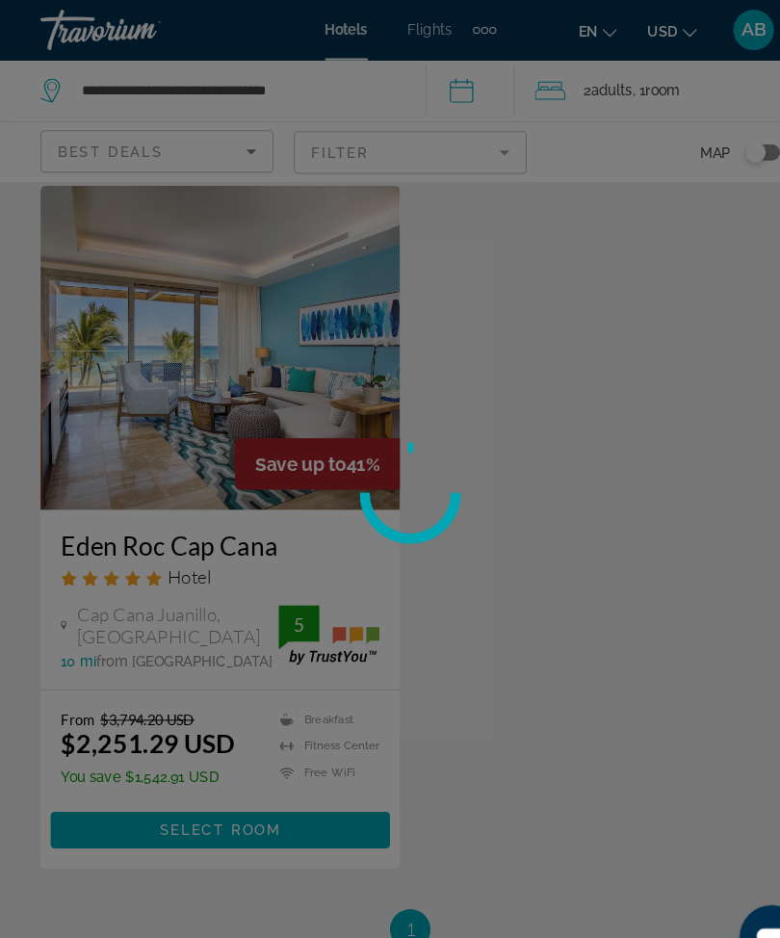
scroll to position [64, 0]
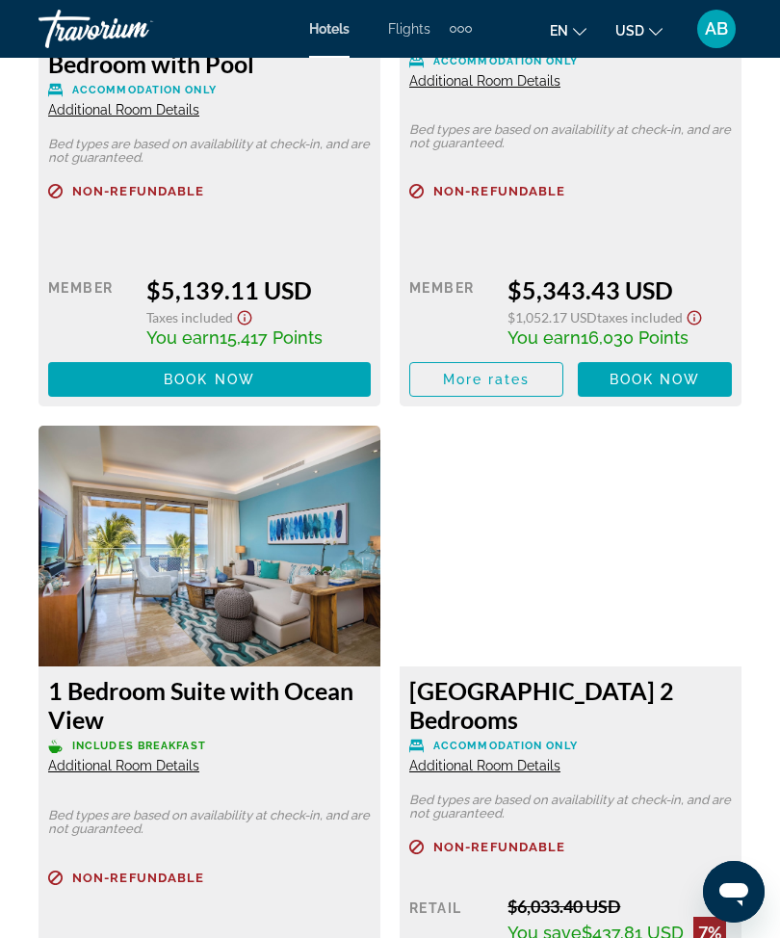
scroll to position [11773, 0]
